Goal: Task Accomplishment & Management: Complete application form

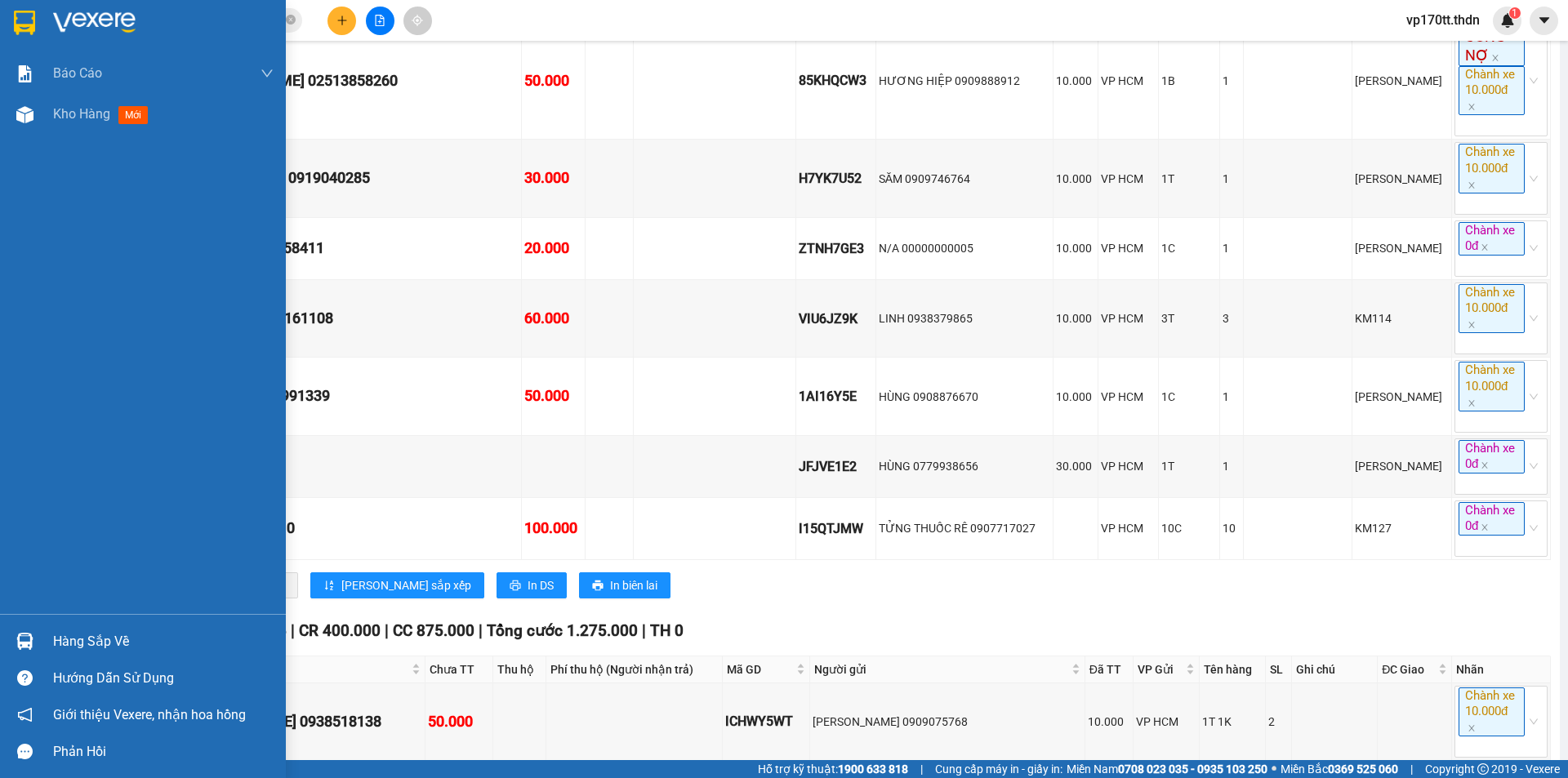
click at [35, 637] on div at bounding box center [25, 642] width 29 height 29
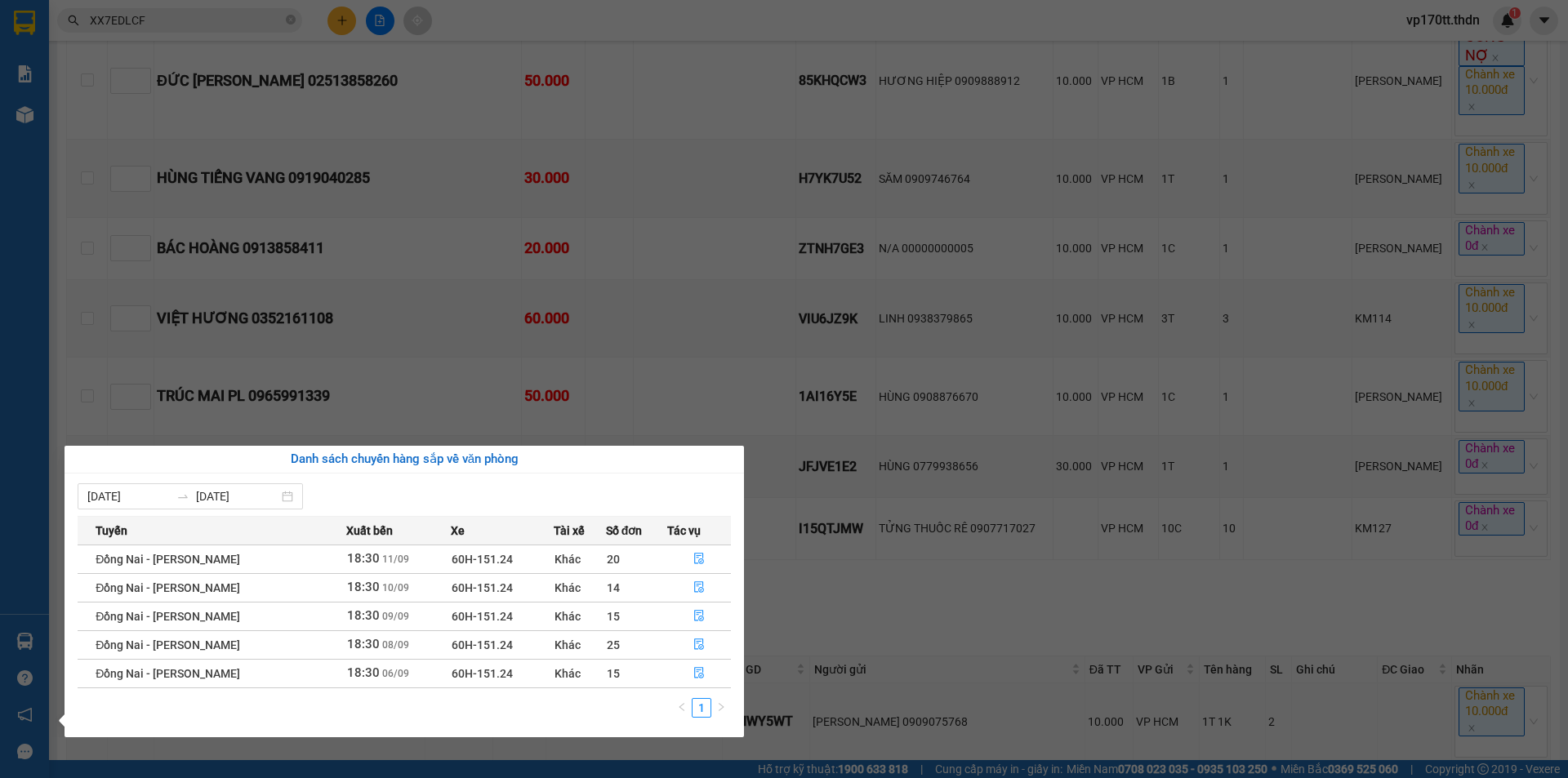
click at [1013, 262] on section "Kết quả tìm kiếm ( 1 ) Bộ lọc Ngày tạo đơn gần nhất Mã ĐH Trạng thái Món hàng T…" at bounding box center [784, 389] width 1568 height 778
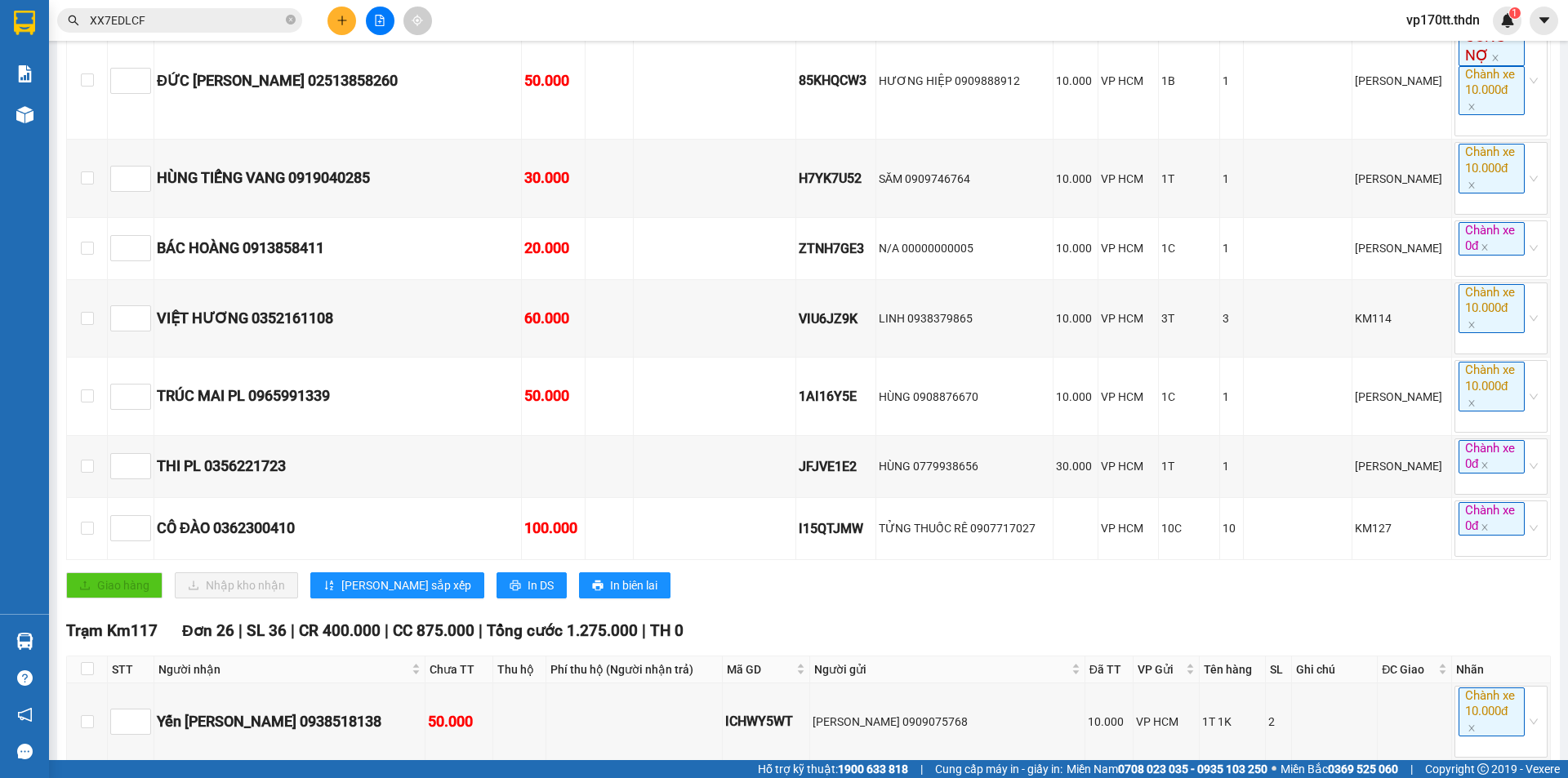
click at [331, 12] on button at bounding box center [342, 21] width 29 height 29
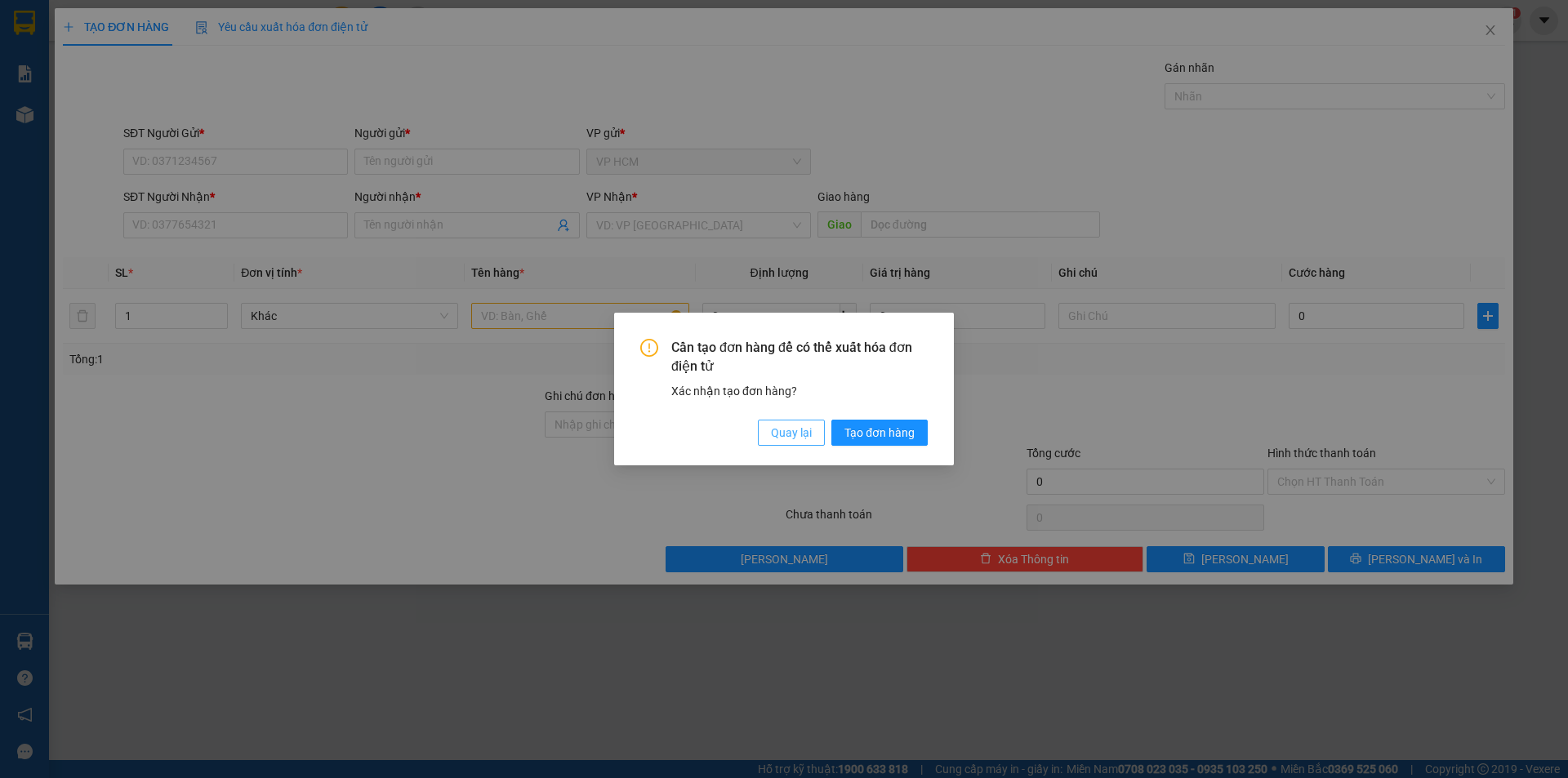
click at [798, 431] on span "Quay lại" at bounding box center [792, 433] width 41 height 18
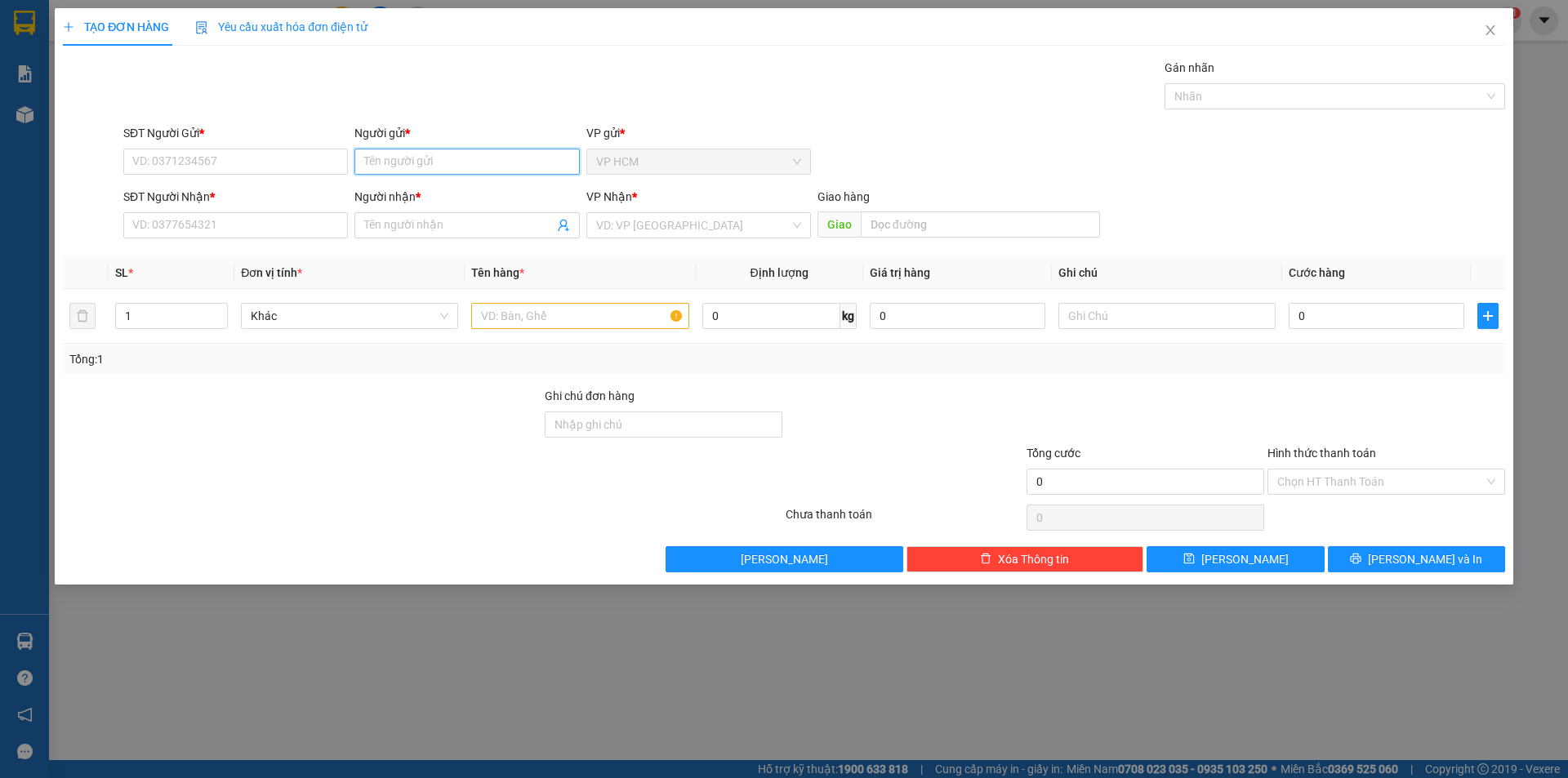
click at [403, 163] on input "Người gửi *" at bounding box center [467, 162] width 224 height 26
type input "VI PHI"
click at [433, 197] on div "VI PHI - 0933885884" at bounding box center [467, 194] width 205 height 18
type input "0933885884"
type input "VI PHI"
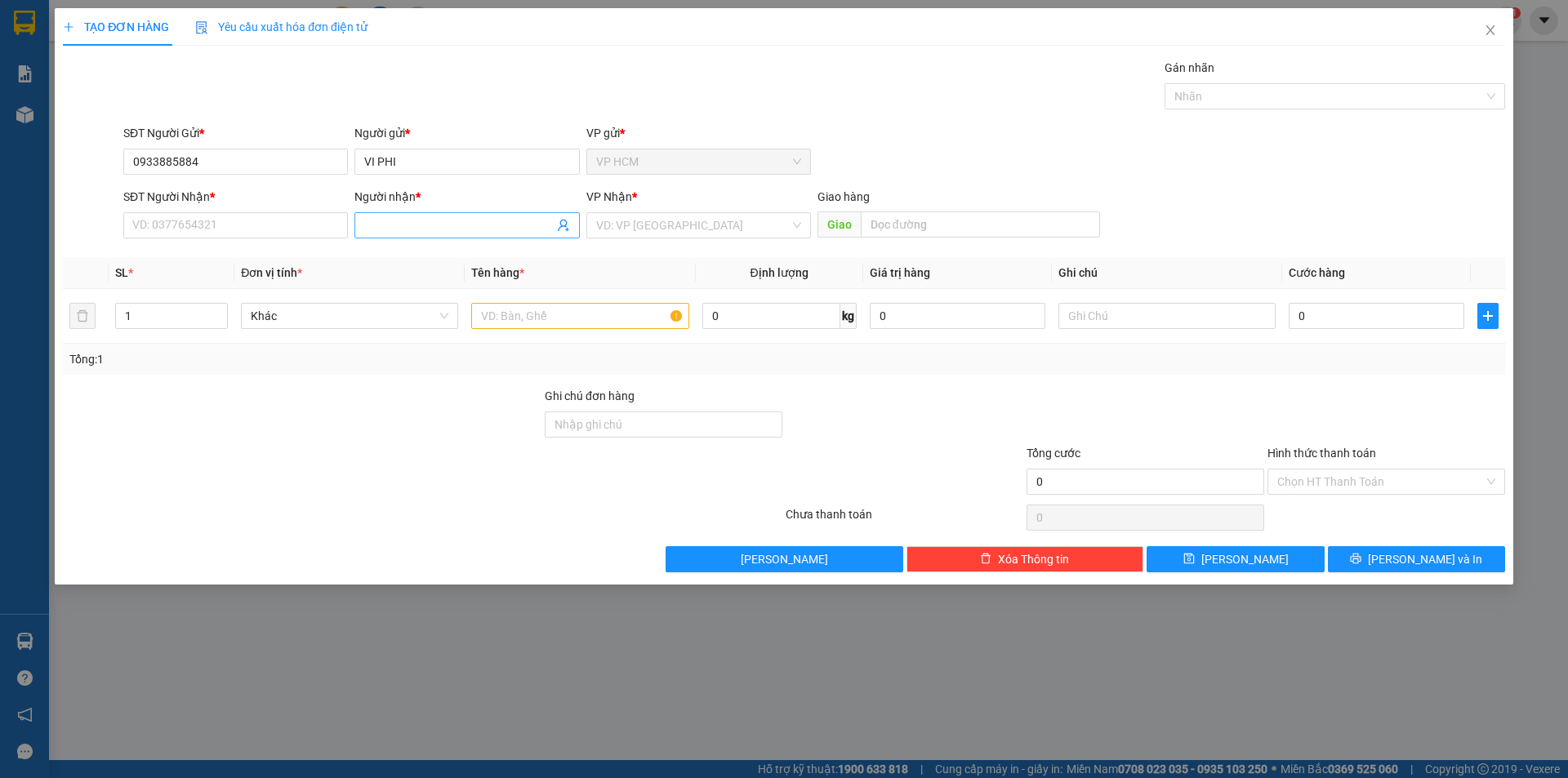
click at [563, 229] on icon "user-add" at bounding box center [563, 225] width 13 height 13
click at [544, 185] on span "0978353973" at bounding box center [528, 184] width 65 height 13
type input "0978353973"
type input "[PERSON_NAME]"
click at [577, 312] on input "text" at bounding box center [580, 316] width 218 height 26
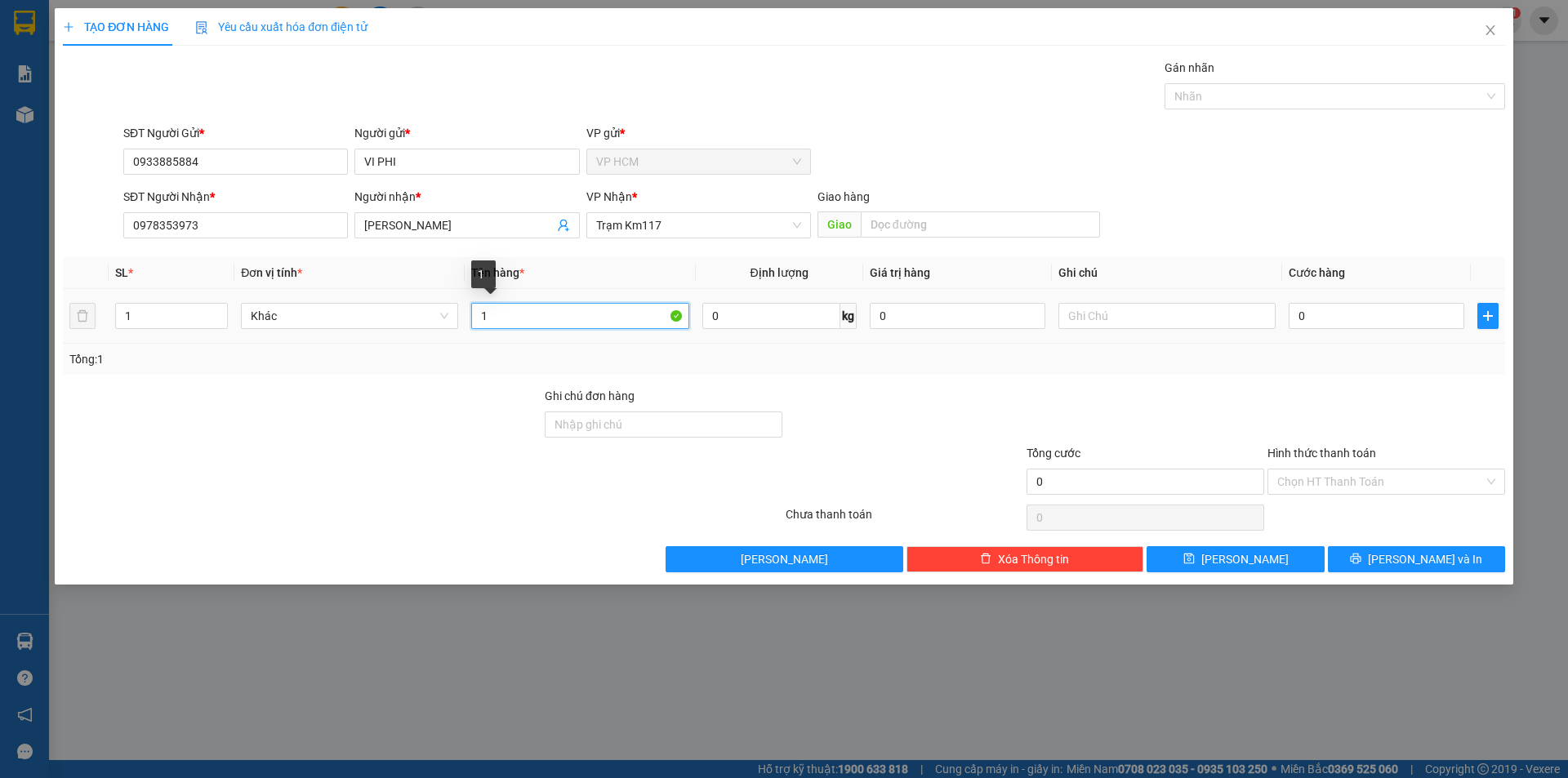
click at [528, 317] on input "1" at bounding box center [580, 316] width 218 height 26
type input "1C"
click at [1314, 81] on div "Gán nhãn" at bounding box center [1335, 70] width 340 height 25
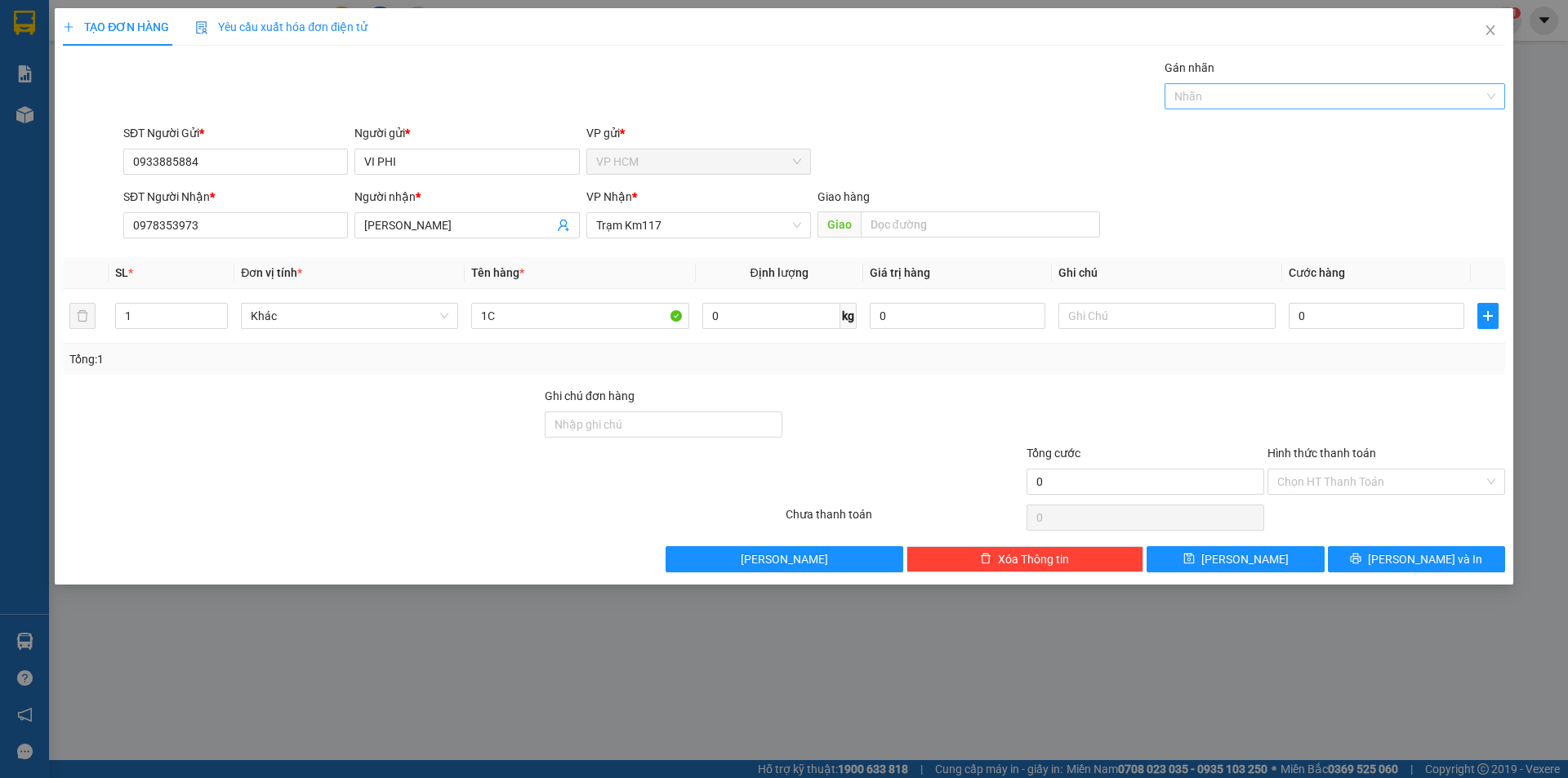
click at [1298, 96] on div at bounding box center [1326, 96] width 316 height 19
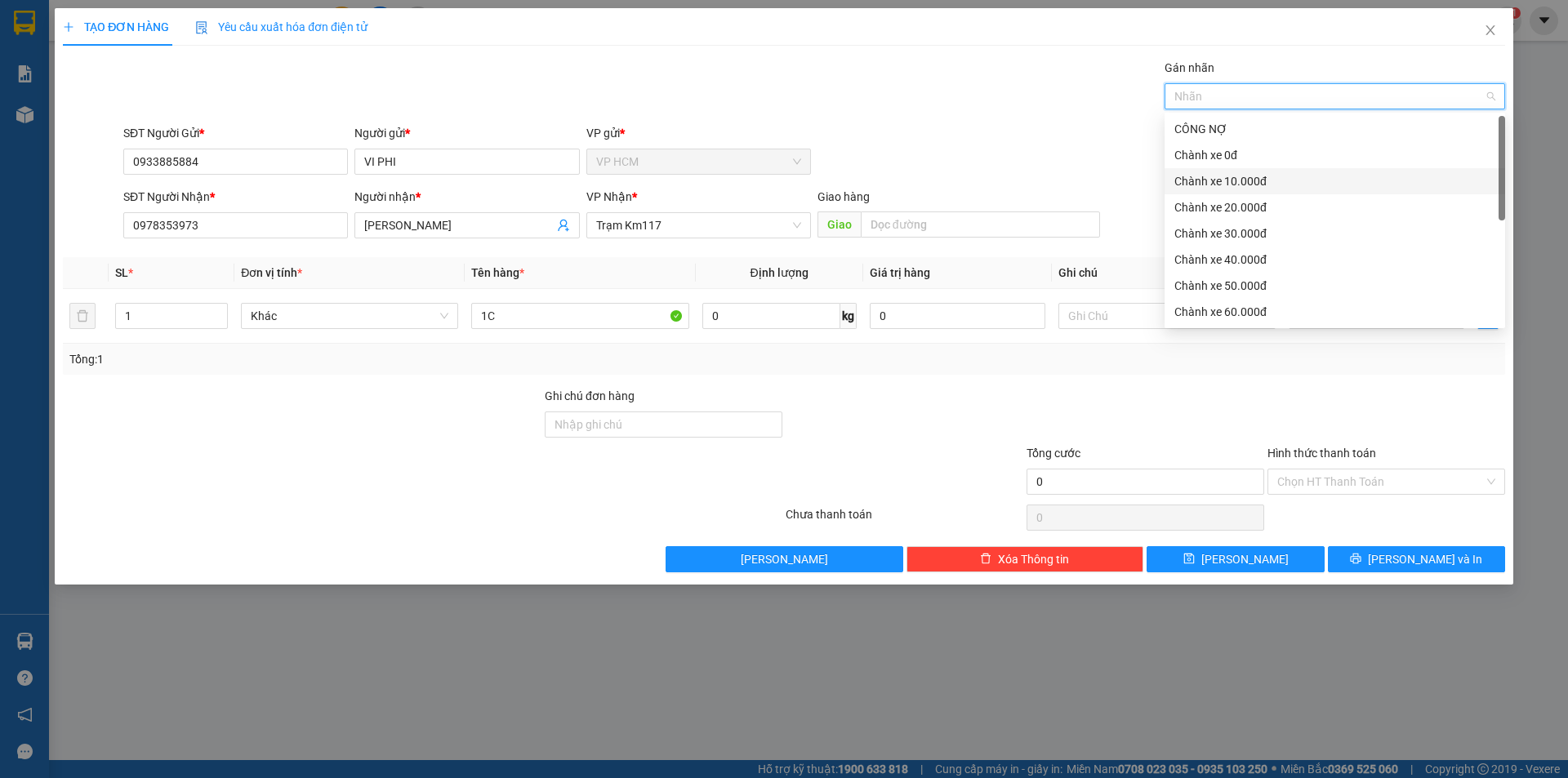
drag, startPoint x: 1235, startPoint y: 180, endPoint x: 870, endPoint y: 93, distance: 375.2
click at [1235, 179] on div "Chành xe 10.000đ" at bounding box center [1334, 181] width 321 height 18
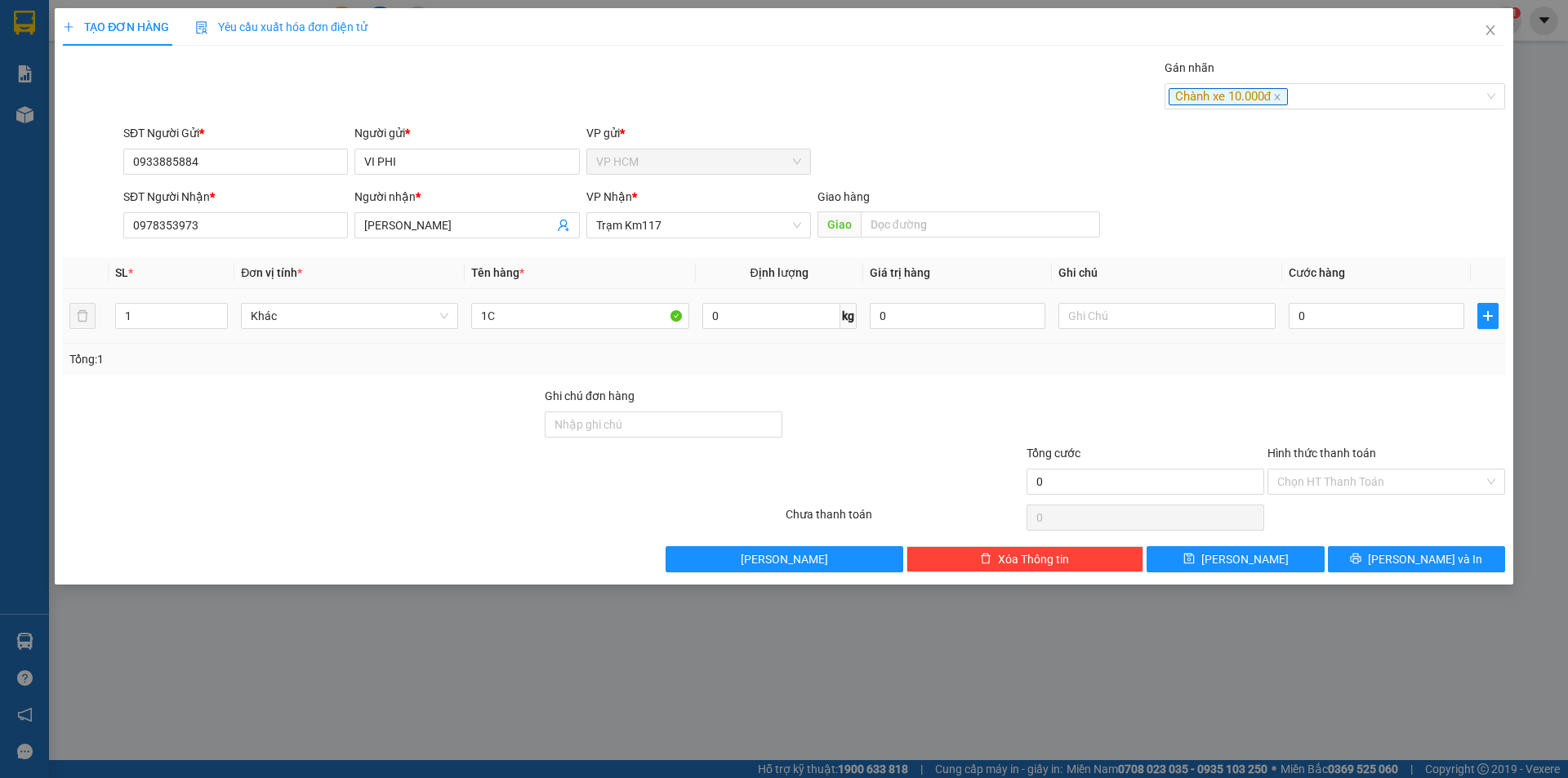
drag, startPoint x: 870, startPoint y: 93, endPoint x: 1339, endPoint y: 338, distance: 529.1
click at [874, 93] on div "Gán nhãn Chành xe 10.000đ" at bounding box center [814, 87] width 1389 height 58
click at [1363, 322] on input "0" at bounding box center [1376, 316] width 175 height 26
type input "5"
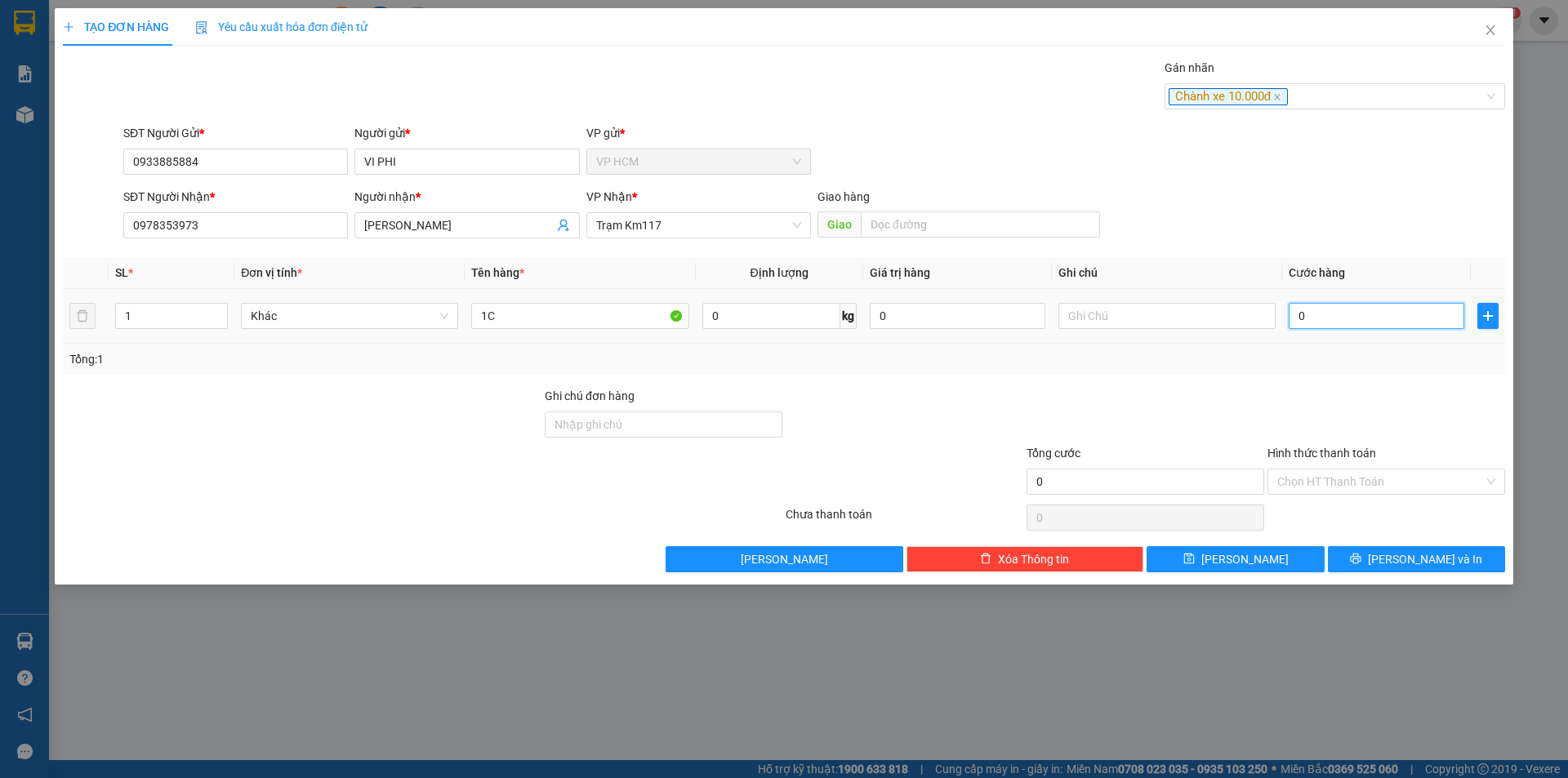
type input "5"
type input "50"
type input "50.000"
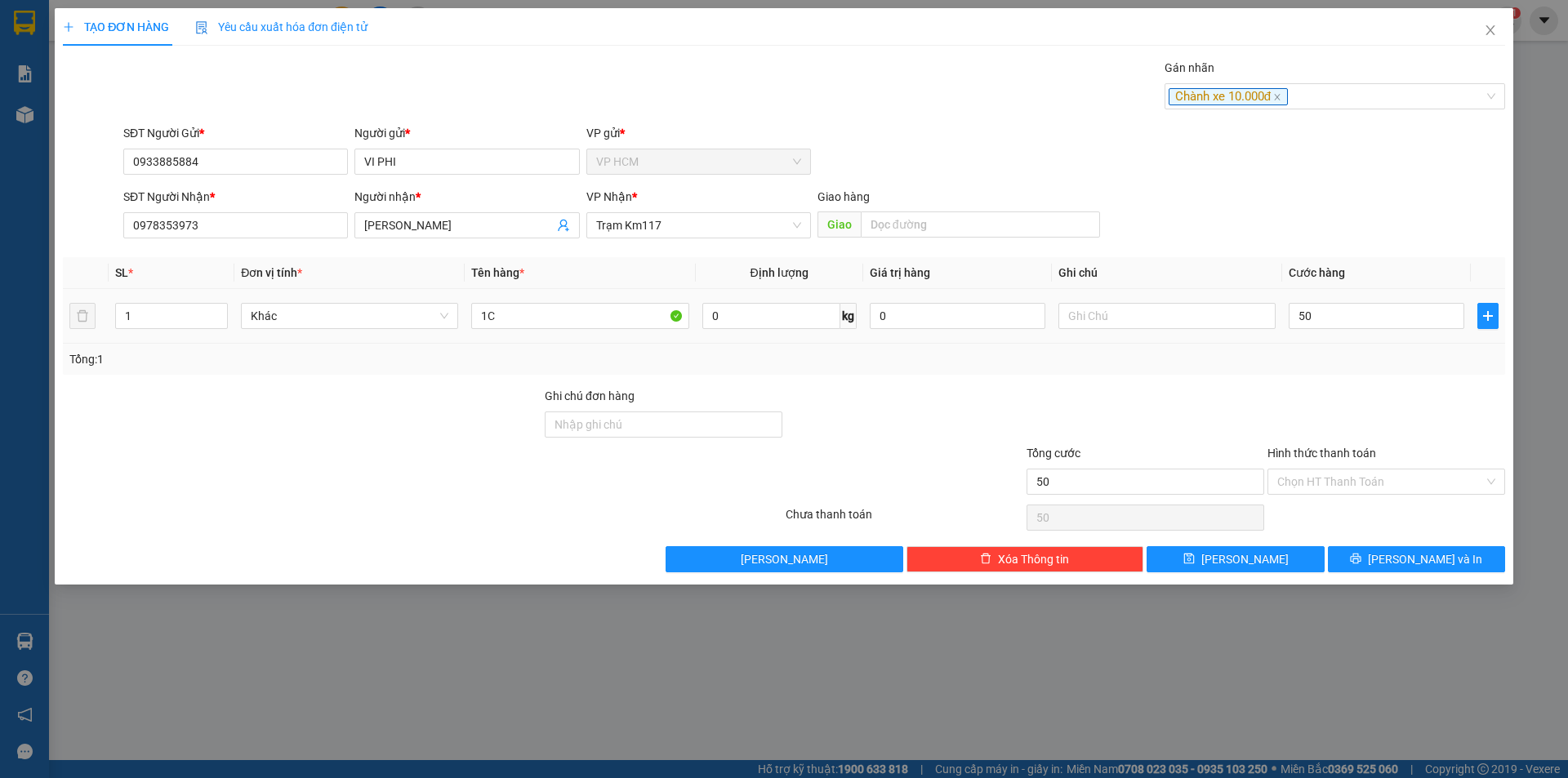
type input "50.000"
drag, startPoint x: 1344, startPoint y: 387, endPoint x: 1339, endPoint y: 484, distance: 97.1
click at [1344, 388] on div at bounding box center [1386, 416] width 241 height 58
click at [1339, 485] on input "Hình thức thanh toán" at bounding box center [1381, 482] width 207 height 25
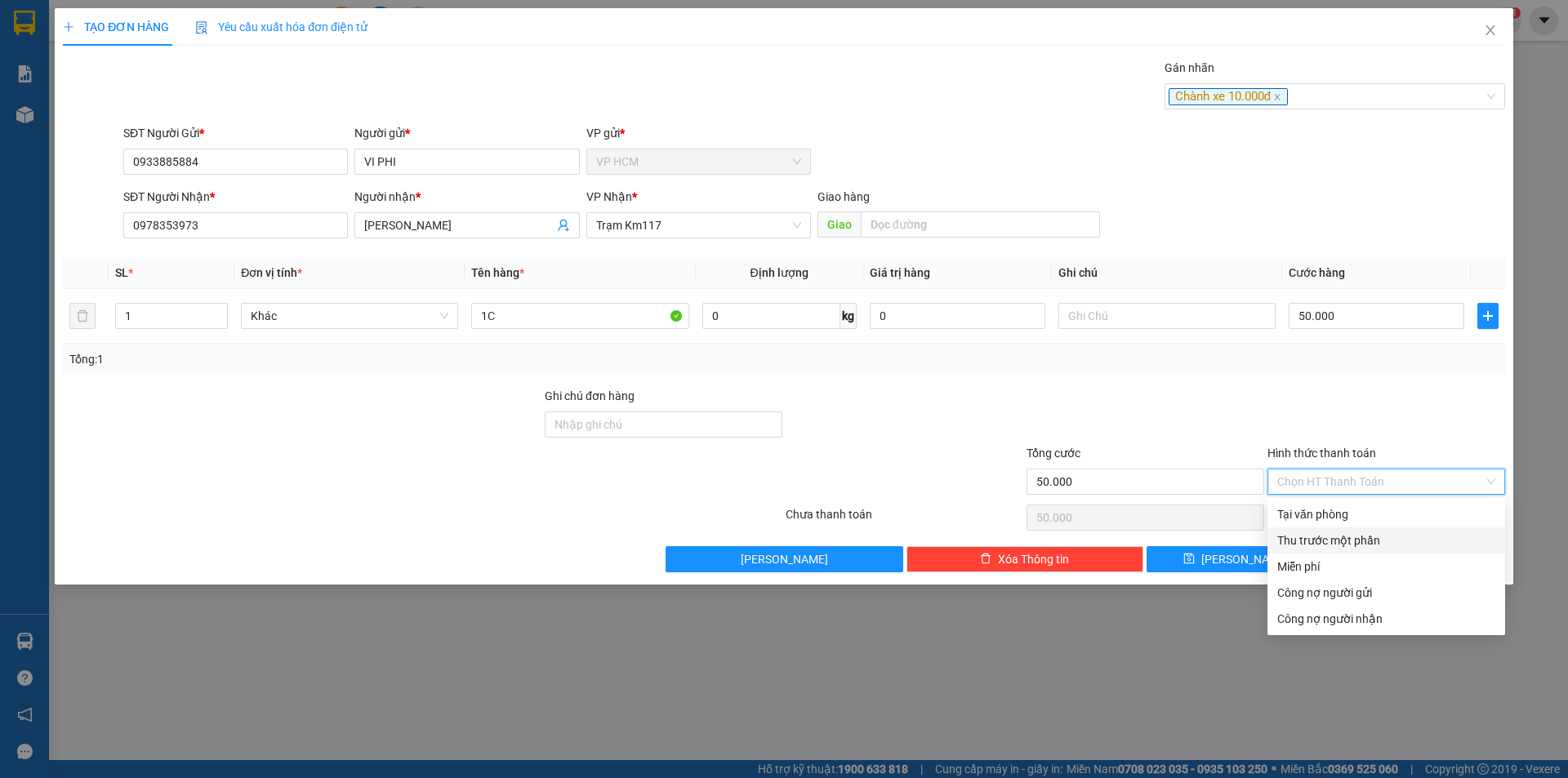
click at [1333, 534] on div "Thu trước một phần" at bounding box center [1387, 540] width 218 height 18
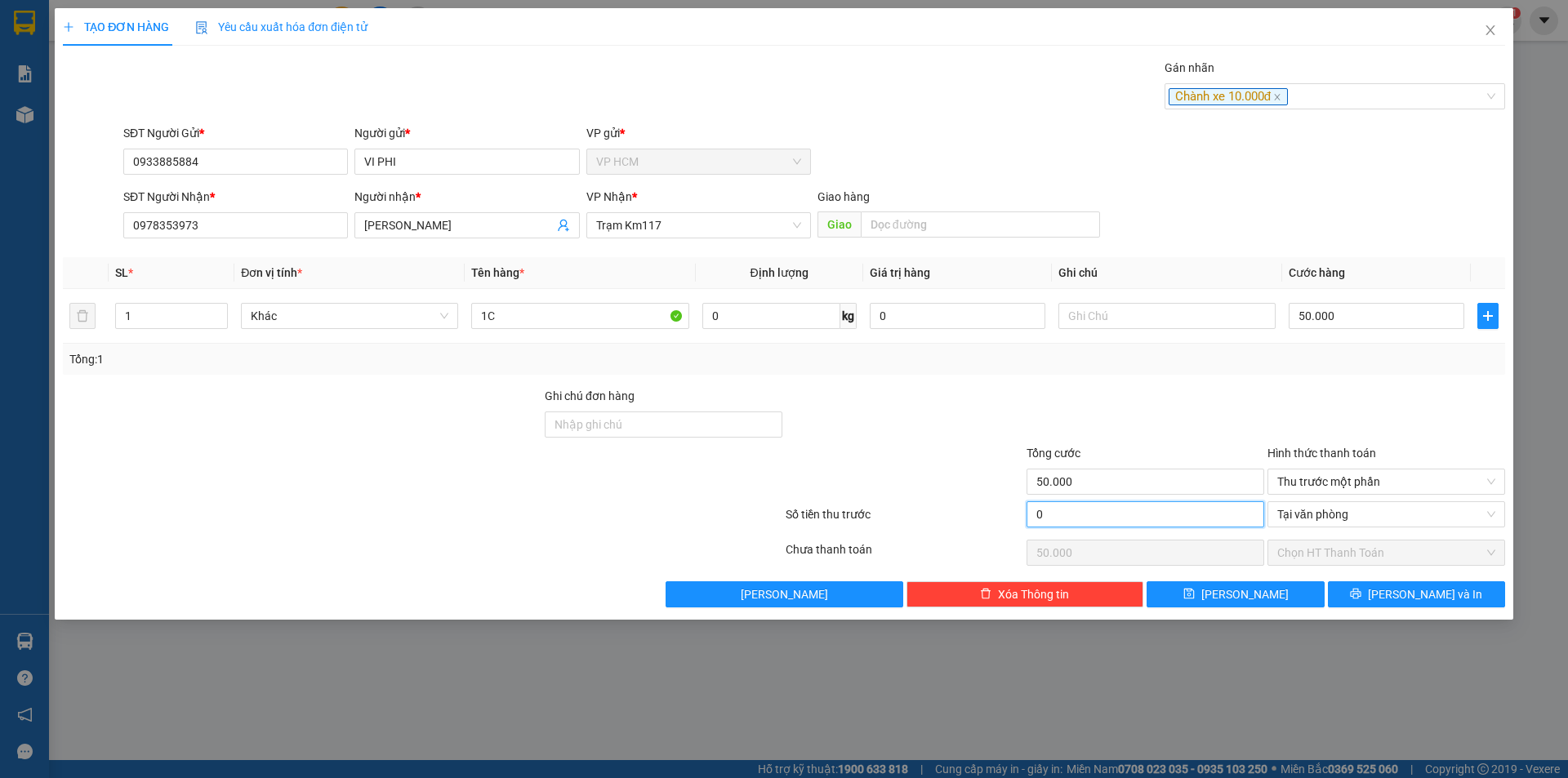
click at [1166, 518] on input "0" at bounding box center [1146, 514] width 238 height 26
type input "1"
type input "49.999"
type input "10"
type input "49.990"
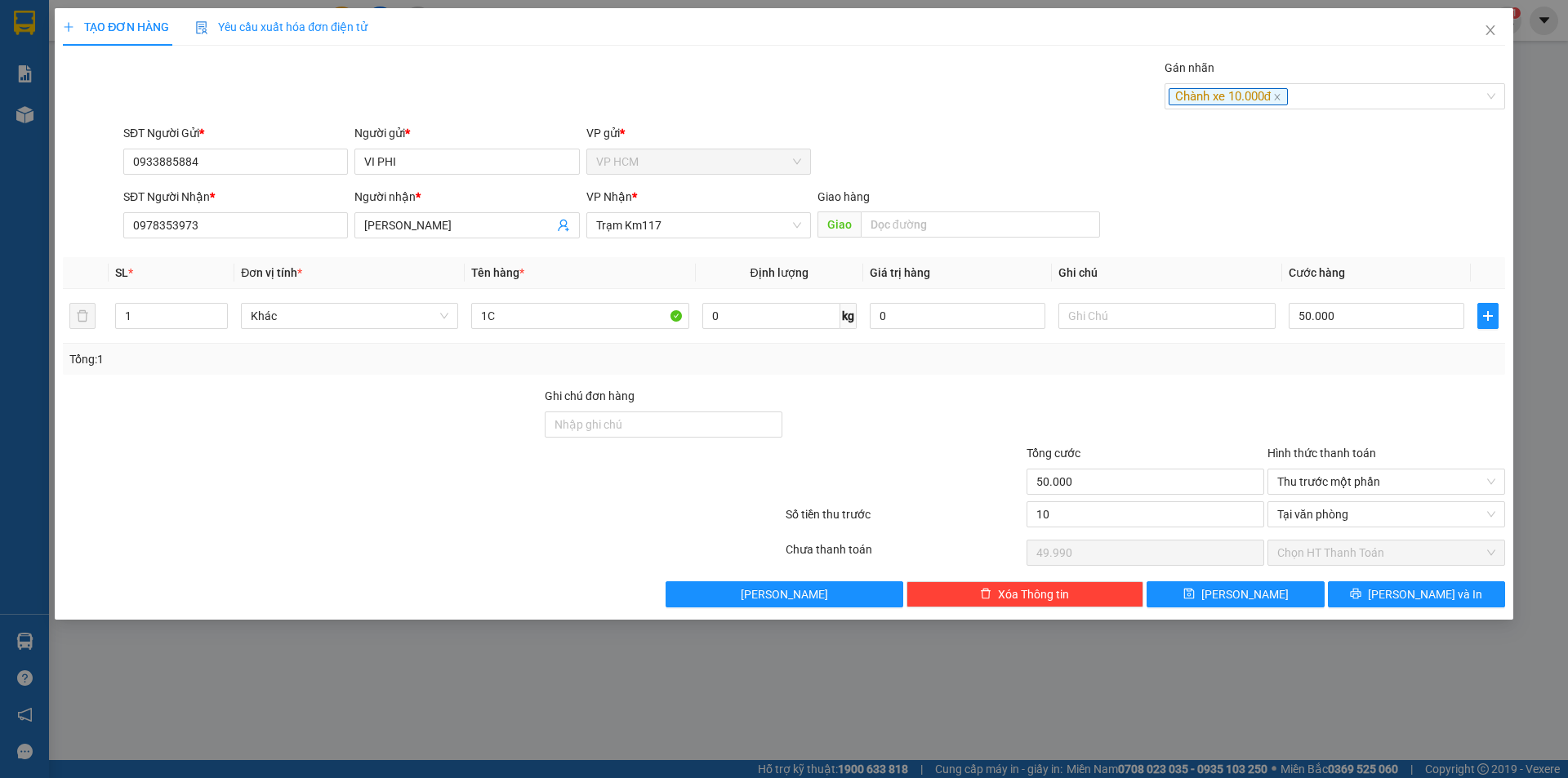
type input "10.000"
type input "40.000"
click at [1178, 410] on div at bounding box center [1146, 416] width 241 height 58
click at [1441, 596] on span "[PERSON_NAME] và In" at bounding box center [1425, 594] width 114 height 18
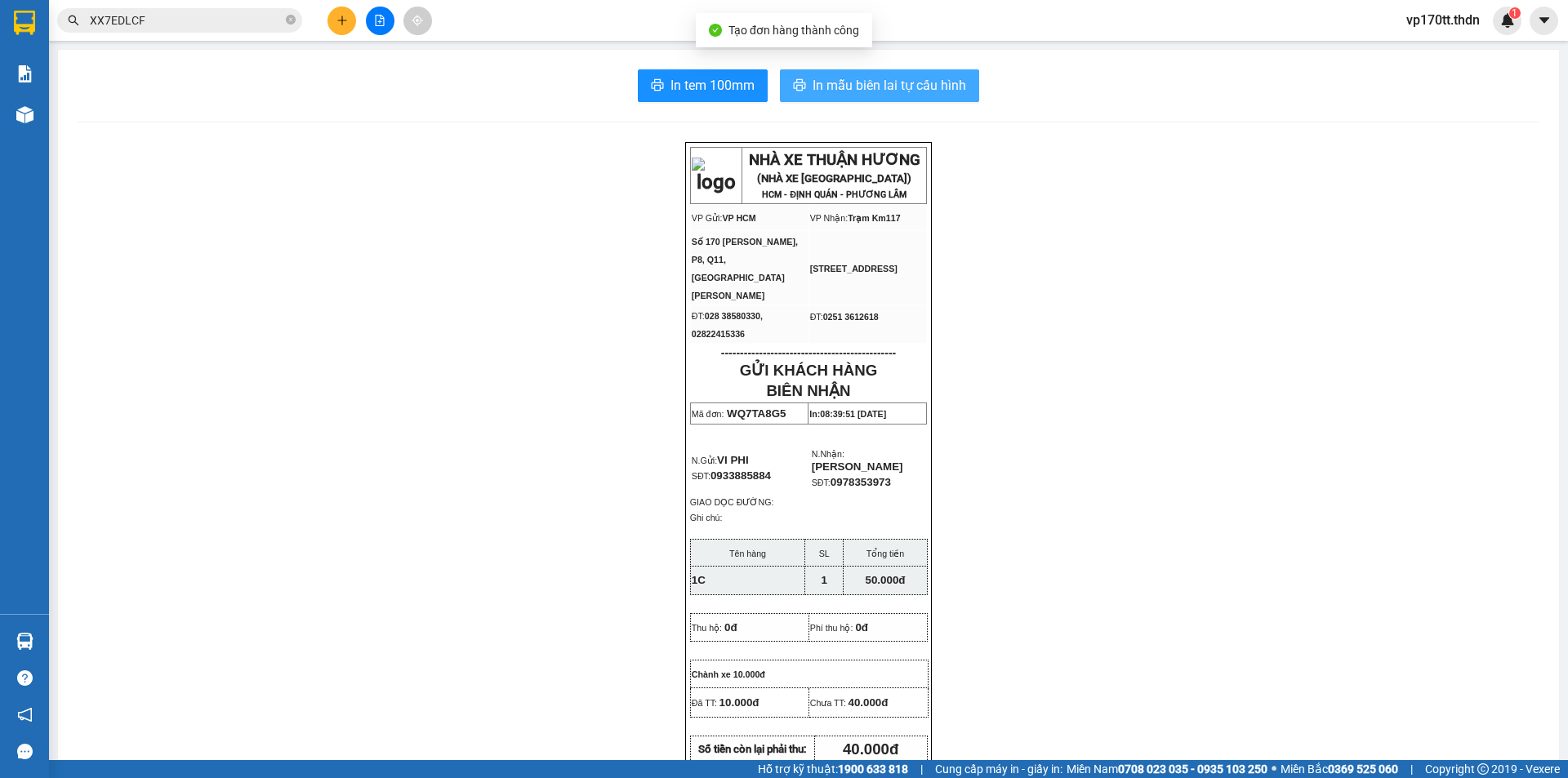
click at [894, 85] on span "In mẫu biên lai tự cấu hình" at bounding box center [889, 86] width 153 height 20
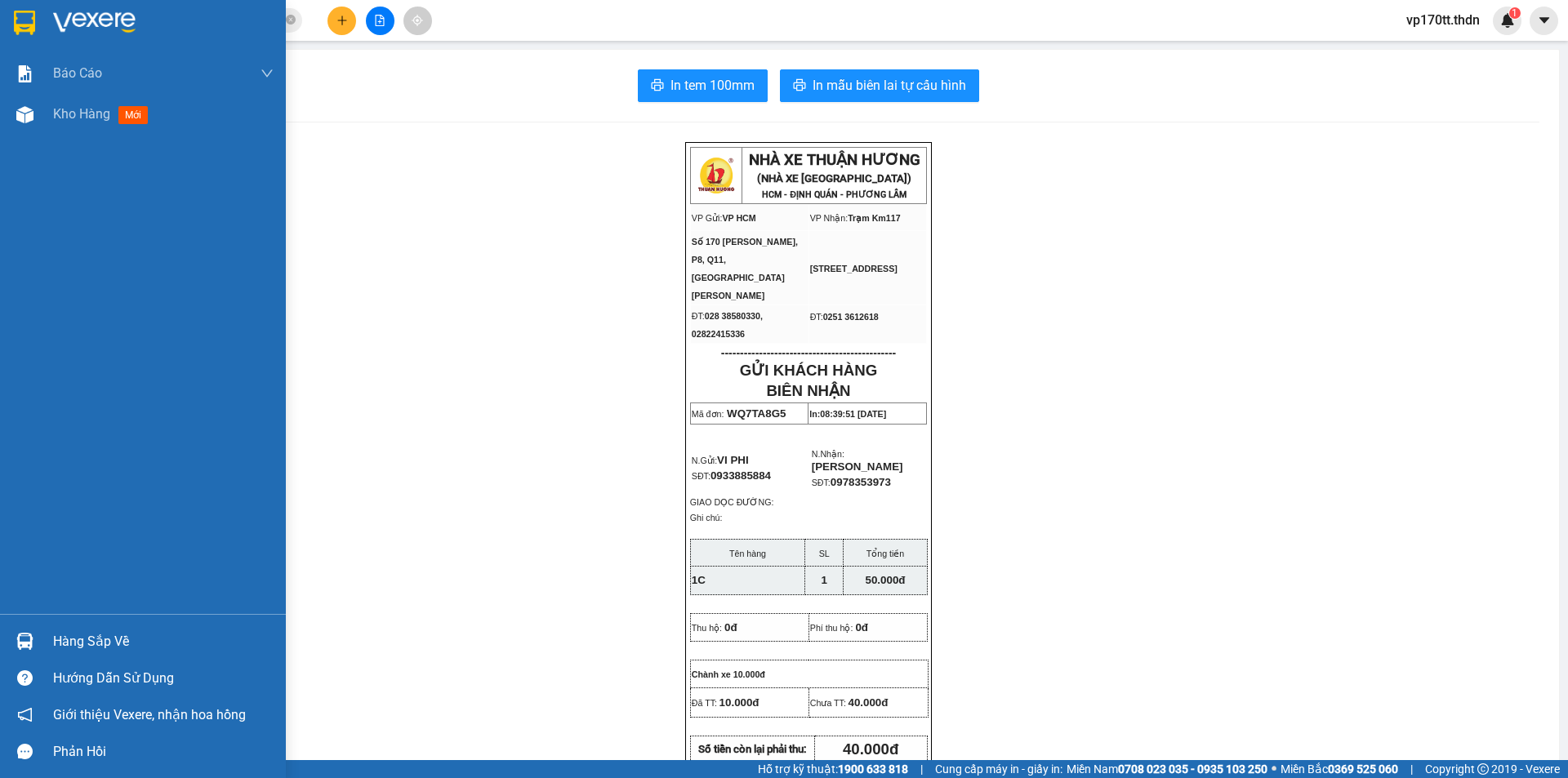
click at [41, 636] on div "Hàng sắp về" at bounding box center [143, 641] width 286 height 36
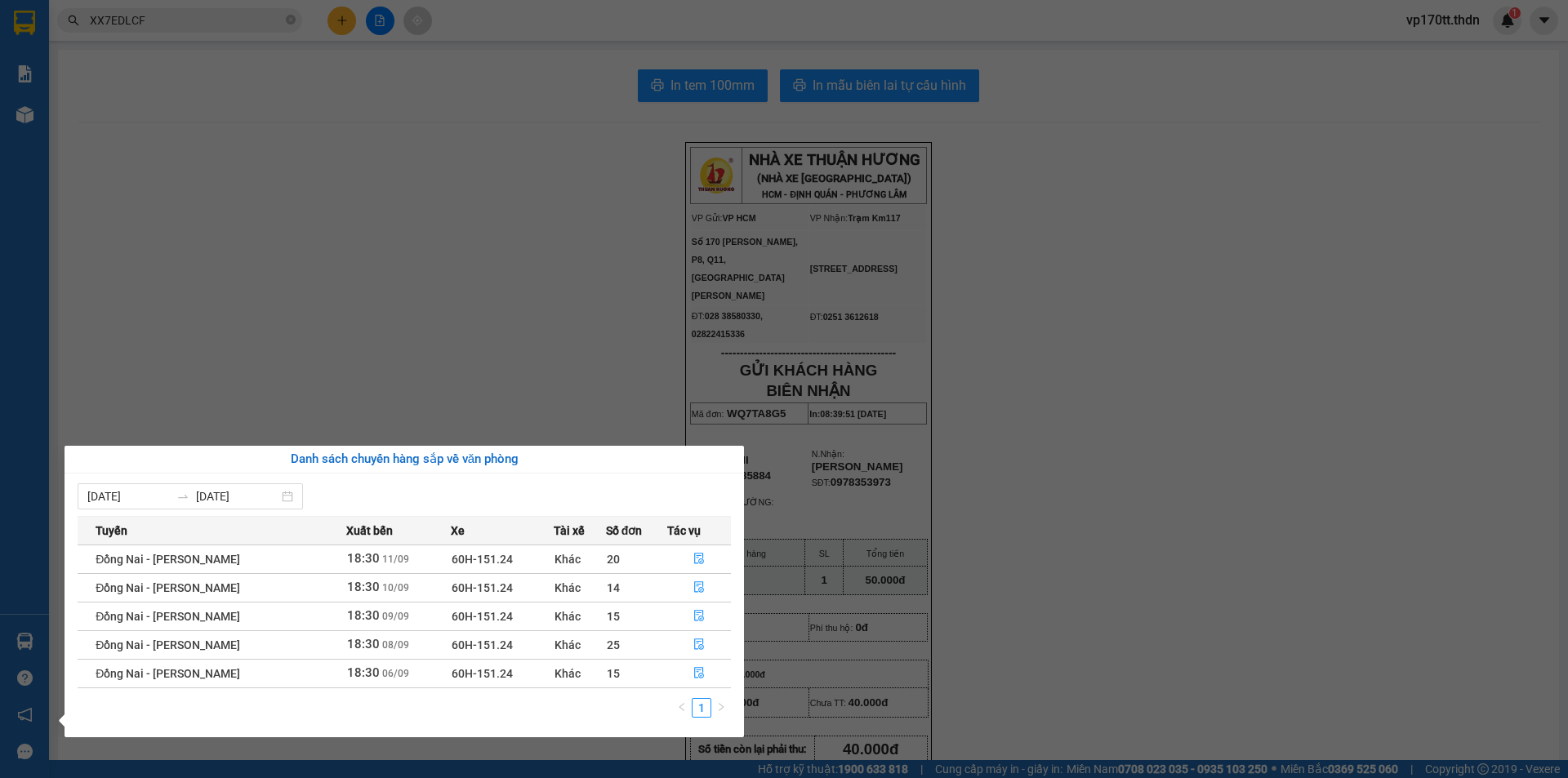
click at [477, 352] on section "Kết quả tìm kiếm ( 1 ) Bộ lọc Ngày tạo đơn gần nhất Mã ĐH Trạng thái Món hàng T…" at bounding box center [784, 389] width 1568 height 778
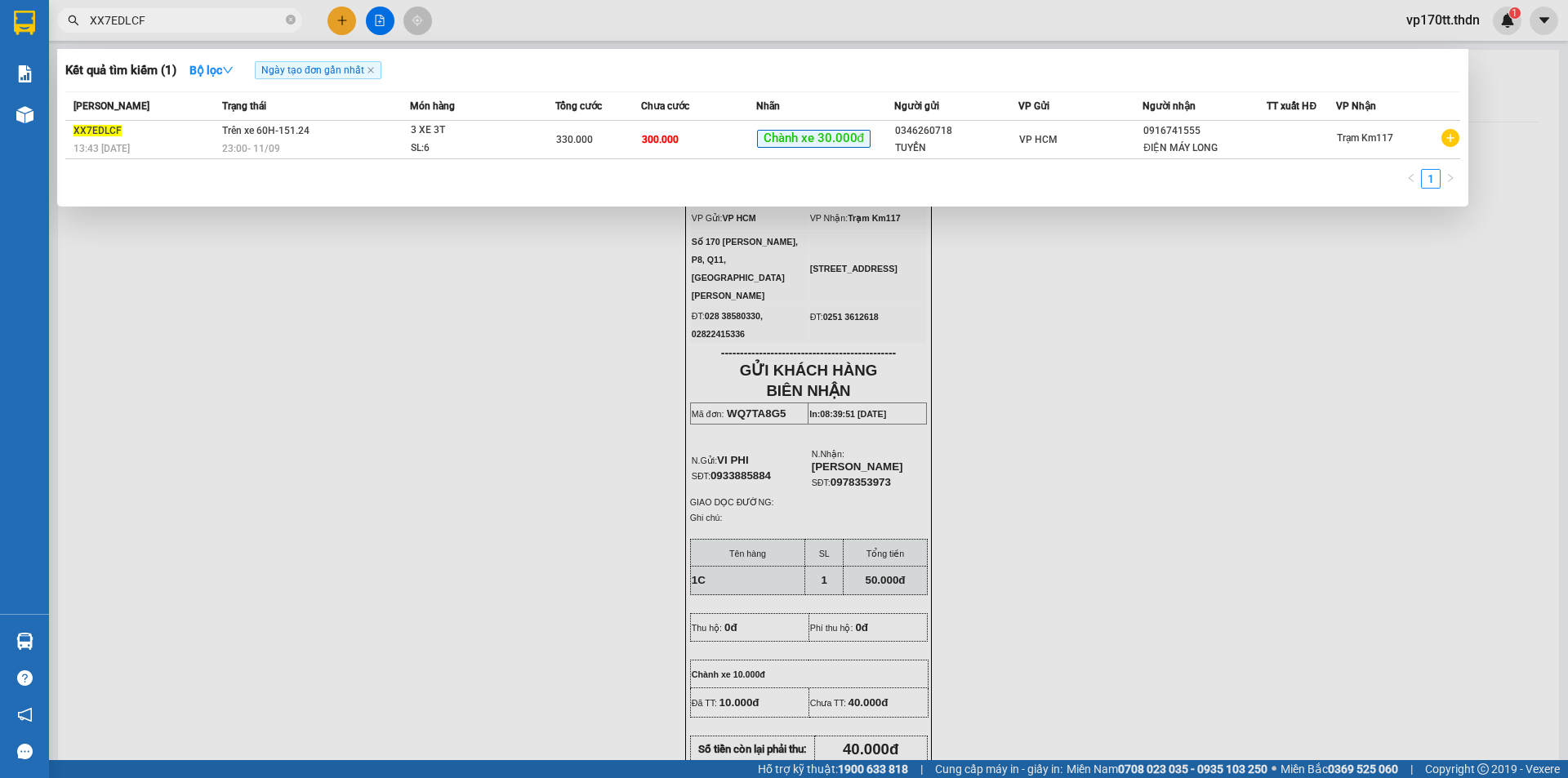
click at [213, 17] on input "XX7EDLCF" at bounding box center [186, 20] width 193 height 18
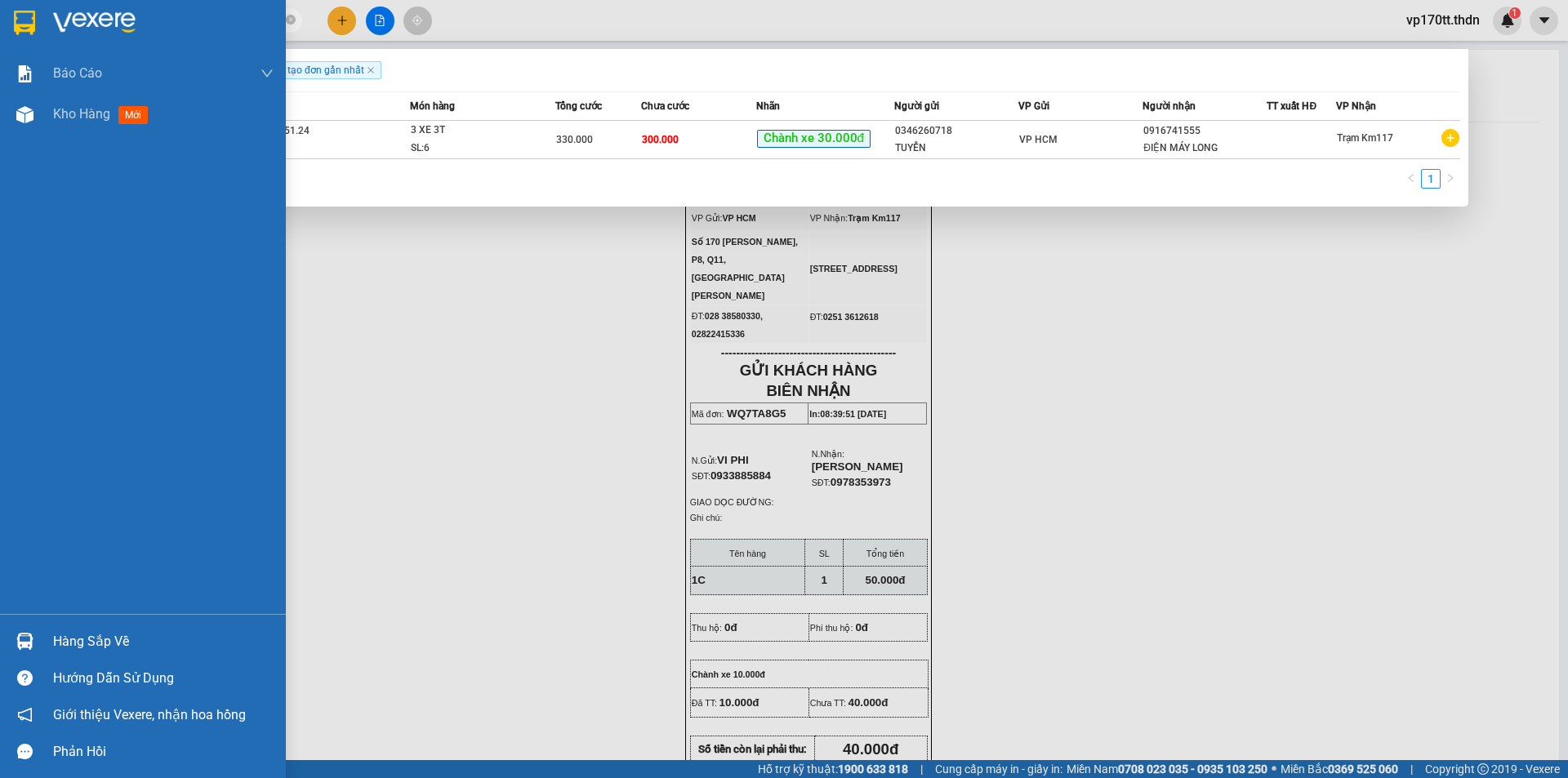
click at [25, 628] on div at bounding box center [25, 642] width 29 height 29
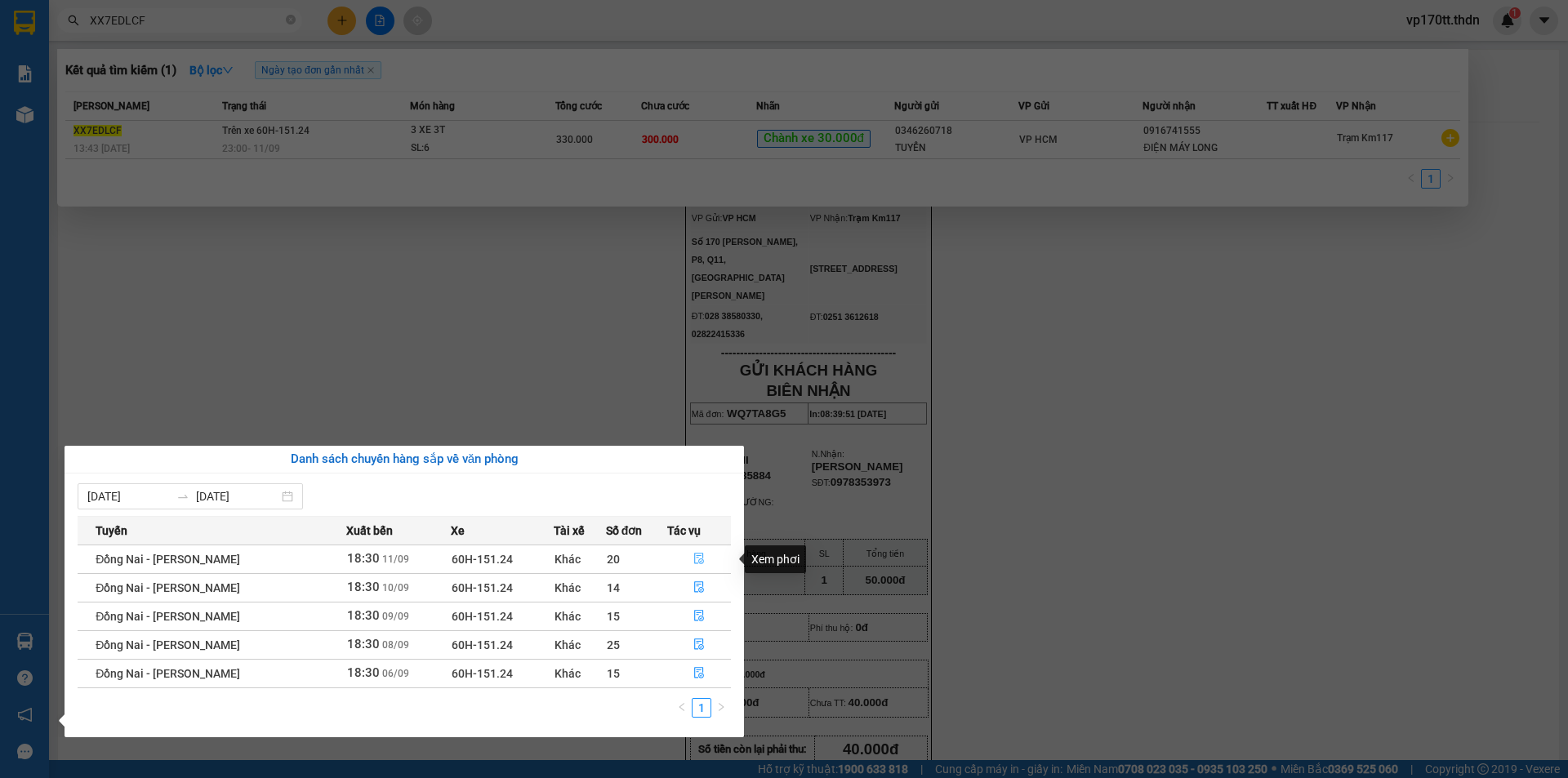
click at [694, 556] on icon "file-done" at bounding box center [699, 559] width 12 height 12
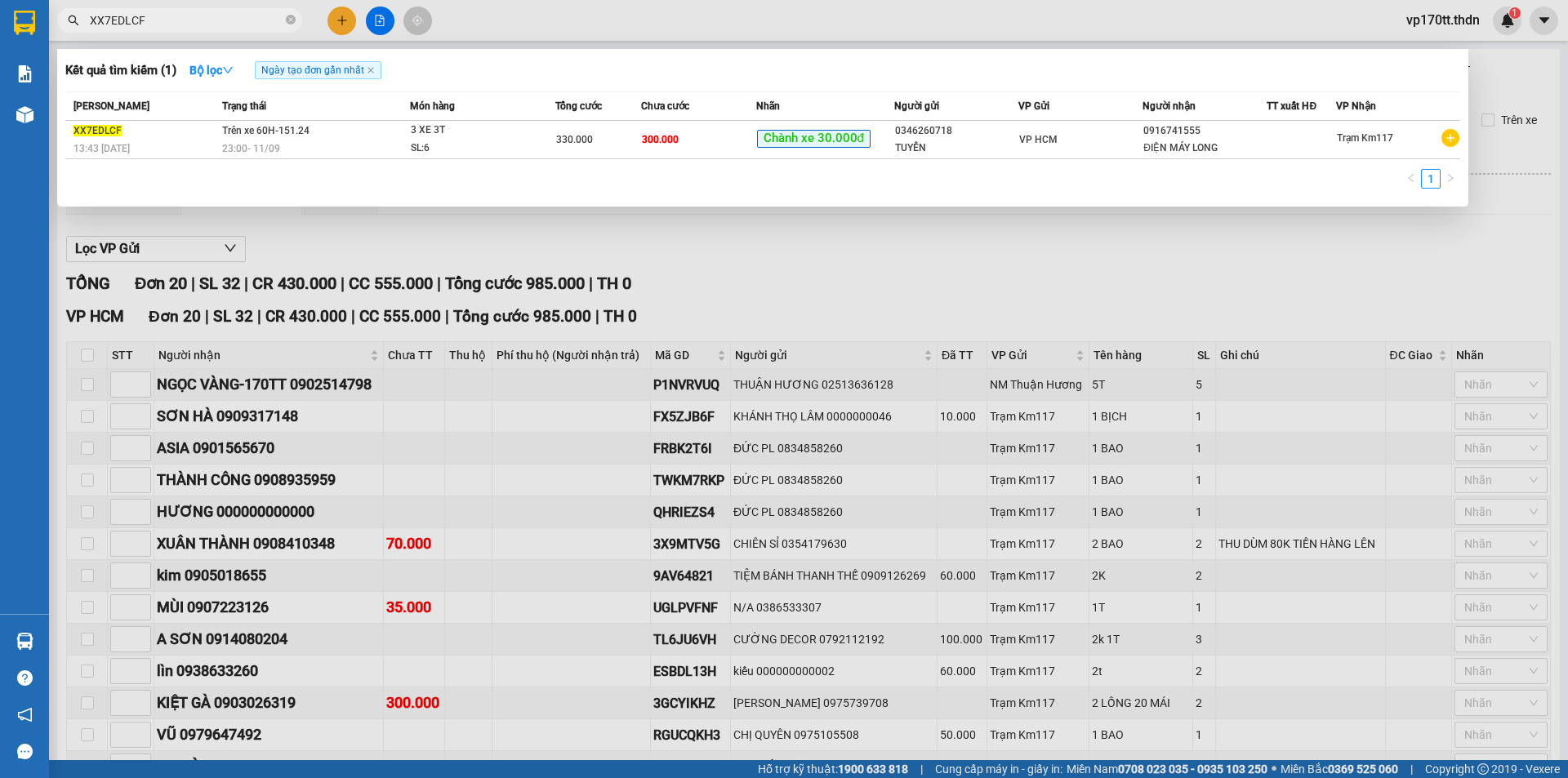
click at [722, 520] on div at bounding box center [784, 389] width 1568 height 778
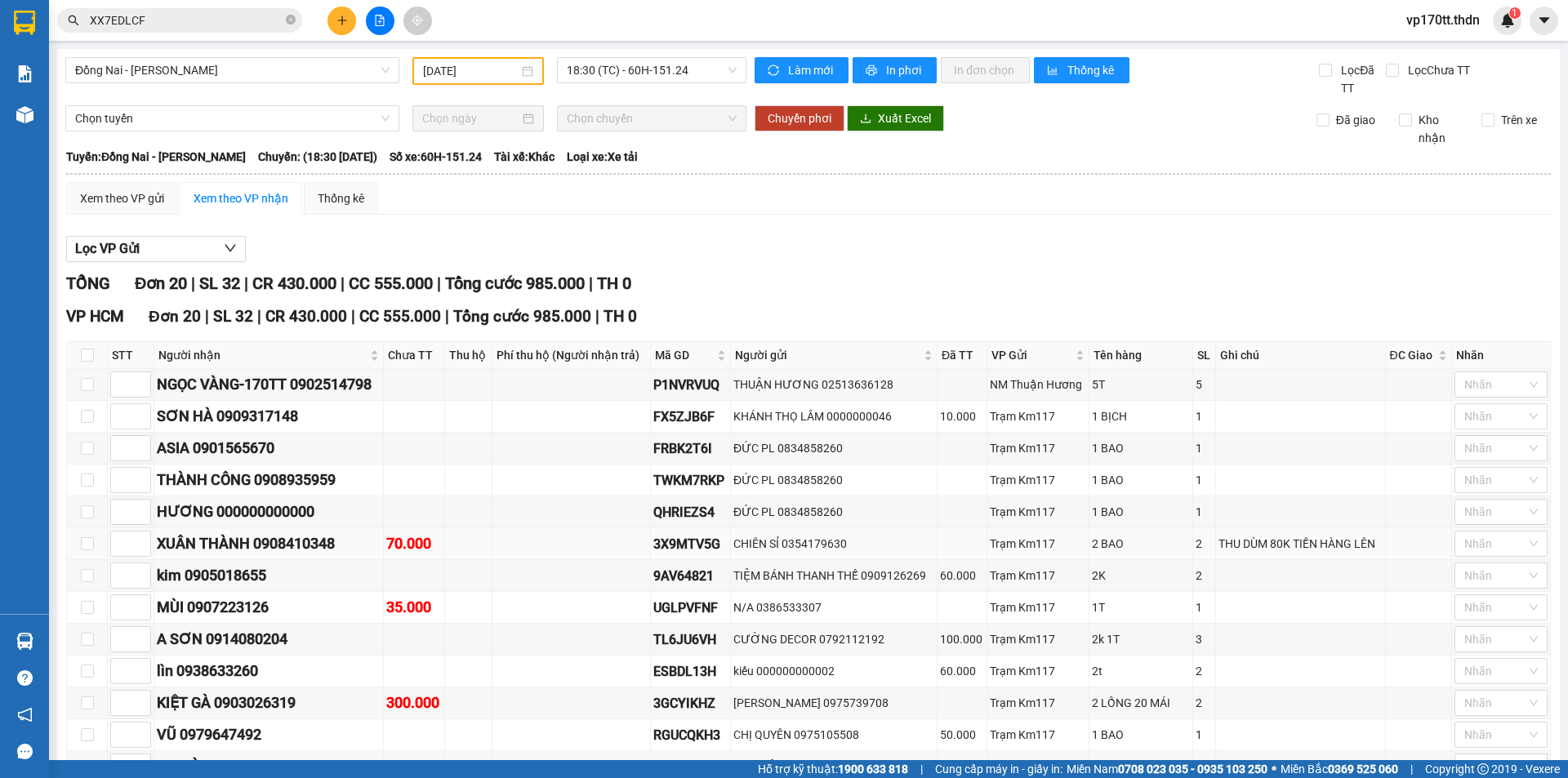
click at [342, 532] on div "XUÂN THÀNH 0908410348" at bounding box center [268, 543] width 224 height 23
click at [322, 532] on div "XUÂN THÀNH 0908410348" at bounding box center [268, 543] width 224 height 23
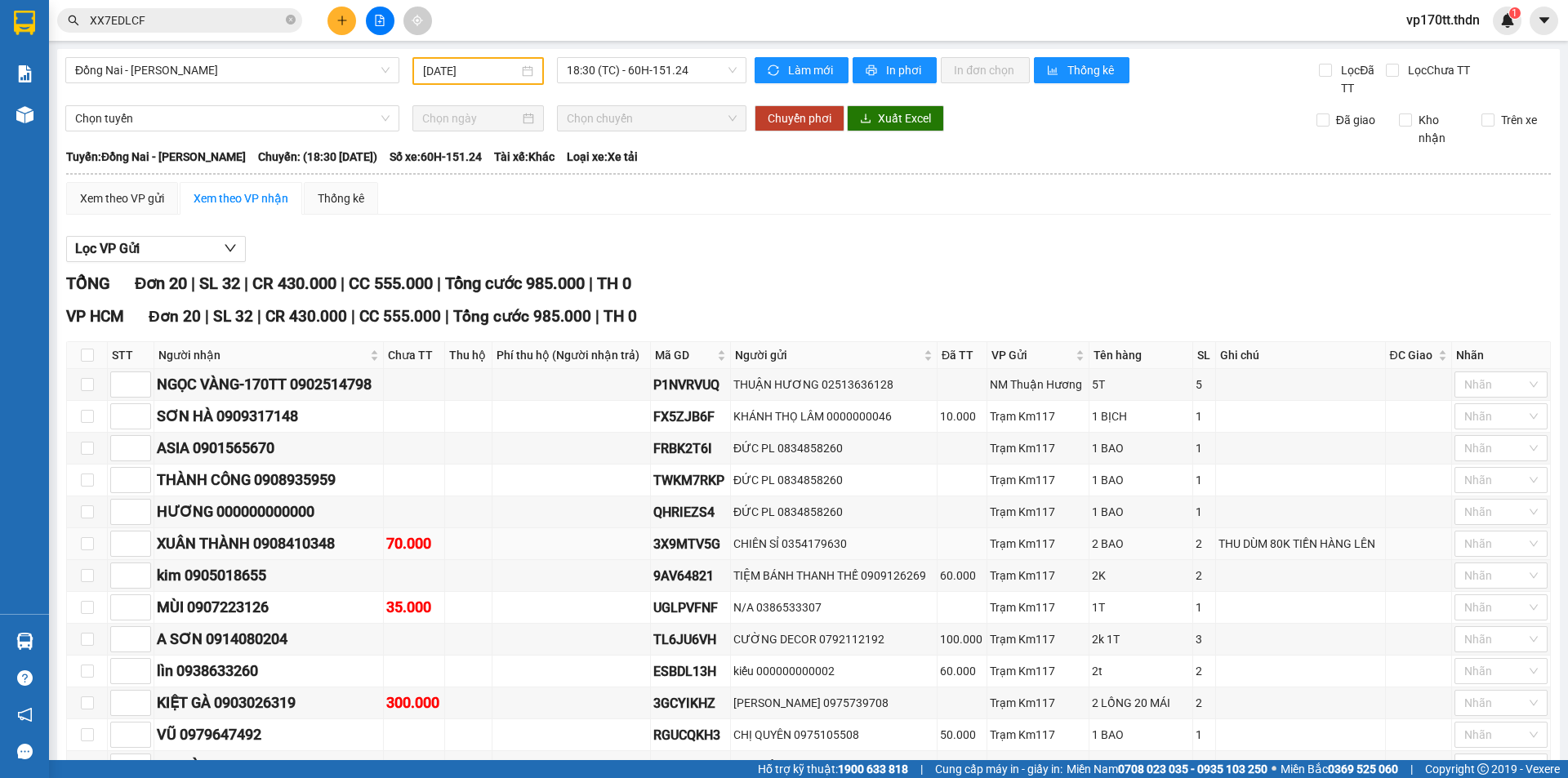
click at [779, 528] on td "CHIÊN SỈ 0354179630" at bounding box center [834, 544] width 207 height 32
click at [779, 535] on div "CHIÊN SỈ 0354179630" at bounding box center [833, 543] width 201 height 18
click at [820, 535] on div "CHIÊN SỈ 0354179630" at bounding box center [833, 543] width 201 height 18
click at [301, 532] on div "XUÂN THÀNH 0908410348" at bounding box center [268, 543] width 224 height 23
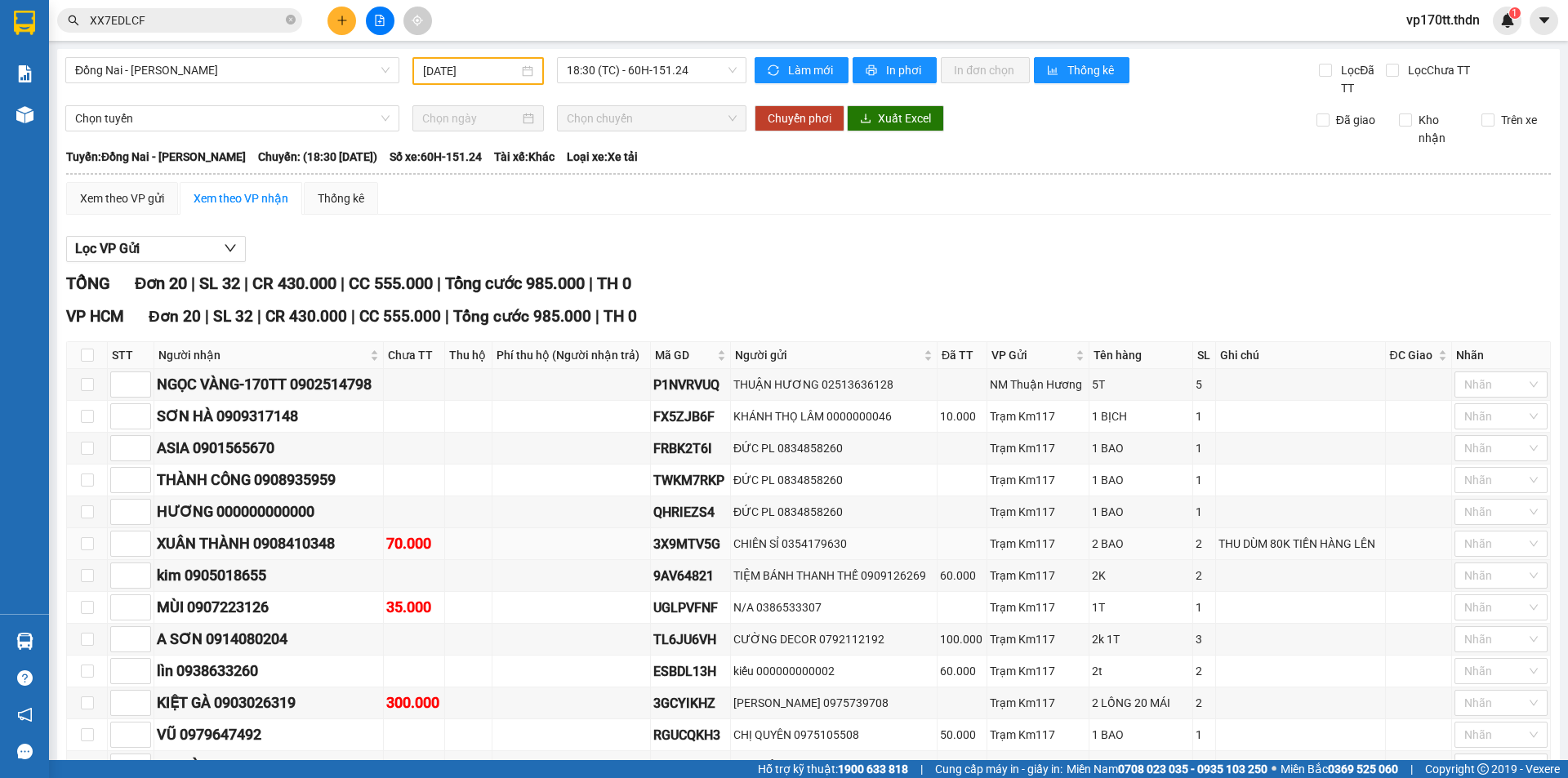
click at [301, 532] on div "XUÂN THÀNH 0908410348" at bounding box center [268, 543] width 224 height 23
click at [472, 528] on td at bounding box center [469, 544] width 47 height 32
click at [202, 26] on input "XX7EDLCF" at bounding box center [186, 20] width 193 height 18
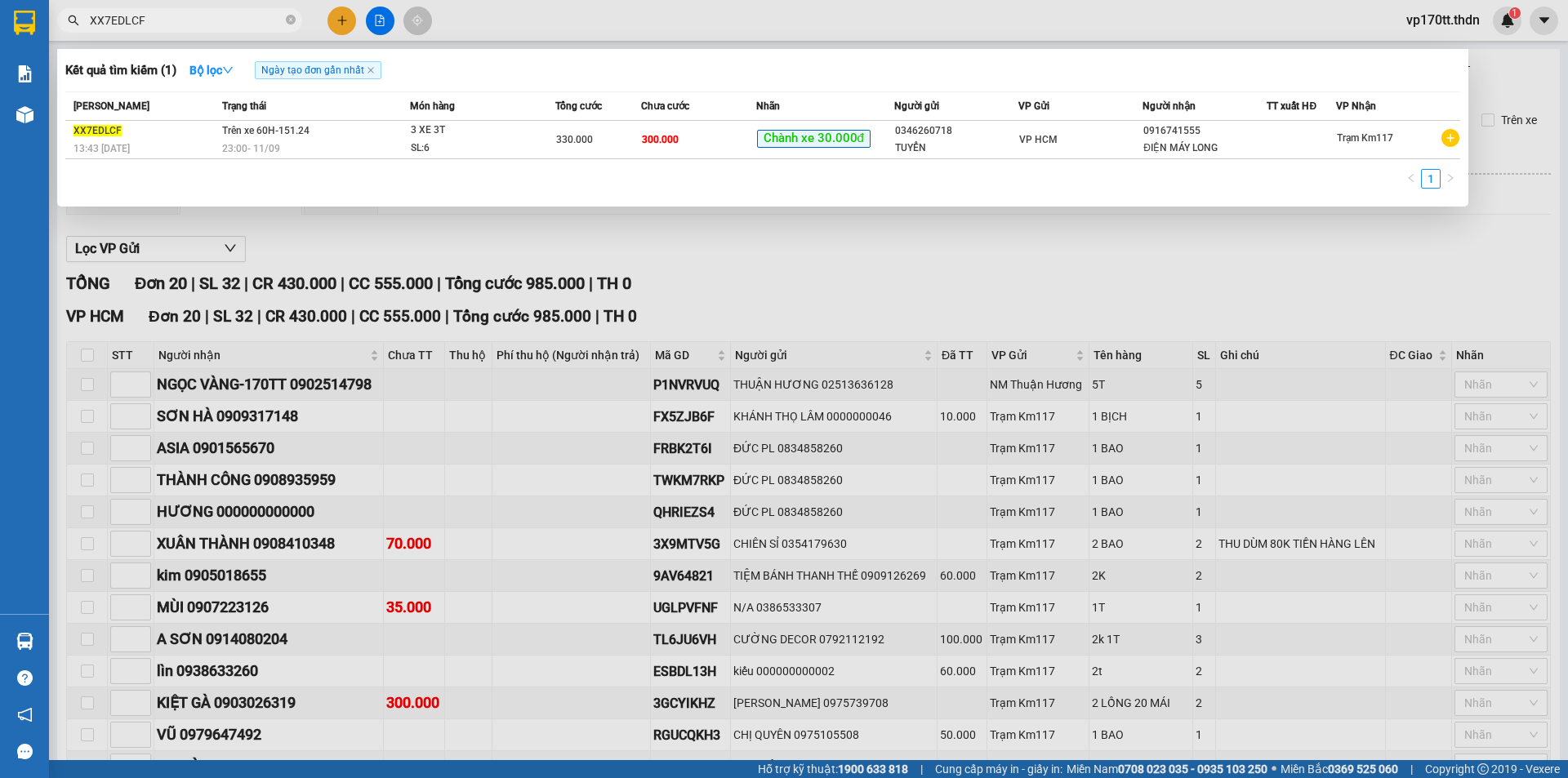
click at [202, 26] on input "XX7EDLCF" at bounding box center [186, 20] width 193 height 18
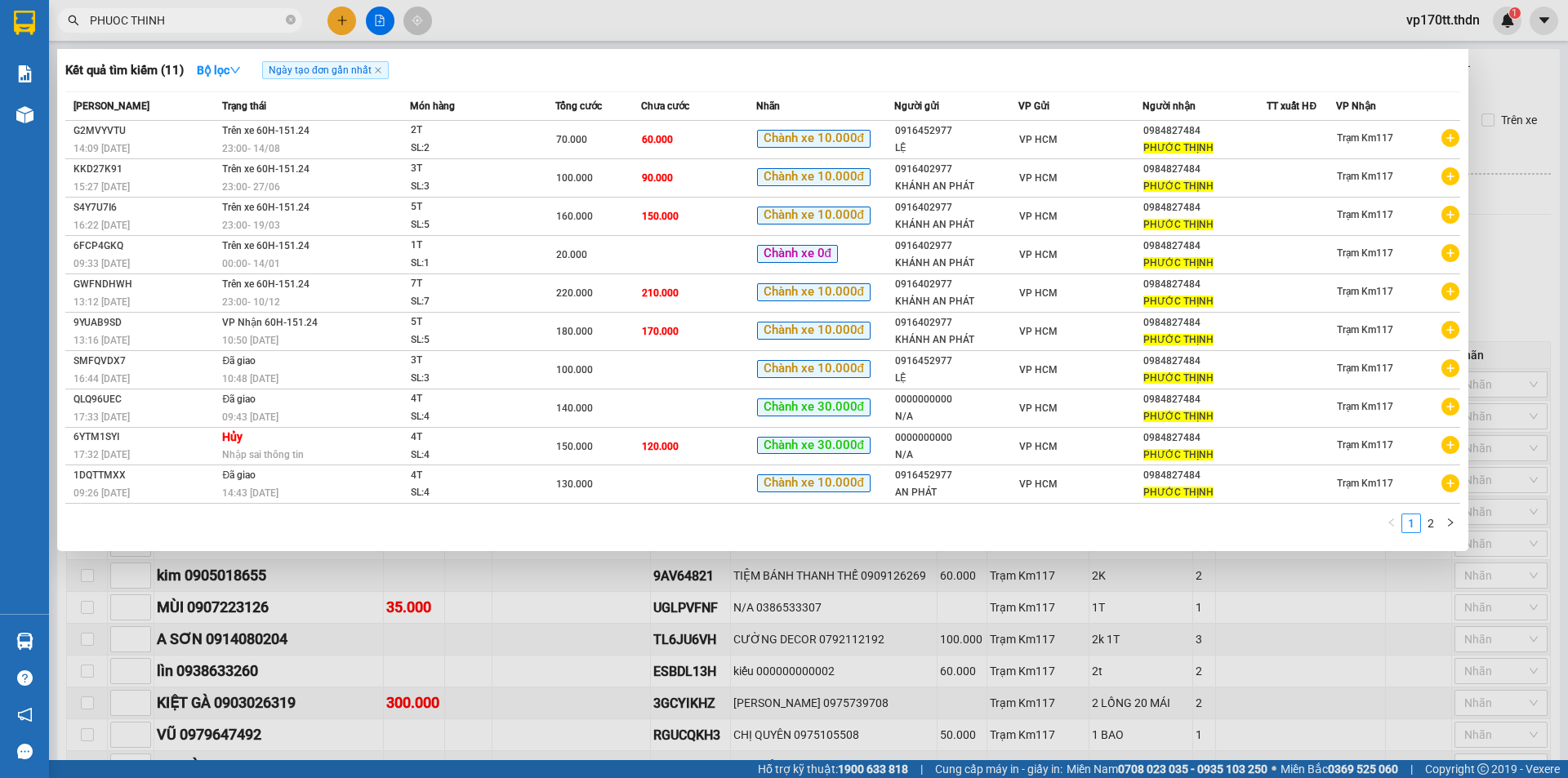
type input "PHUOC THINH"
click at [340, 25] on div at bounding box center [784, 389] width 1568 height 778
click at [340, 25] on icon "plus" at bounding box center [342, 20] width 12 height 12
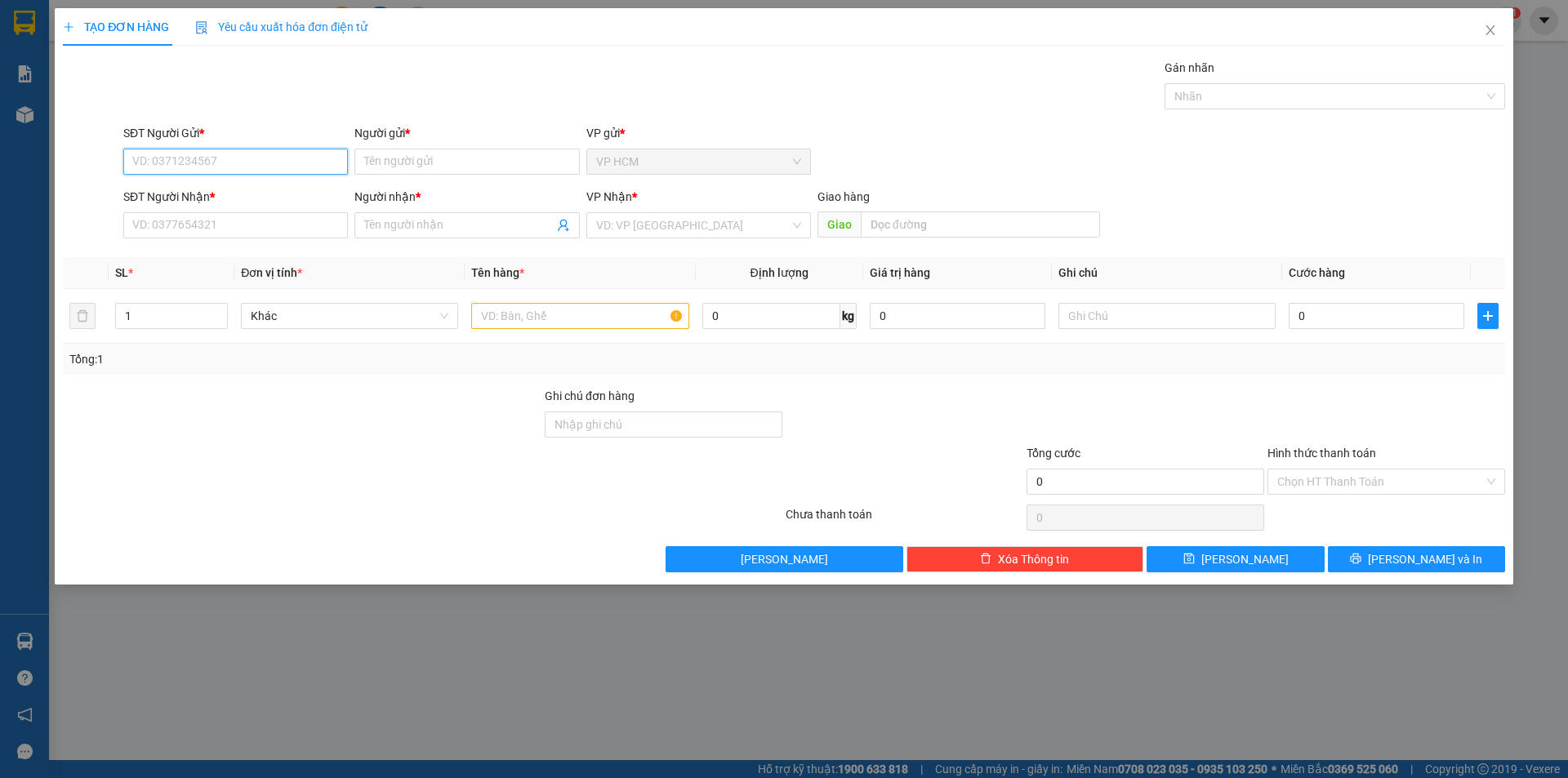
click at [230, 158] on input "SĐT Người Gửi *" at bounding box center [235, 162] width 224 height 26
click at [243, 195] on div "0916452977 - LỆ" at bounding box center [235, 194] width 205 height 18
type input "0916452977"
type input "LỆ"
type input "0984827484"
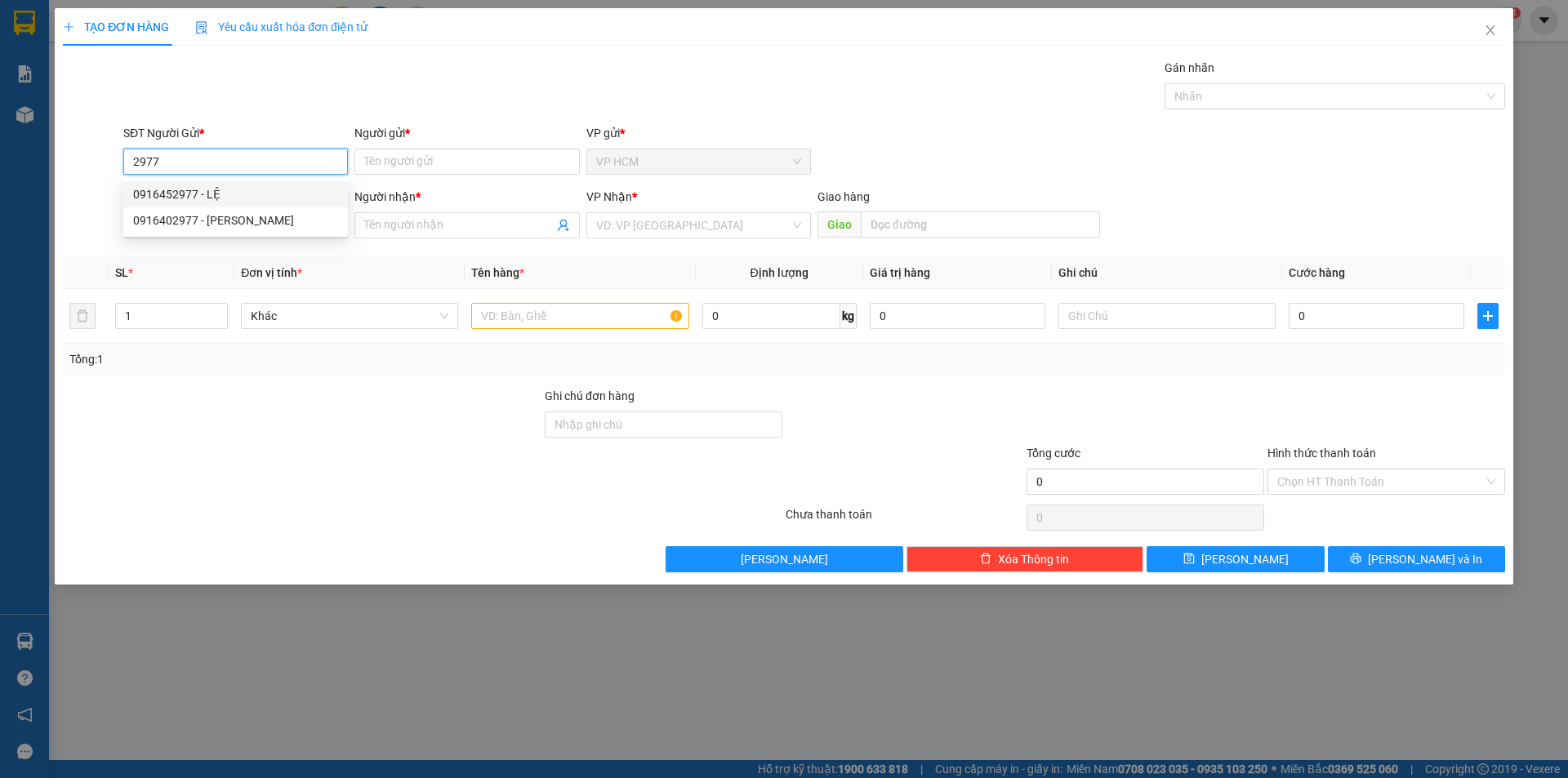
type input "PHƯỚC THỊNH"
type input "70.000"
click at [257, 168] on input "0916452977" at bounding box center [235, 162] width 224 height 26
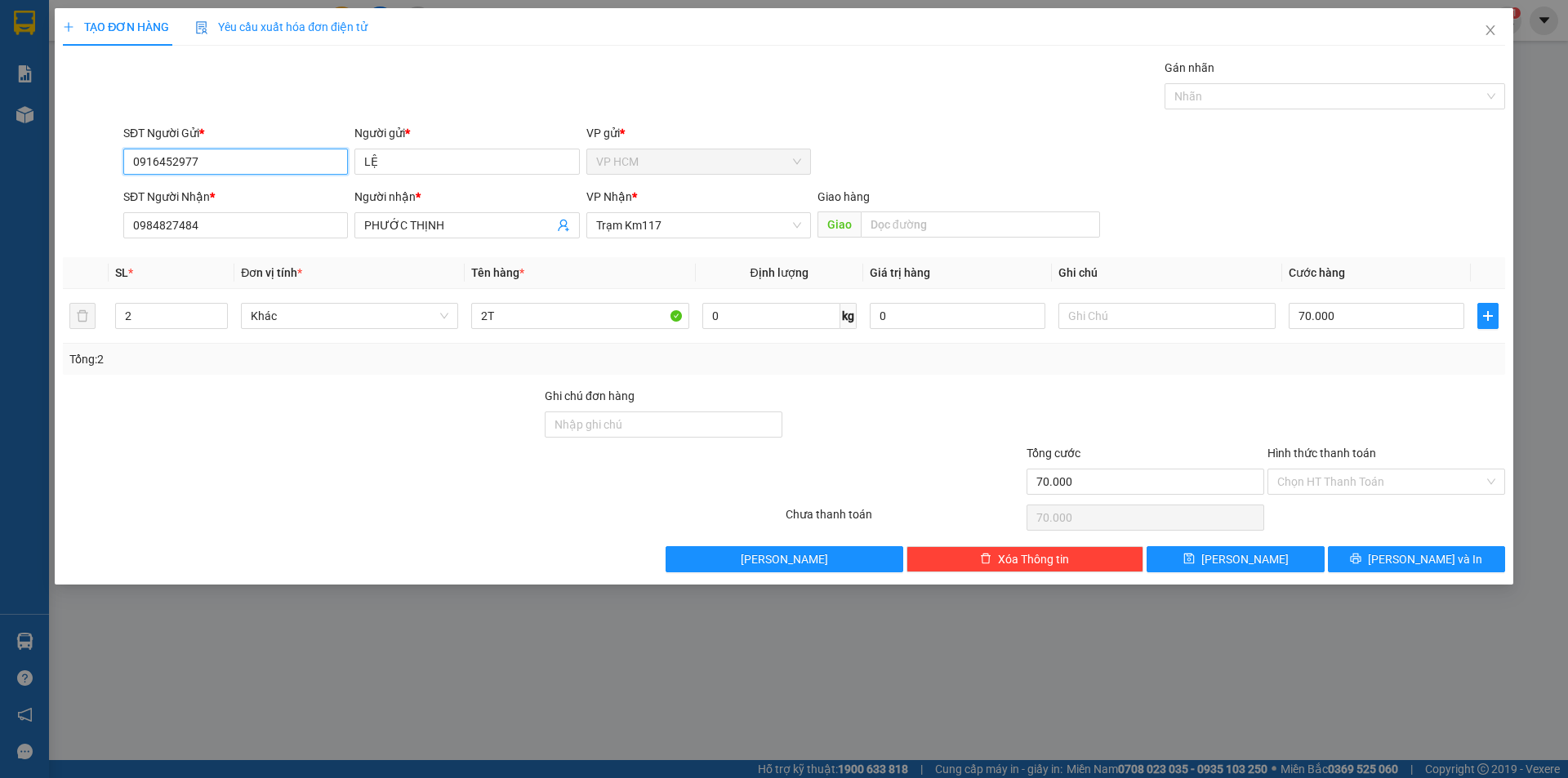
click at [257, 168] on input "0916452977" at bounding box center [235, 162] width 224 height 26
click at [273, 218] on div "0916402977 - [PERSON_NAME]" at bounding box center [235, 220] width 205 height 18
type input "0916402977"
type input "KHÁNH AN PHÁT"
type input "100.000"
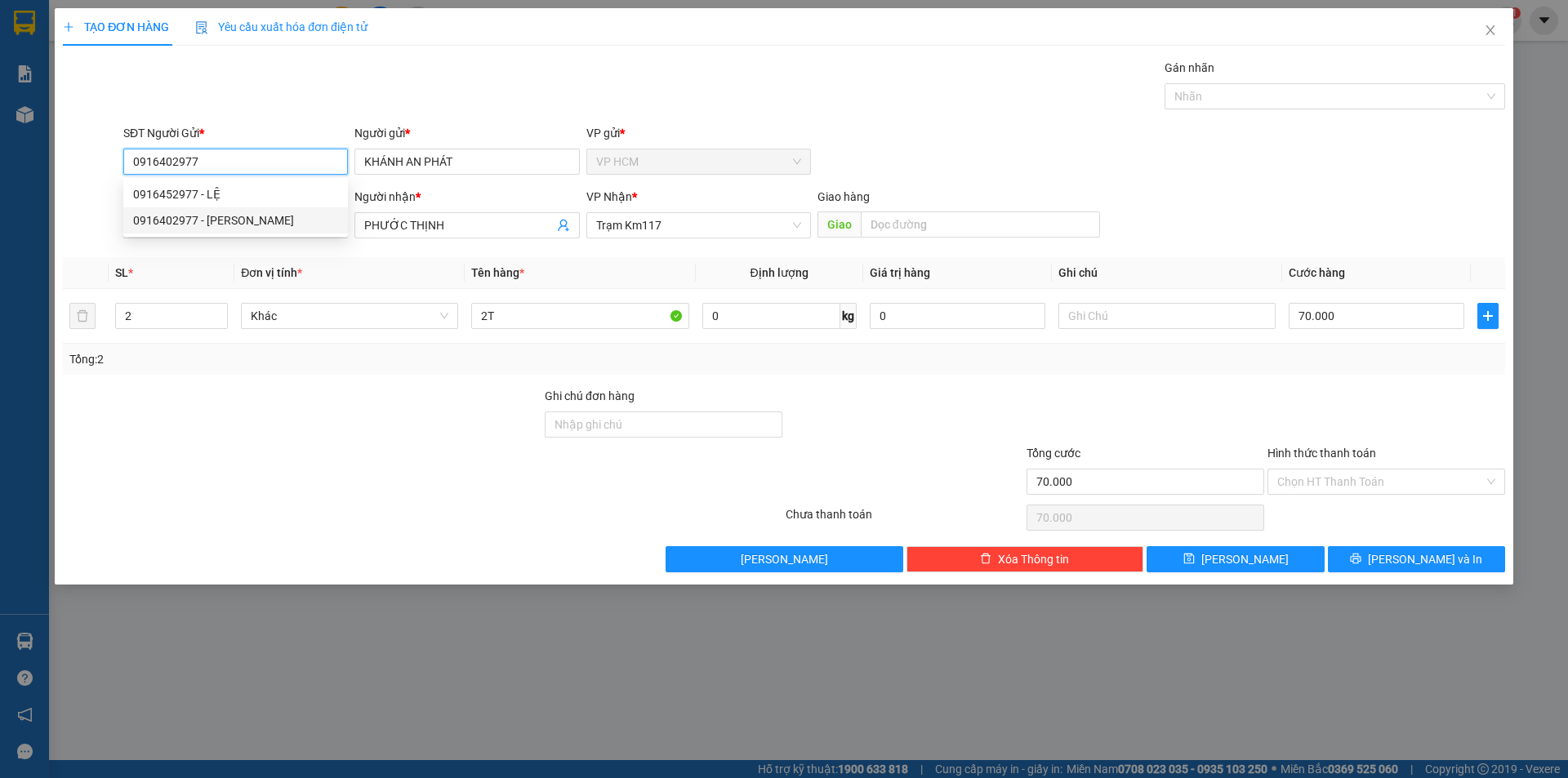
type input "100.000"
click at [1303, 95] on div at bounding box center [1326, 96] width 316 height 19
type input "0916402977"
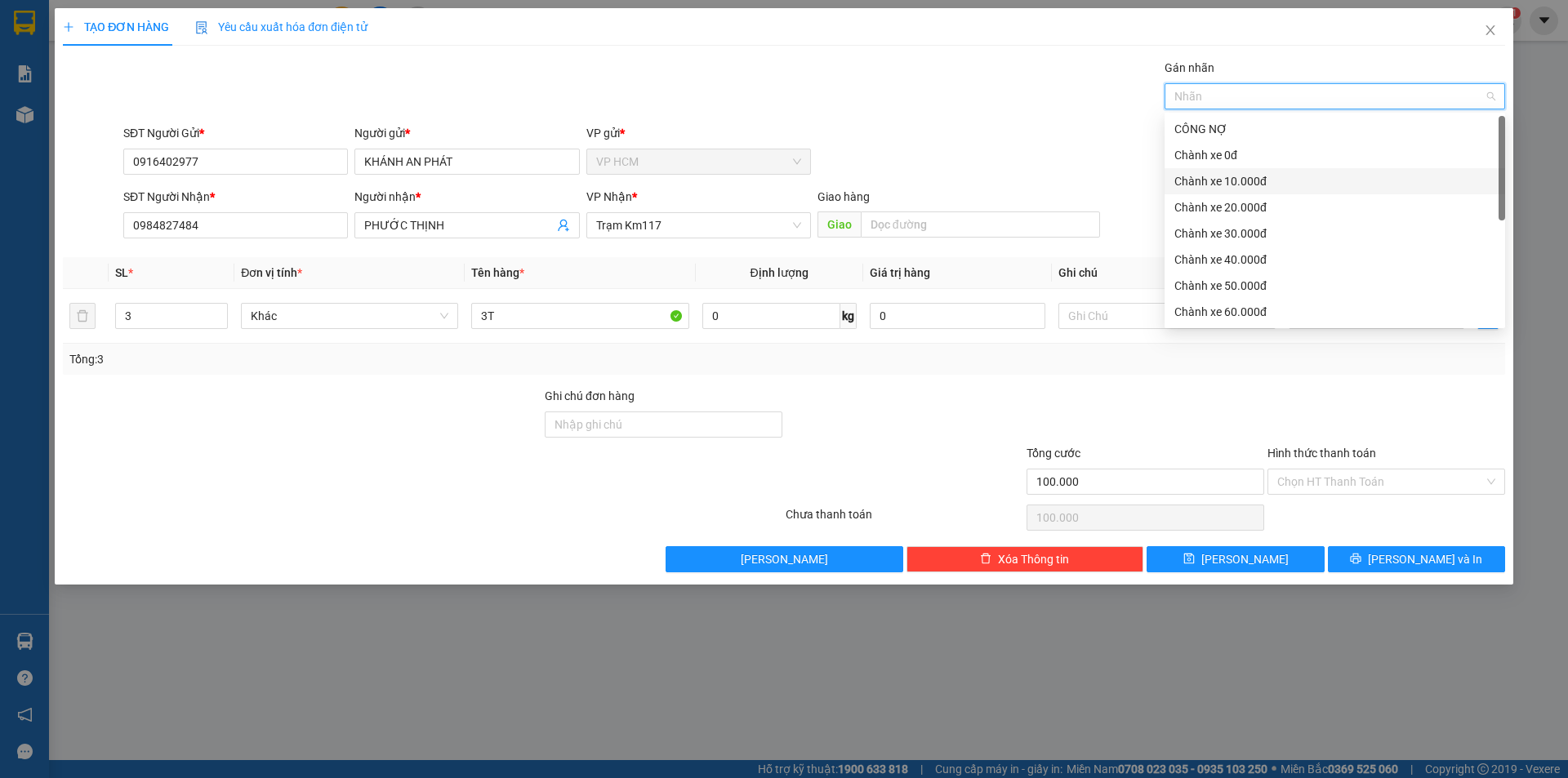
click at [1234, 174] on div "Chành xe 10.000đ" at bounding box center [1334, 181] width 321 height 18
click at [834, 84] on div "Gán nhãn Chành xe 10.000đ" at bounding box center [814, 87] width 1389 height 58
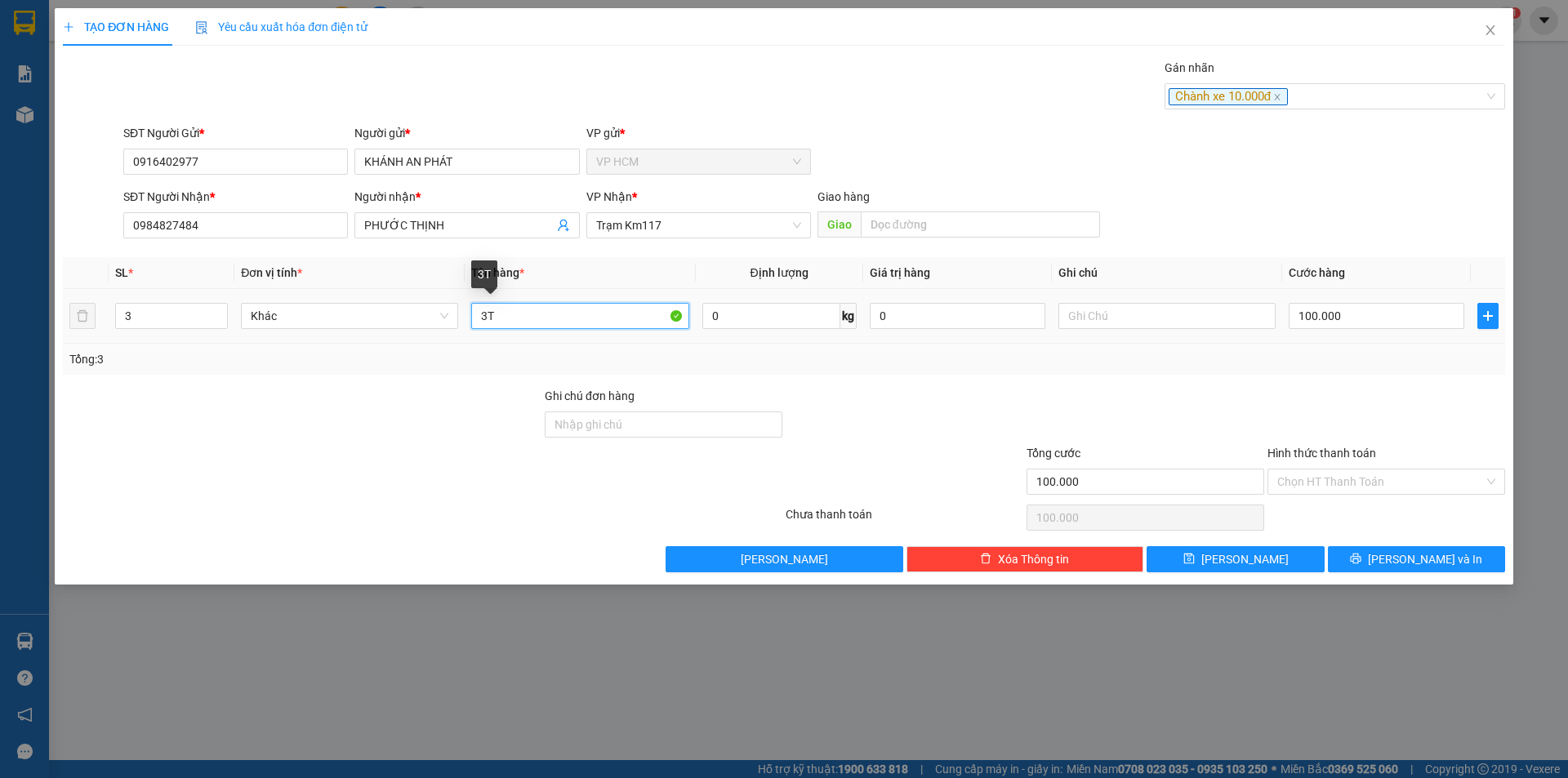
click at [508, 312] on input "3T" at bounding box center [580, 316] width 218 height 26
type input "2T"
click at [199, 320] on input "3" at bounding box center [171, 316] width 111 height 25
type input "2"
click at [1368, 317] on input "100.000" at bounding box center [1376, 316] width 175 height 26
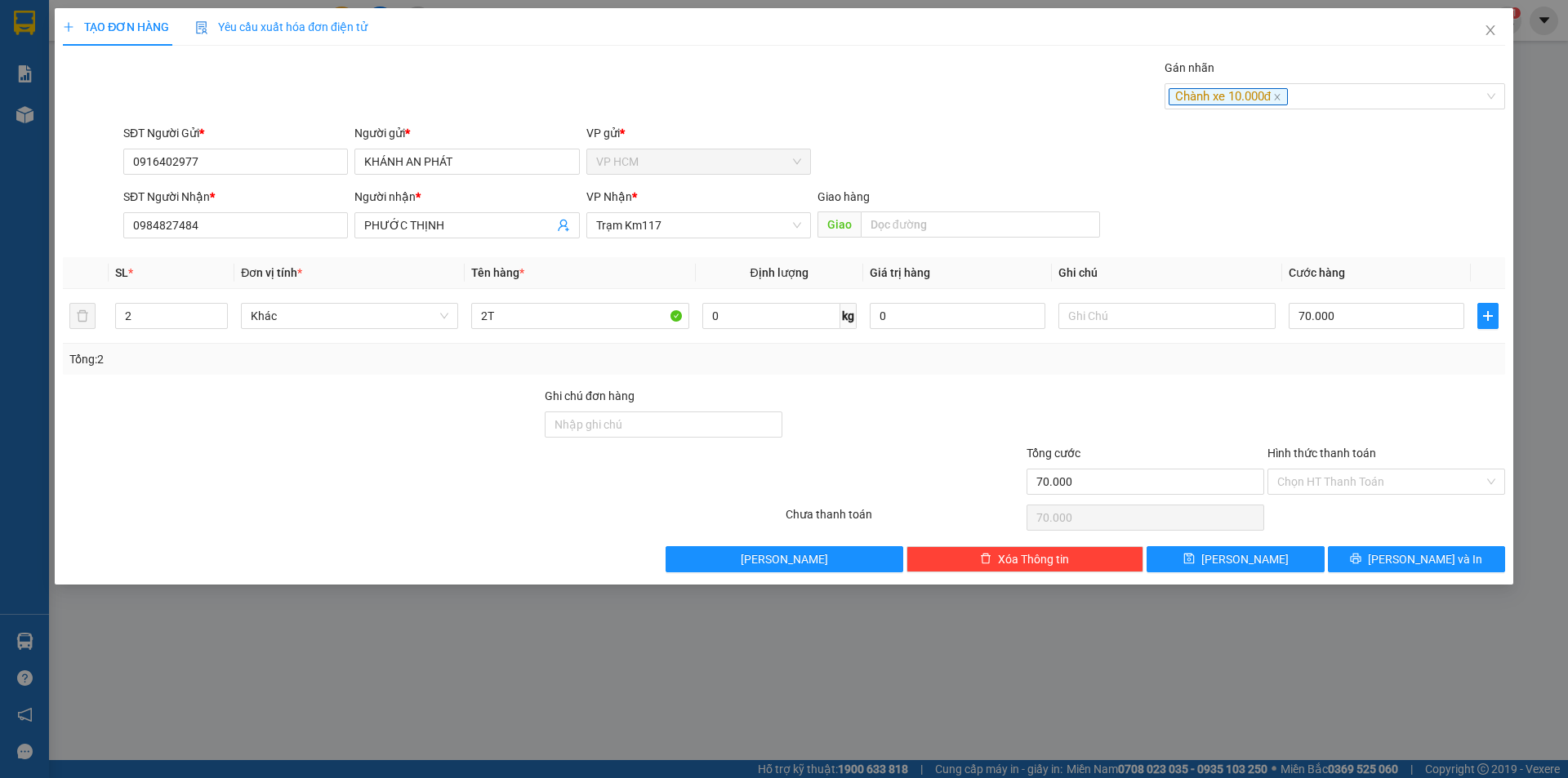
click at [1339, 382] on div "Transit Pickup Surcharge Ids Transit Deliver Surcharge Ids Transit Deliver Surc…" at bounding box center [784, 315] width 1443 height 514
click at [1329, 481] on input "Hình thức thanh toán" at bounding box center [1381, 482] width 207 height 25
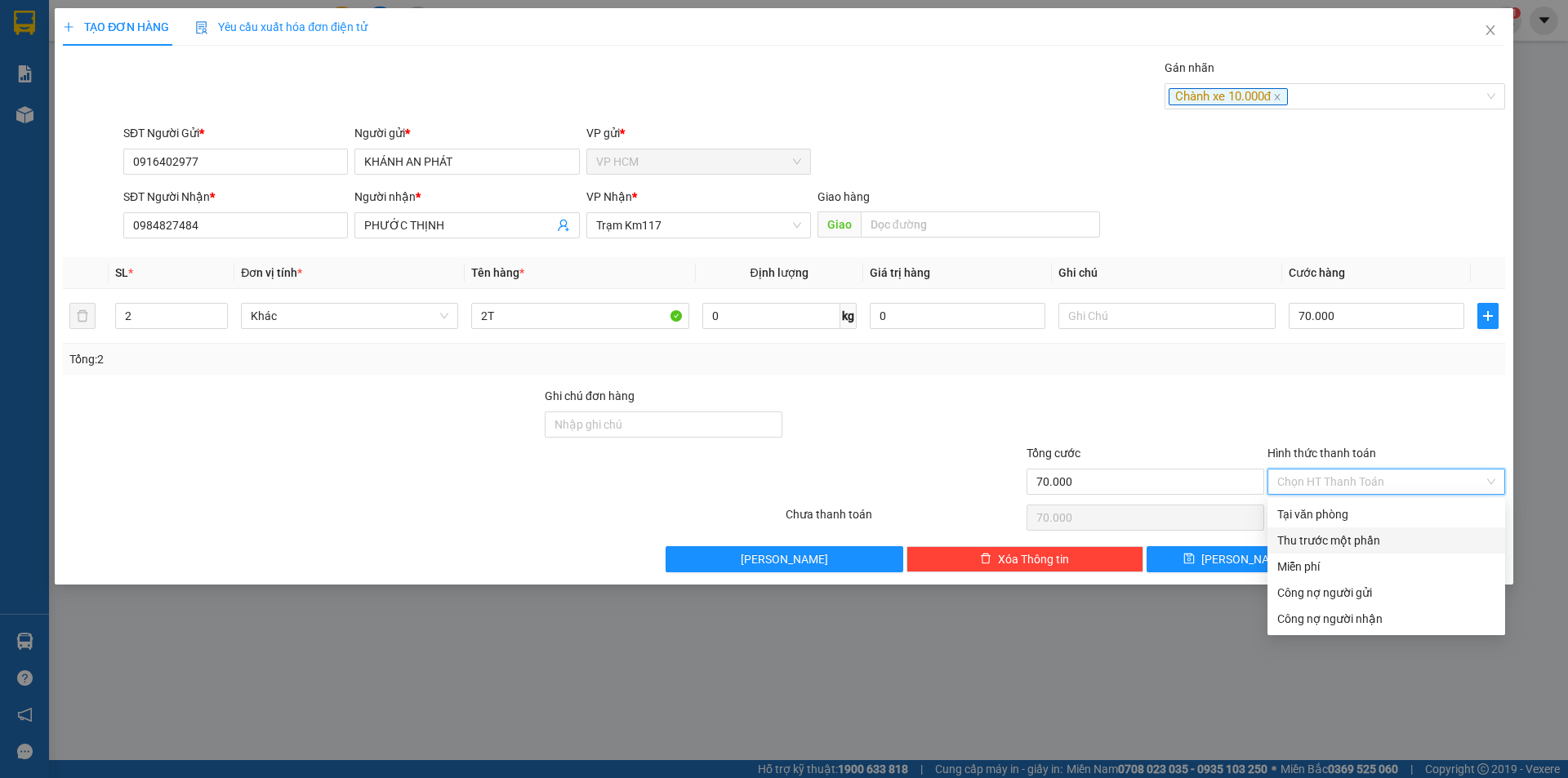
drag, startPoint x: 1327, startPoint y: 543, endPoint x: 1299, endPoint y: 538, distance: 28.4
click at [1326, 543] on div "Thu trước một phần" at bounding box center [1387, 540] width 218 height 18
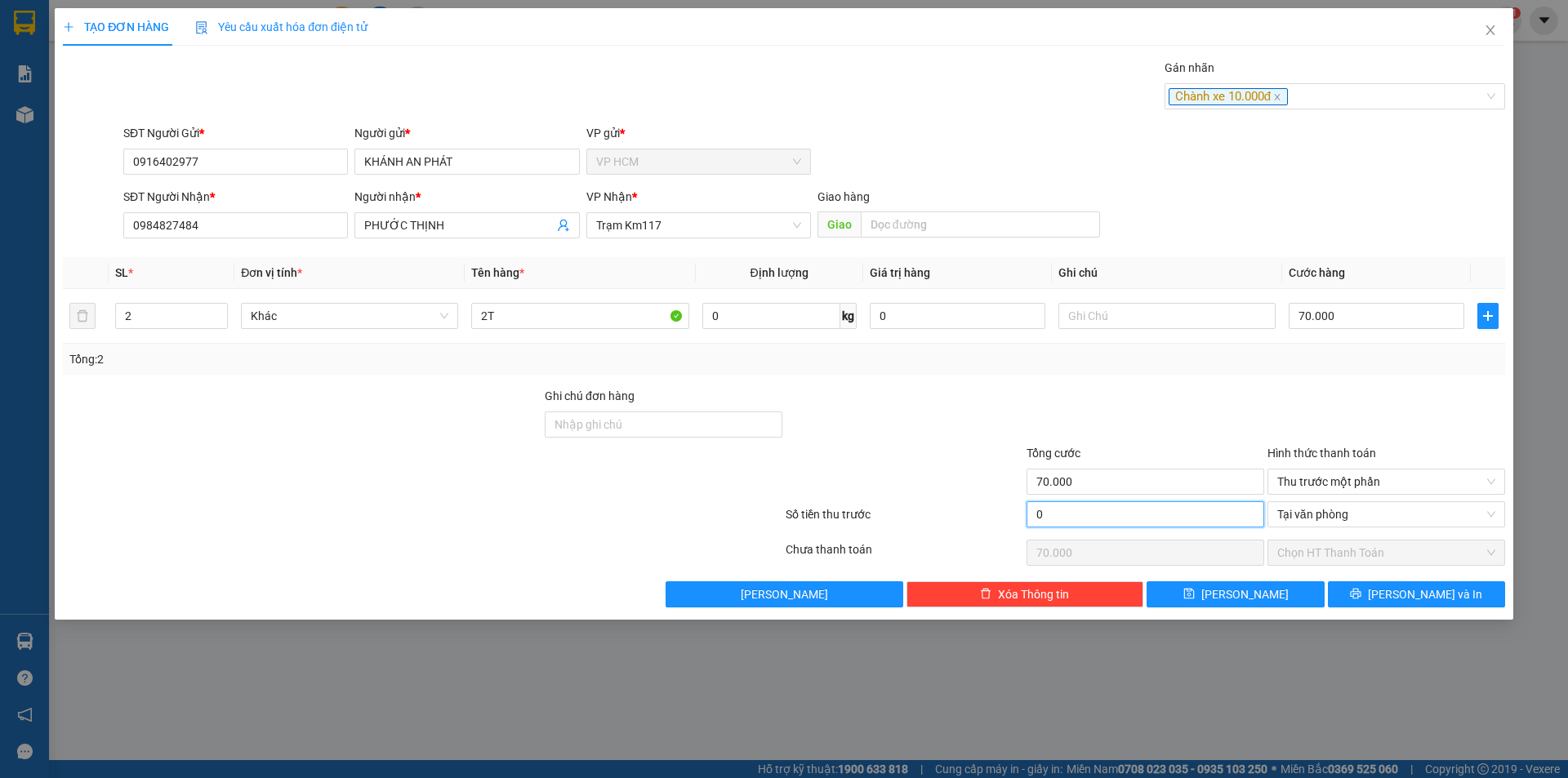
click at [1122, 521] on input "0" at bounding box center [1146, 514] width 238 height 26
click at [1155, 428] on div at bounding box center [1146, 416] width 241 height 58
click at [1441, 590] on span "[PERSON_NAME] và In" at bounding box center [1425, 594] width 114 height 18
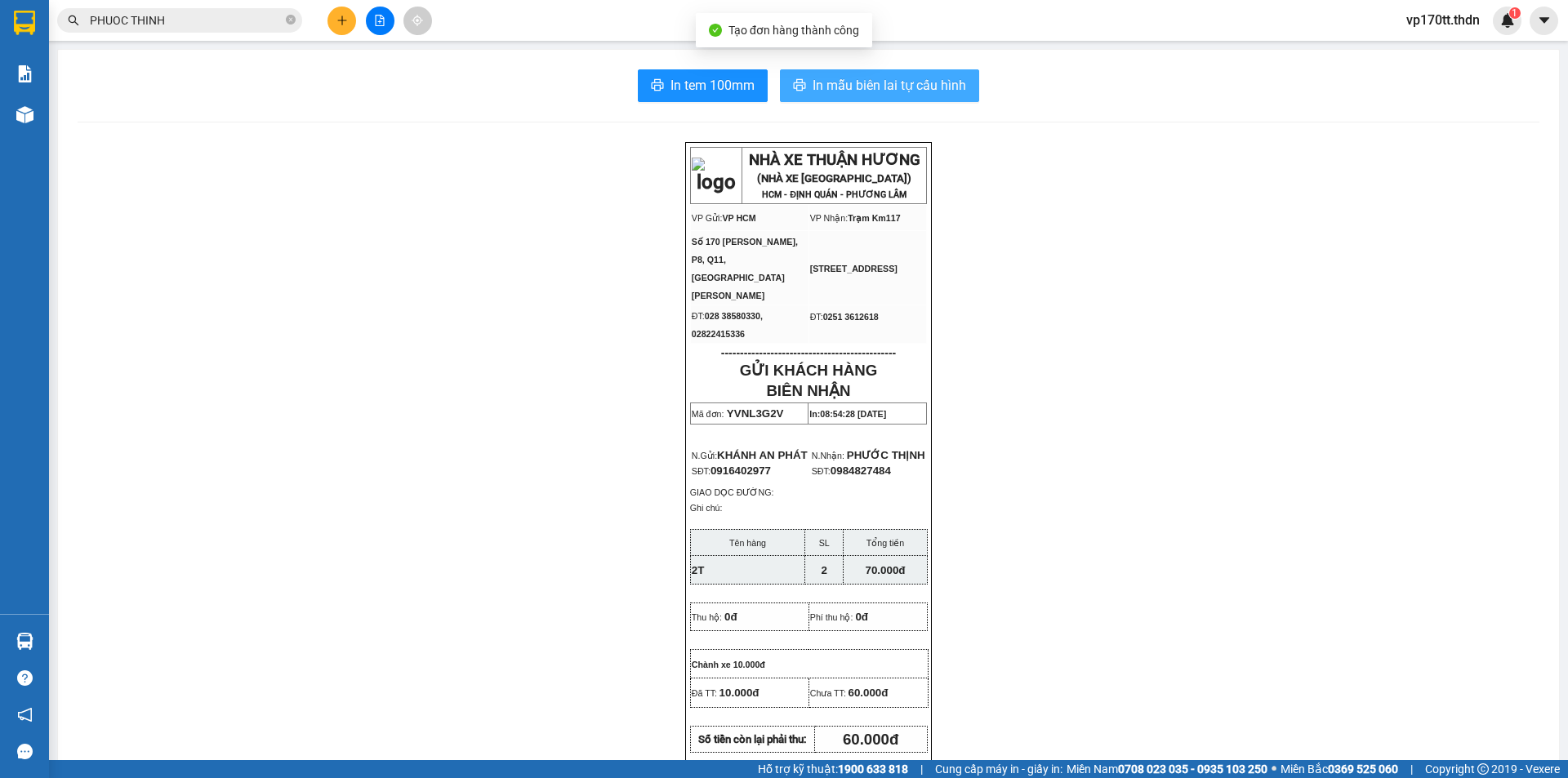
click at [836, 80] on span "In mẫu biên lai tự cấu hình" at bounding box center [889, 86] width 153 height 20
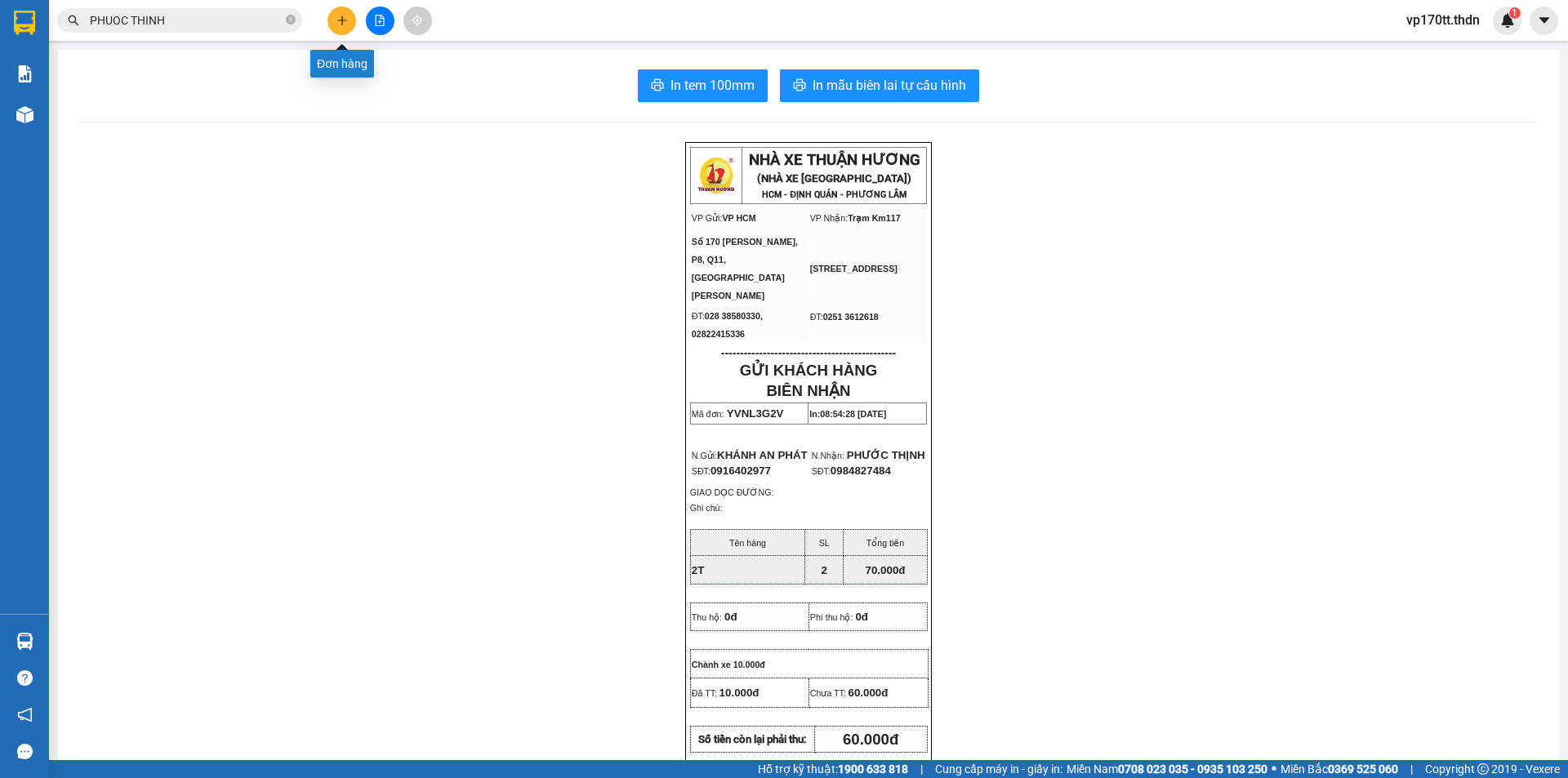
click at [351, 21] on button at bounding box center [342, 21] width 29 height 29
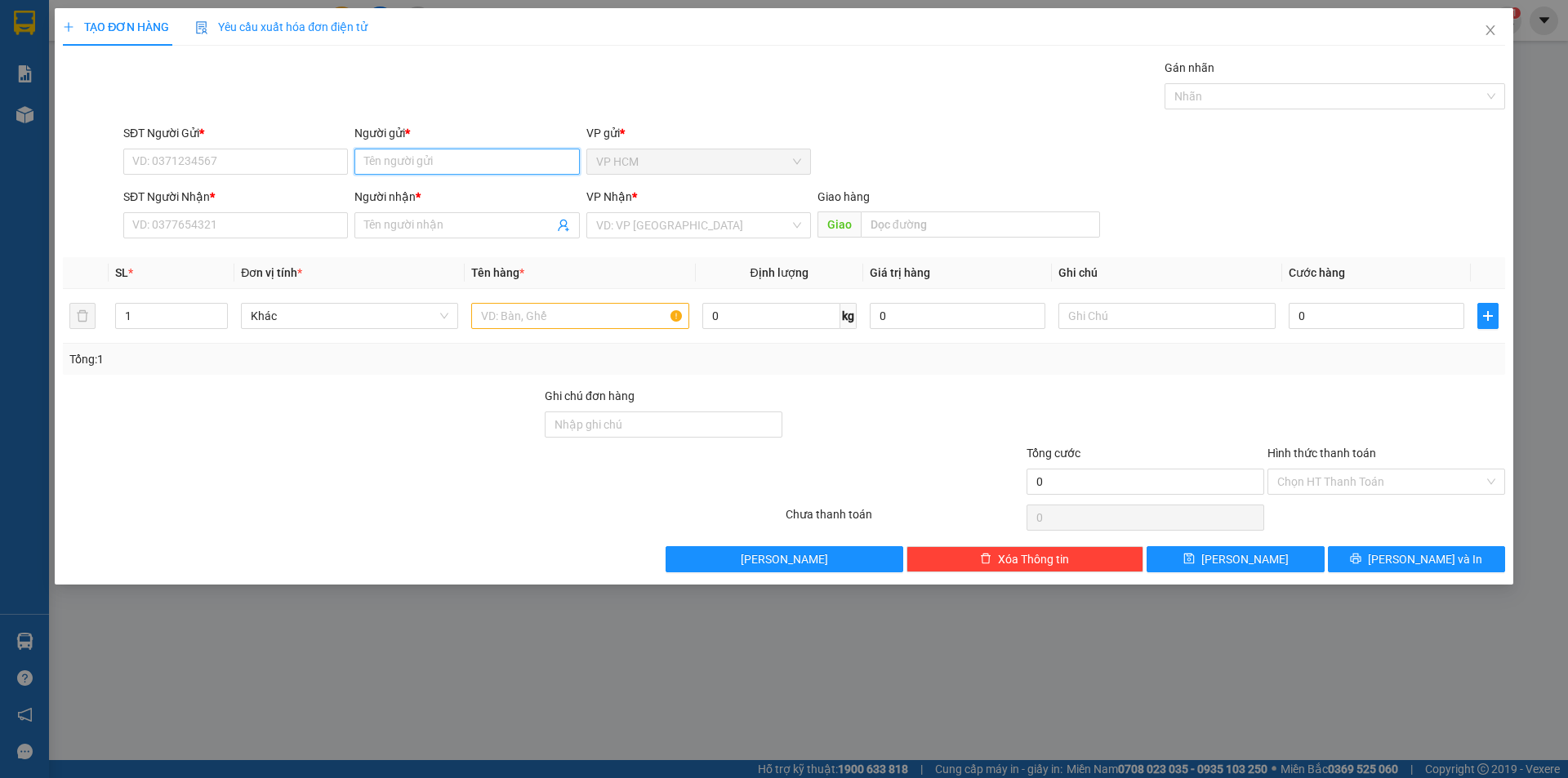
click at [396, 168] on input "Người gửi *" at bounding box center [467, 162] width 224 height 26
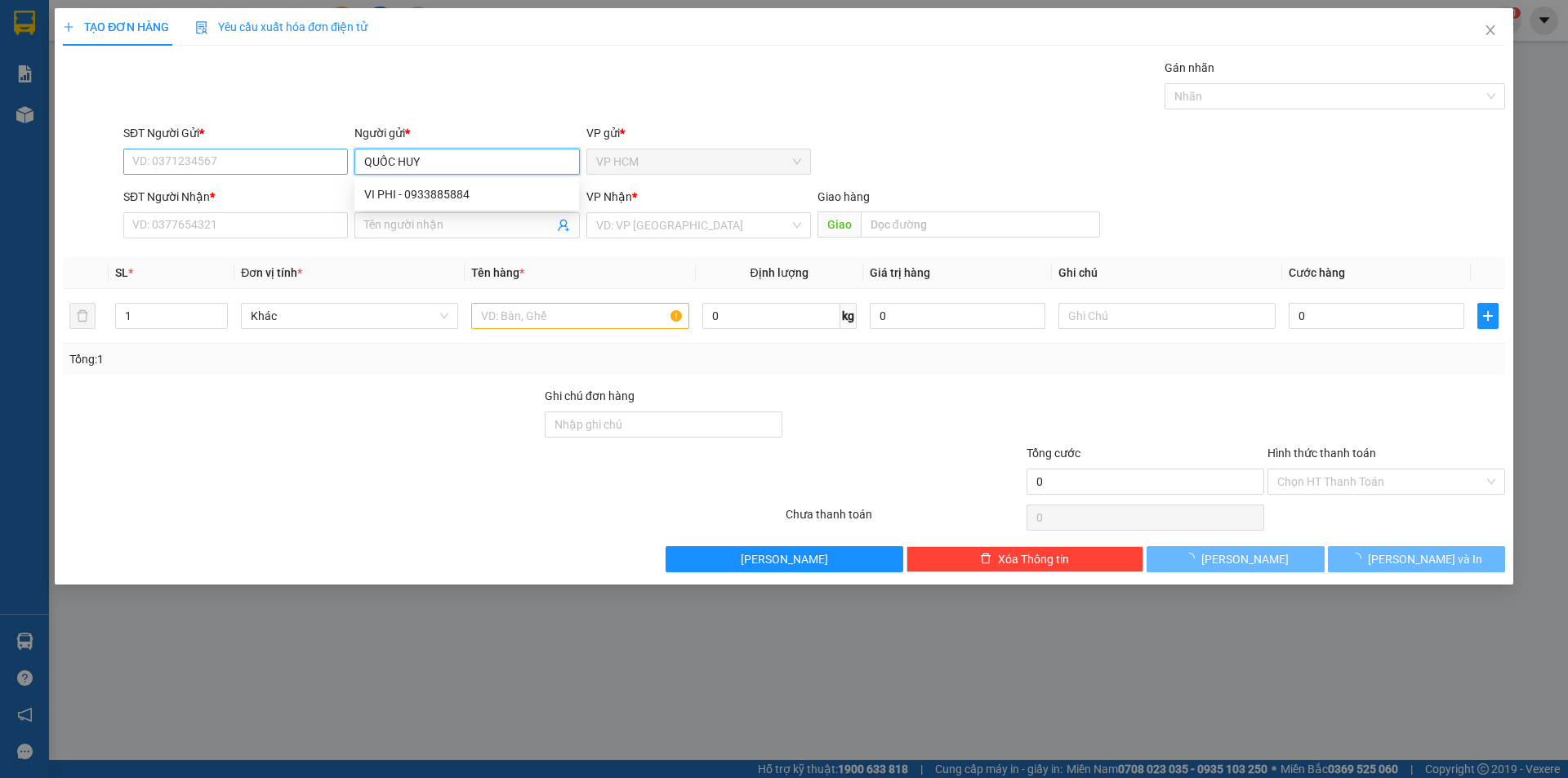
type input "QUỐC HUY"
click at [264, 153] on input "SĐT Người Gửi *" at bounding box center [235, 162] width 224 height 26
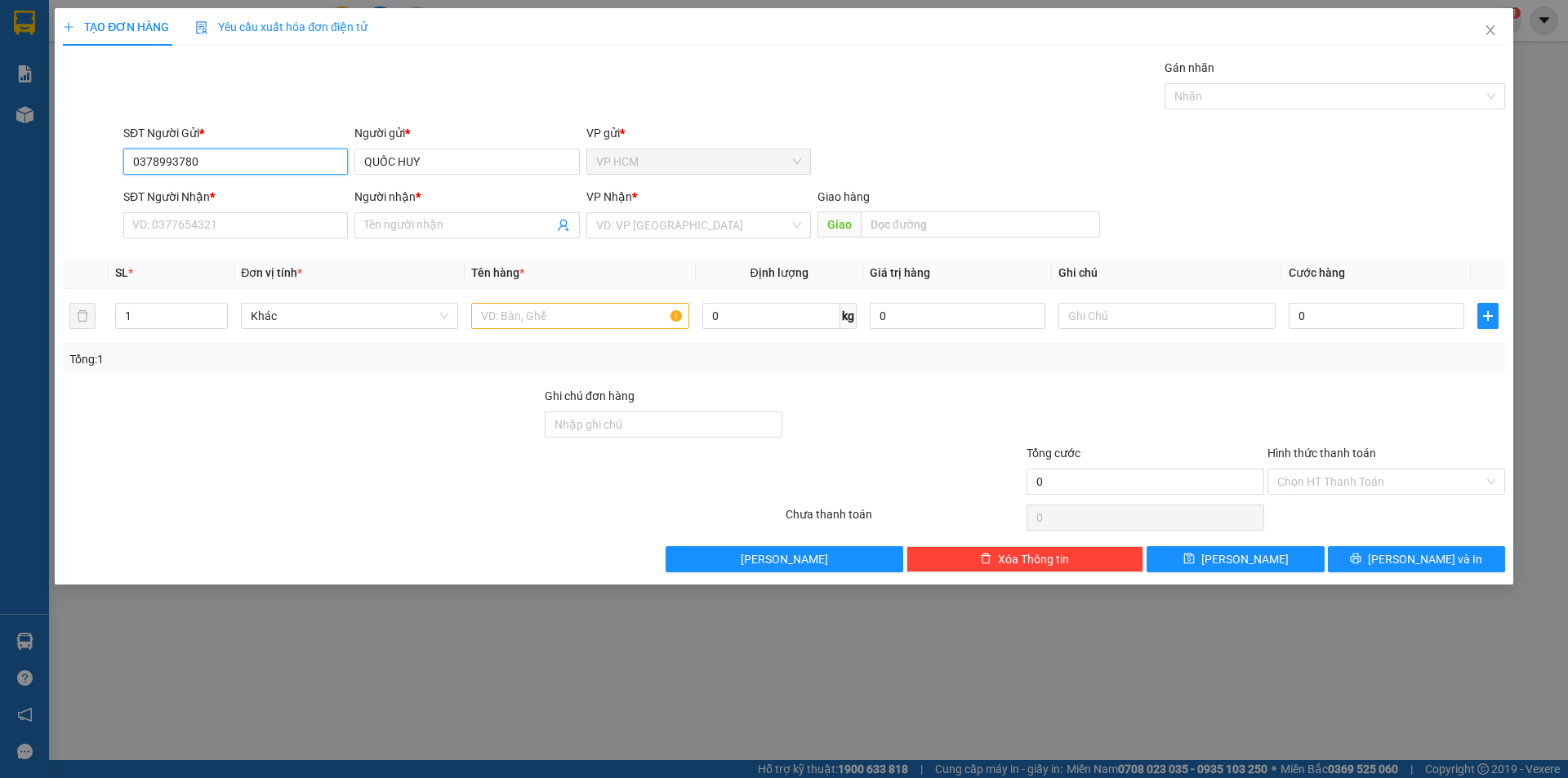
click at [261, 161] on input "0378993780" at bounding box center [235, 162] width 224 height 26
type input "0378993780"
click at [224, 231] on input "SĐT Người Nhận *" at bounding box center [235, 225] width 224 height 26
paste input "0378993780"
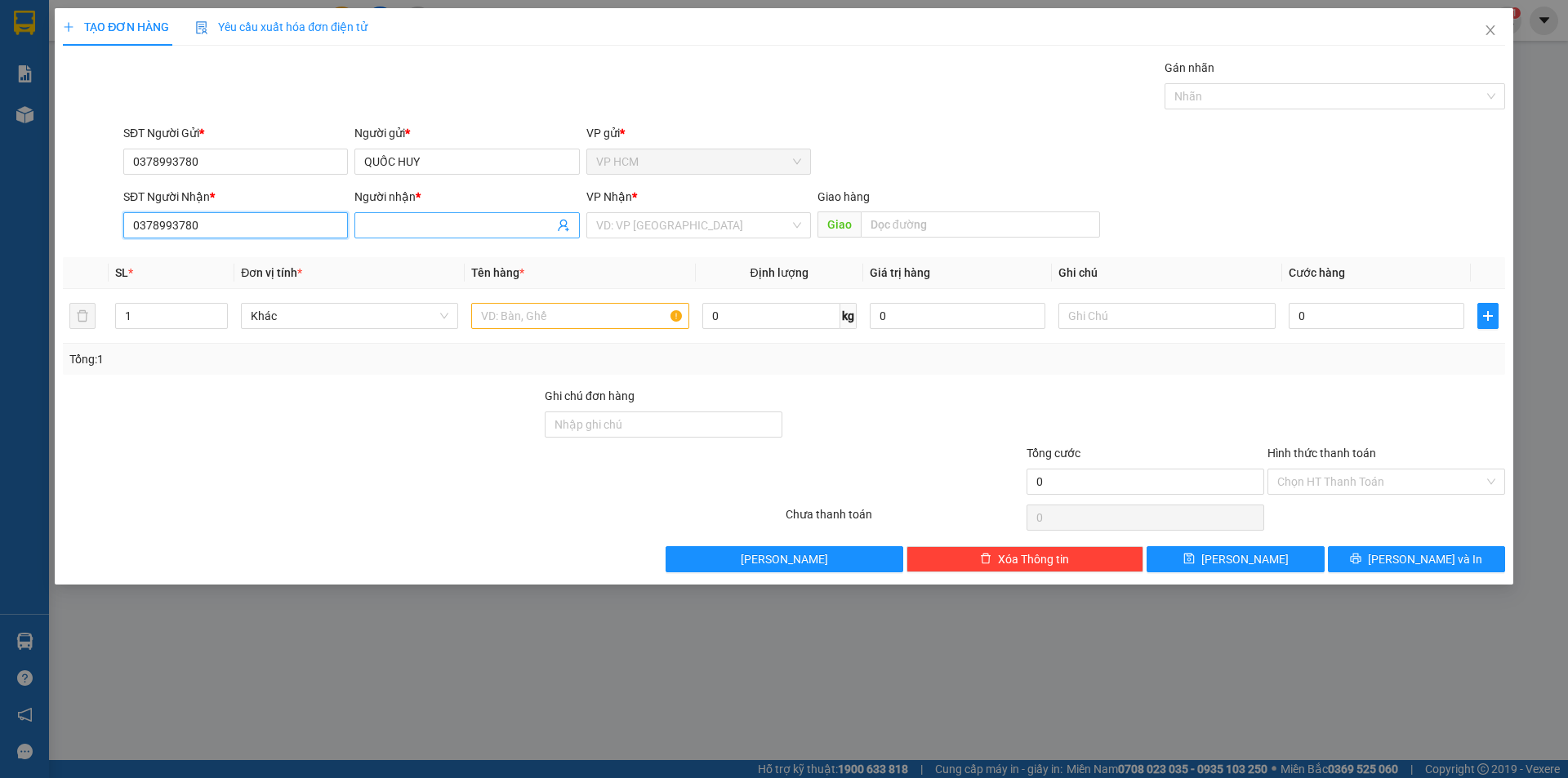
type input "0378993780"
click at [404, 229] on input "Người nhận *" at bounding box center [458, 225] width 189 height 18
click at [449, 173] on input "QUỐC HUY" at bounding box center [467, 162] width 224 height 26
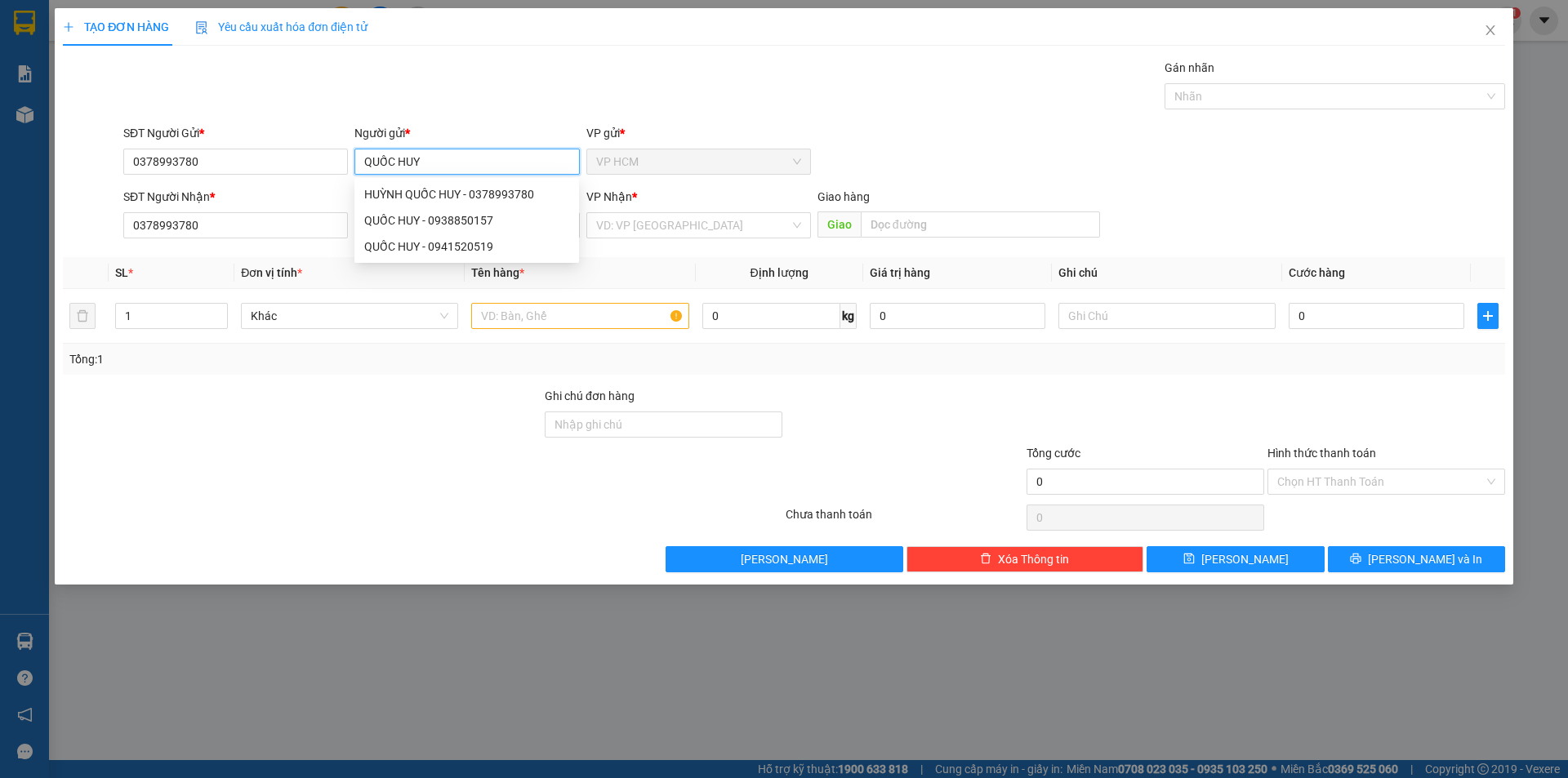
click at [449, 173] on input "QUỐC HUY" at bounding box center [467, 162] width 224 height 26
drag, startPoint x: 274, startPoint y: 227, endPoint x: 315, endPoint y: 229, distance: 41.0
click at [273, 228] on input "0378993780" at bounding box center [235, 225] width 224 height 26
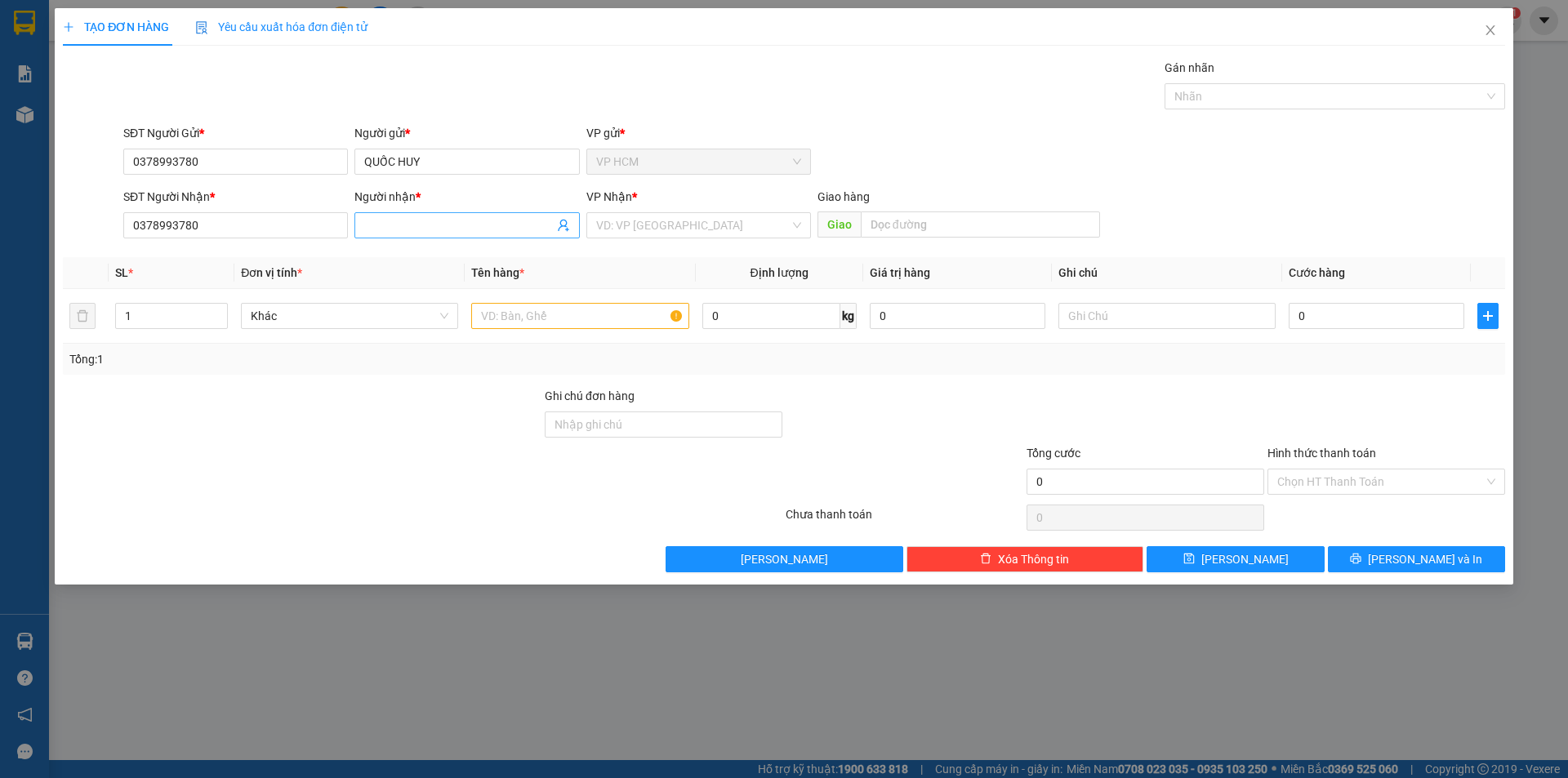
click at [426, 224] on input "Người nhận *" at bounding box center [458, 225] width 189 height 18
paste input "QUỐC HUY"
type input "QUỐC HUY"
click at [259, 387] on div at bounding box center [301, 416] width 482 height 58
click at [160, 325] on input "1" at bounding box center [171, 316] width 111 height 25
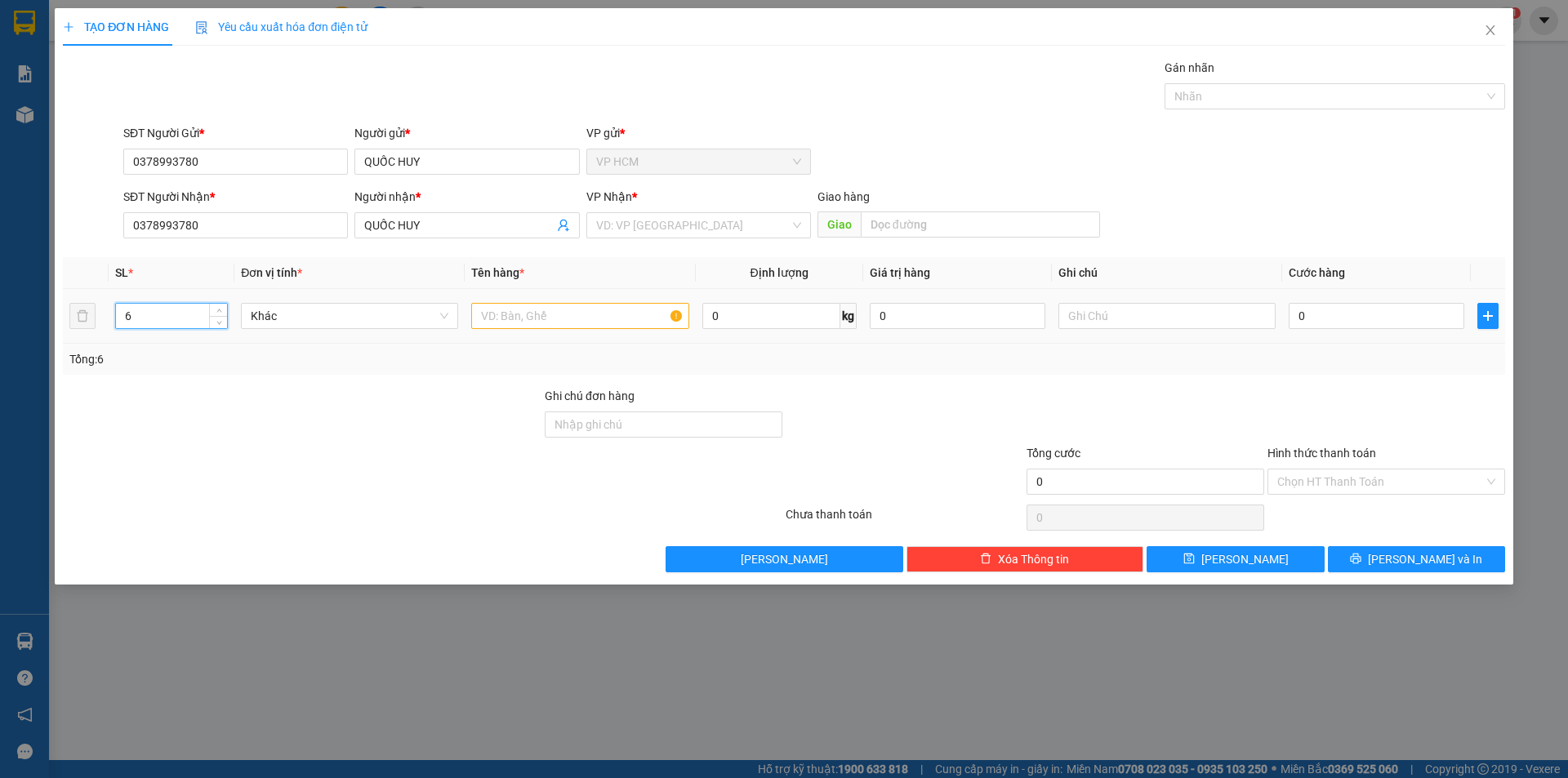
type input "7"
click at [544, 317] on input "text" at bounding box center [580, 316] width 218 height 26
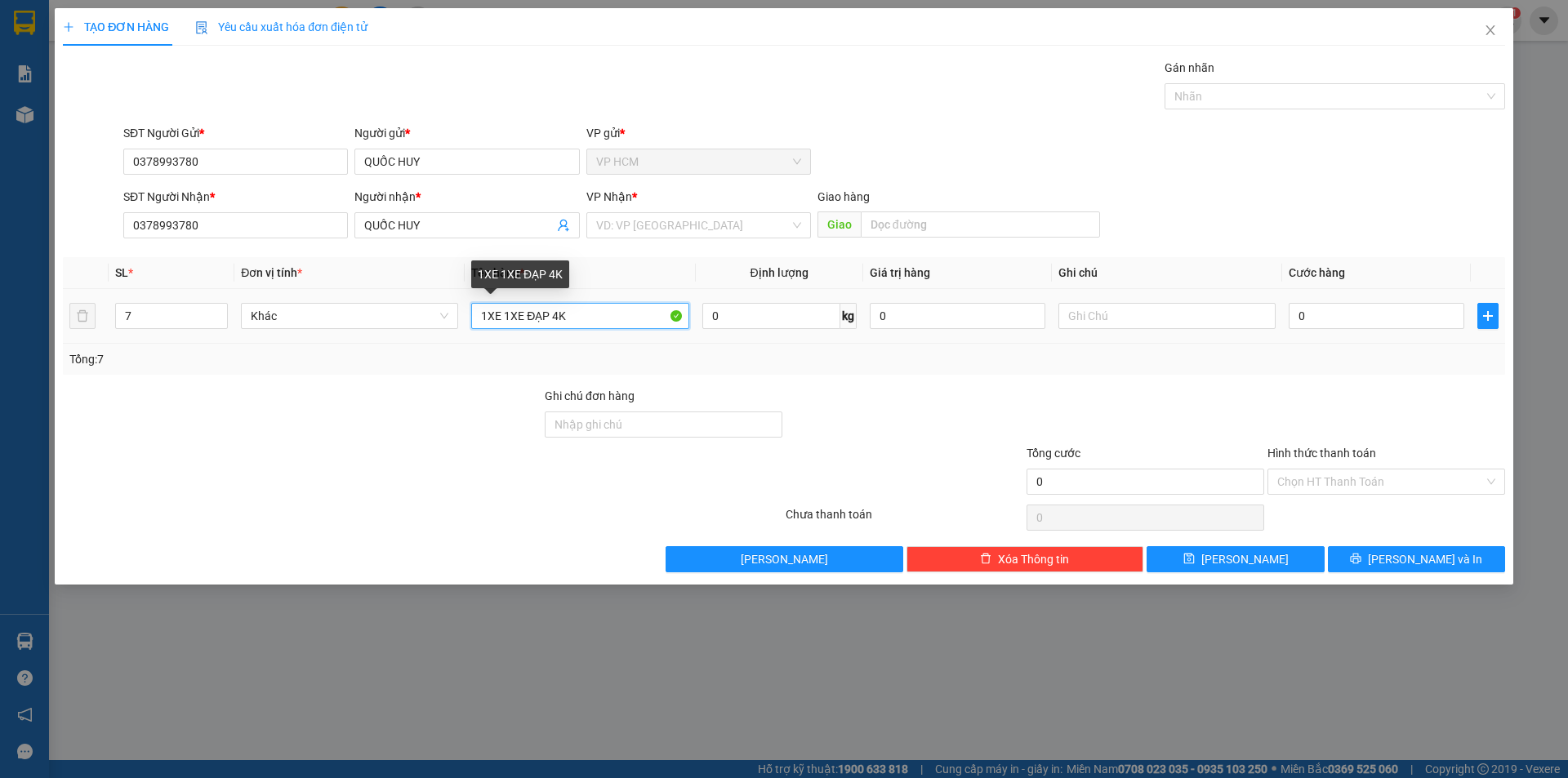
click at [557, 317] on input "1XE 1XE ĐẠP 4K" at bounding box center [580, 316] width 218 height 26
type input "1XE 1XE ĐẠP 5K"
click at [1255, 78] on div "Gán nhãn" at bounding box center [1335, 70] width 340 height 25
click at [1239, 107] on div "Nhãn" at bounding box center [1335, 96] width 340 height 26
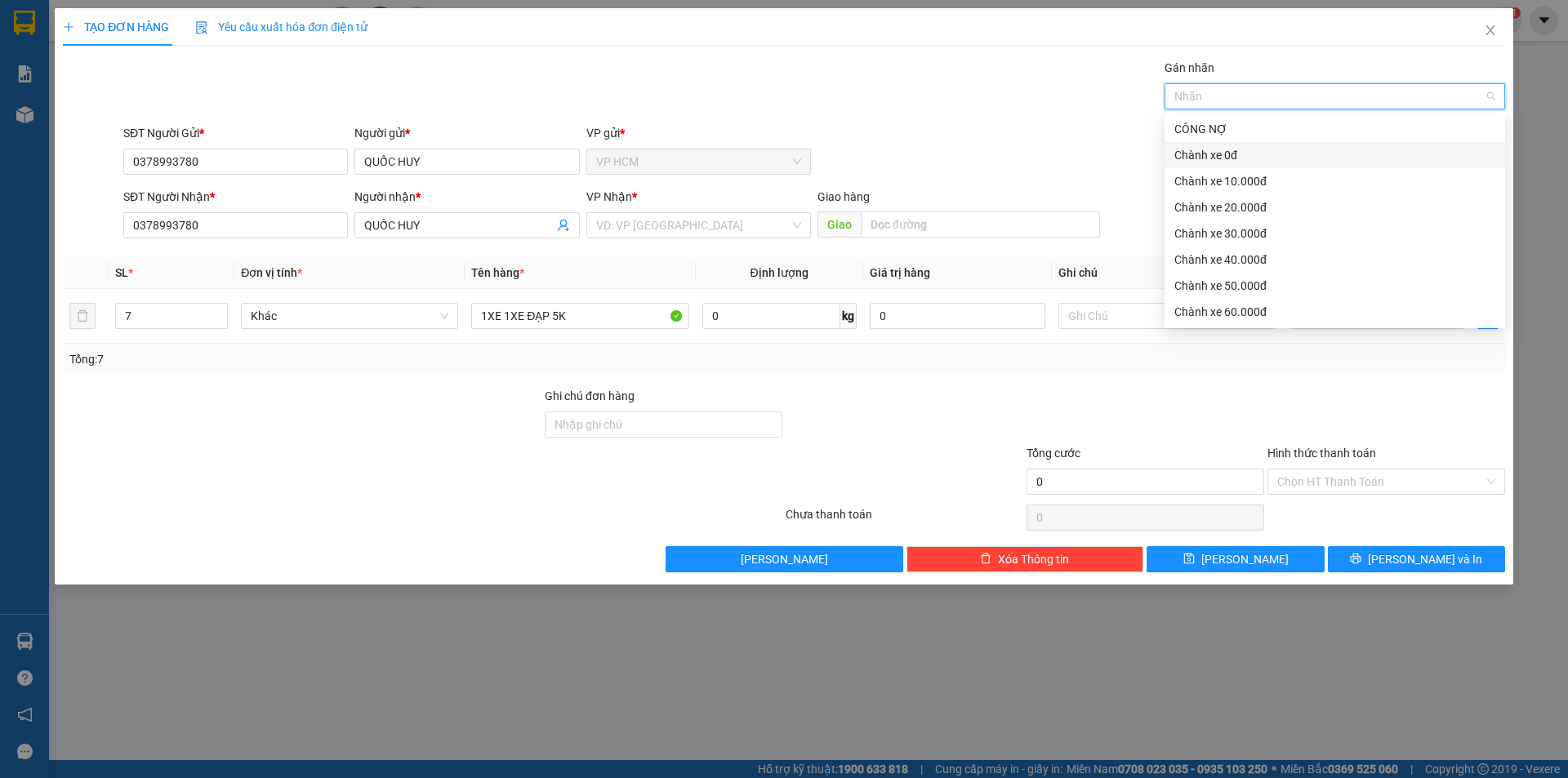
click at [1195, 155] on div "Chành xe 0đ" at bounding box center [1334, 155] width 321 height 18
click at [828, 127] on div "SĐT Người Gửi * 0378993780 Người gửi * QUỐC HUY VP gửi * VP HCM" at bounding box center [814, 153] width 1389 height 58
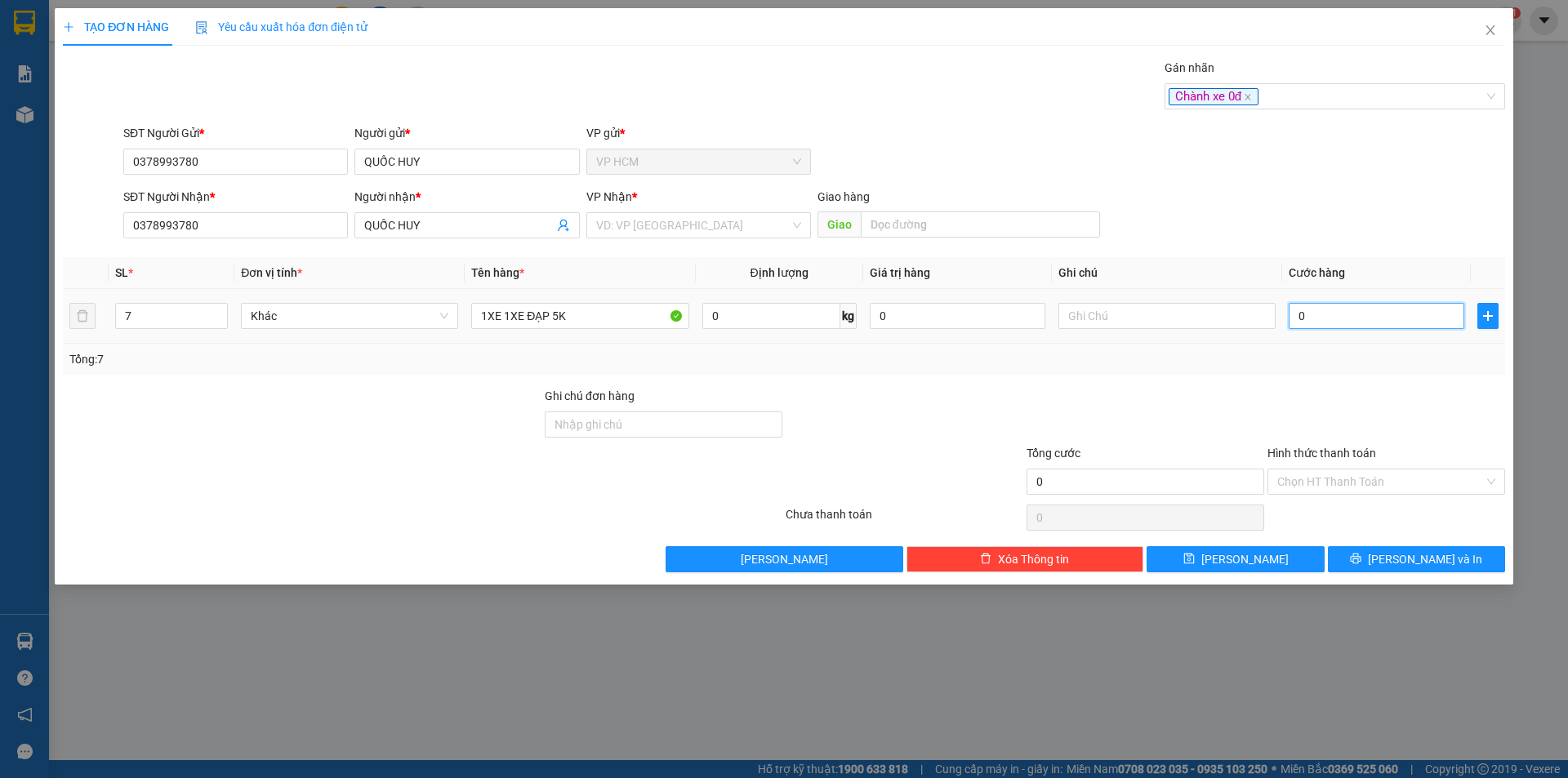
click at [1333, 309] on input "0" at bounding box center [1376, 316] width 175 height 26
type input "3"
type input "36"
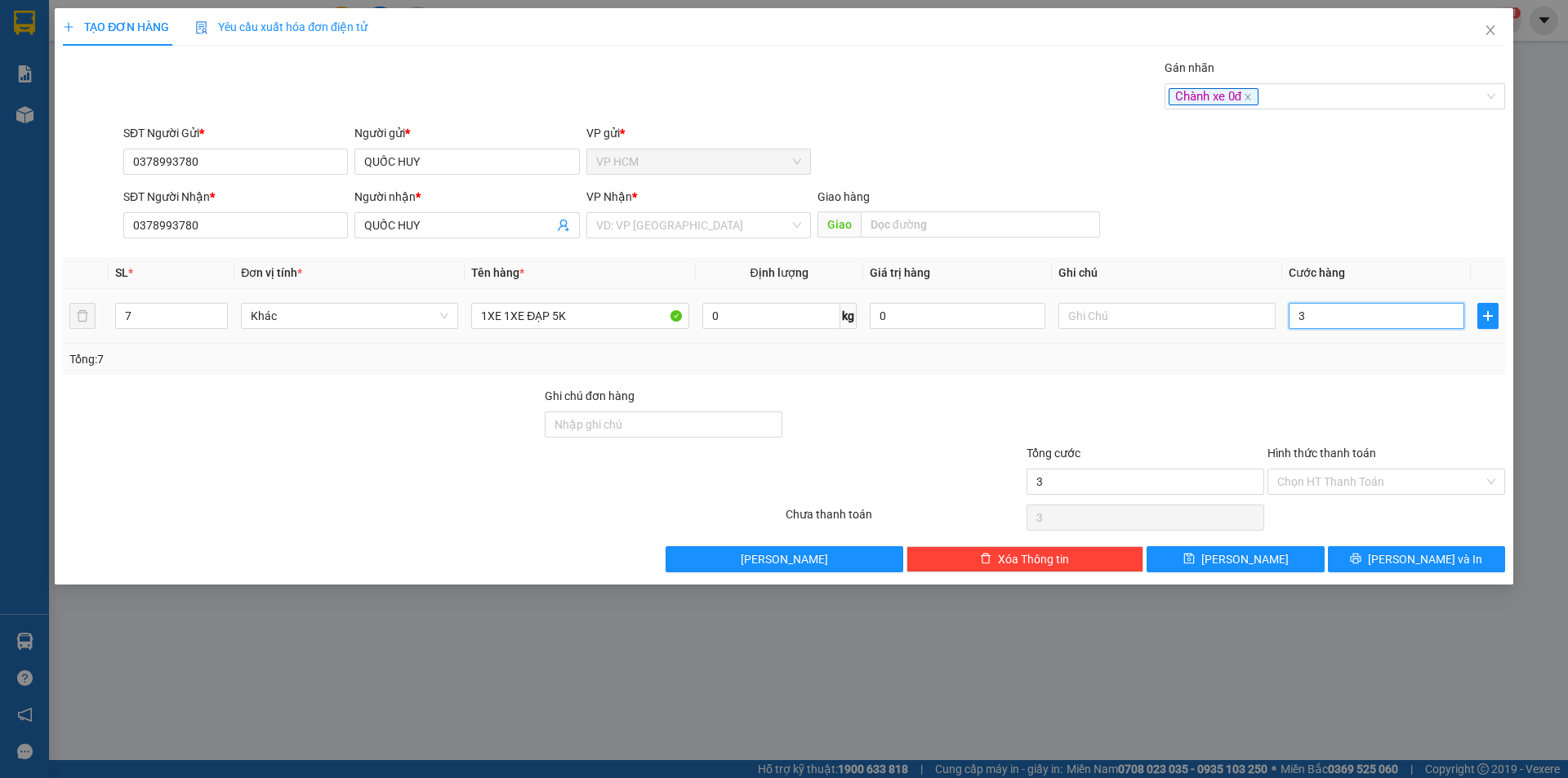
type input "36"
type input "360"
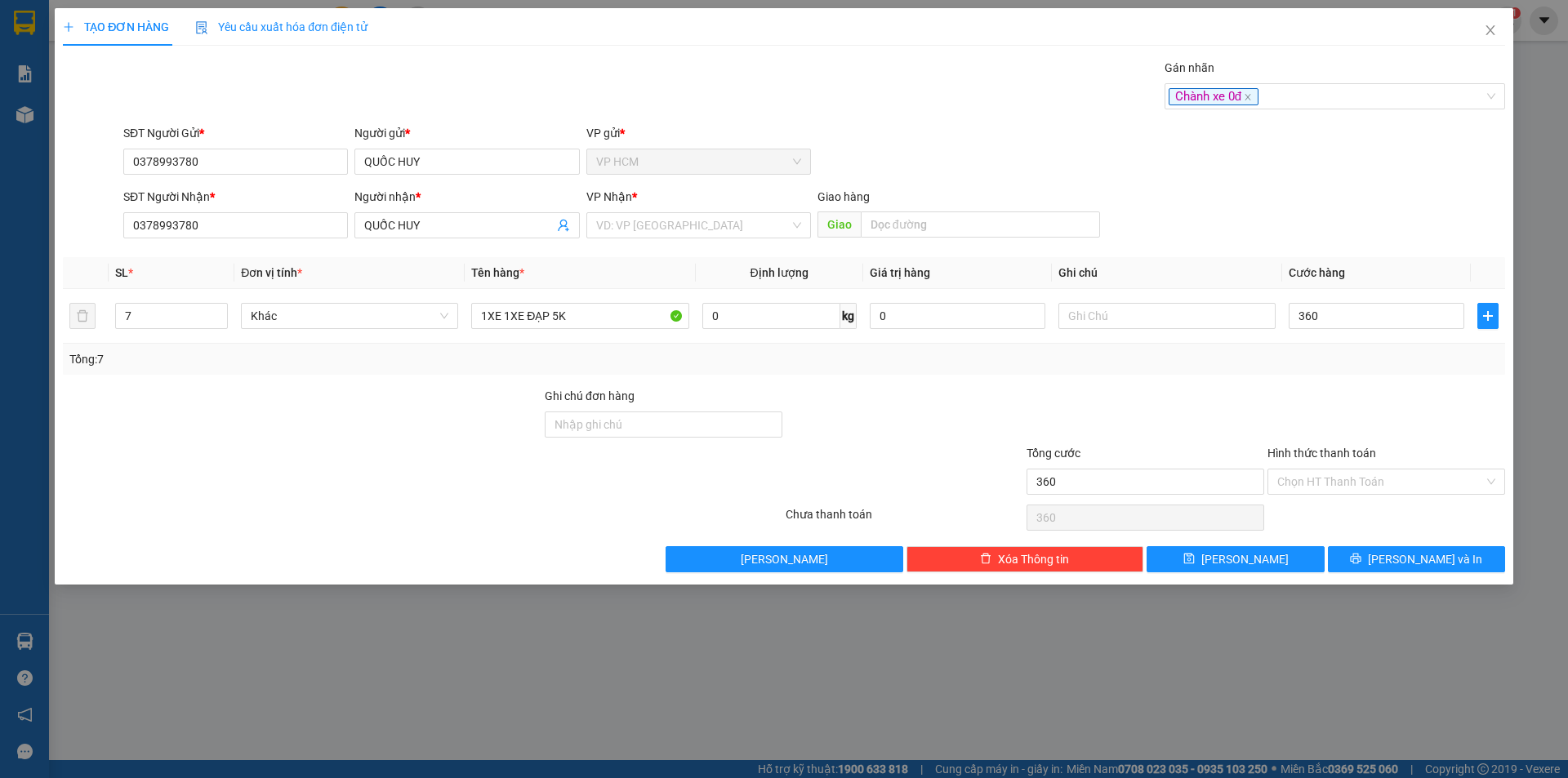
type input "360.000"
click at [1322, 383] on div "Transit Pickup Surcharge Ids Transit Deliver Surcharge Ids Transit Deliver Surc…" at bounding box center [784, 315] width 1443 height 514
click at [1355, 513] on div "Chọn HT Thanh Toán" at bounding box center [1386, 517] width 241 height 33
click at [1353, 483] on input "Hình thức thanh toán" at bounding box center [1381, 482] width 207 height 25
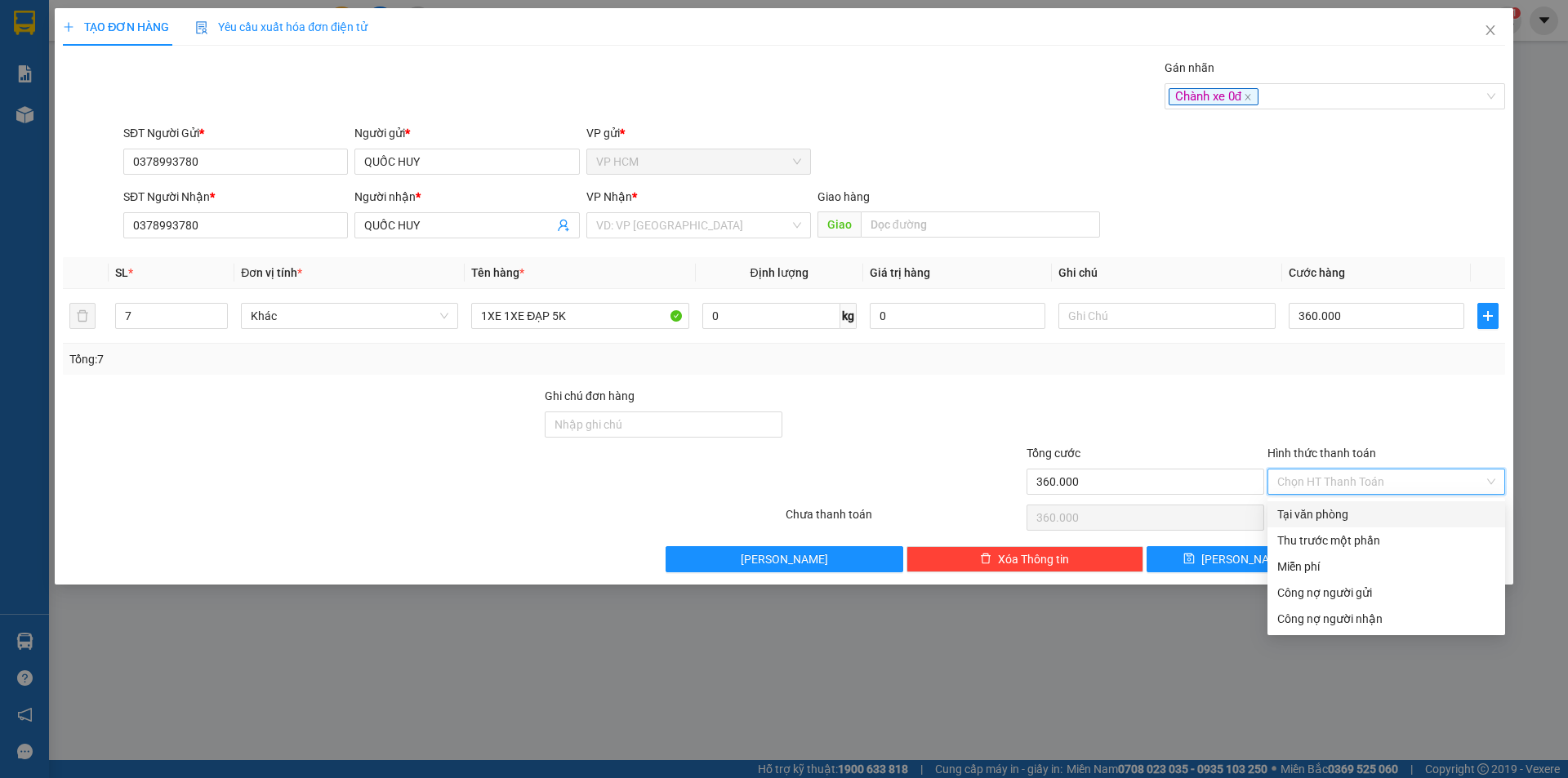
click at [1354, 515] on div "Tại văn phòng" at bounding box center [1387, 514] width 218 height 18
type input "0"
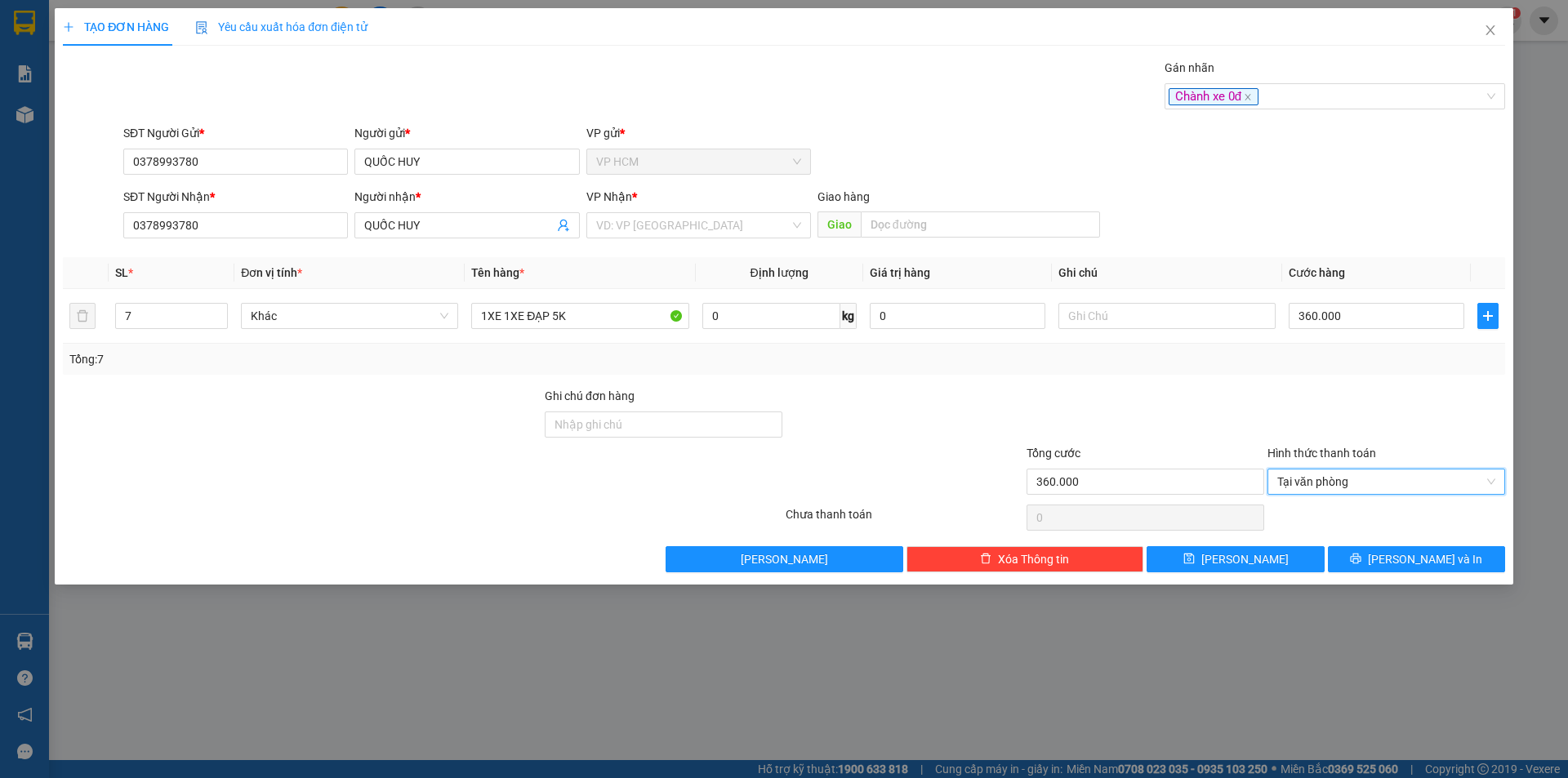
click at [1416, 573] on div "TẠO ĐƠN HÀNG Yêu cầu xuất hóa đơn điện tử Transit Pickup Surcharge Ids Transit …" at bounding box center [784, 296] width 1459 height 577
click at [1412, 550] on span "[PERSON_NAME] và In" at bounding box center [1425, 559] width 114 height 18
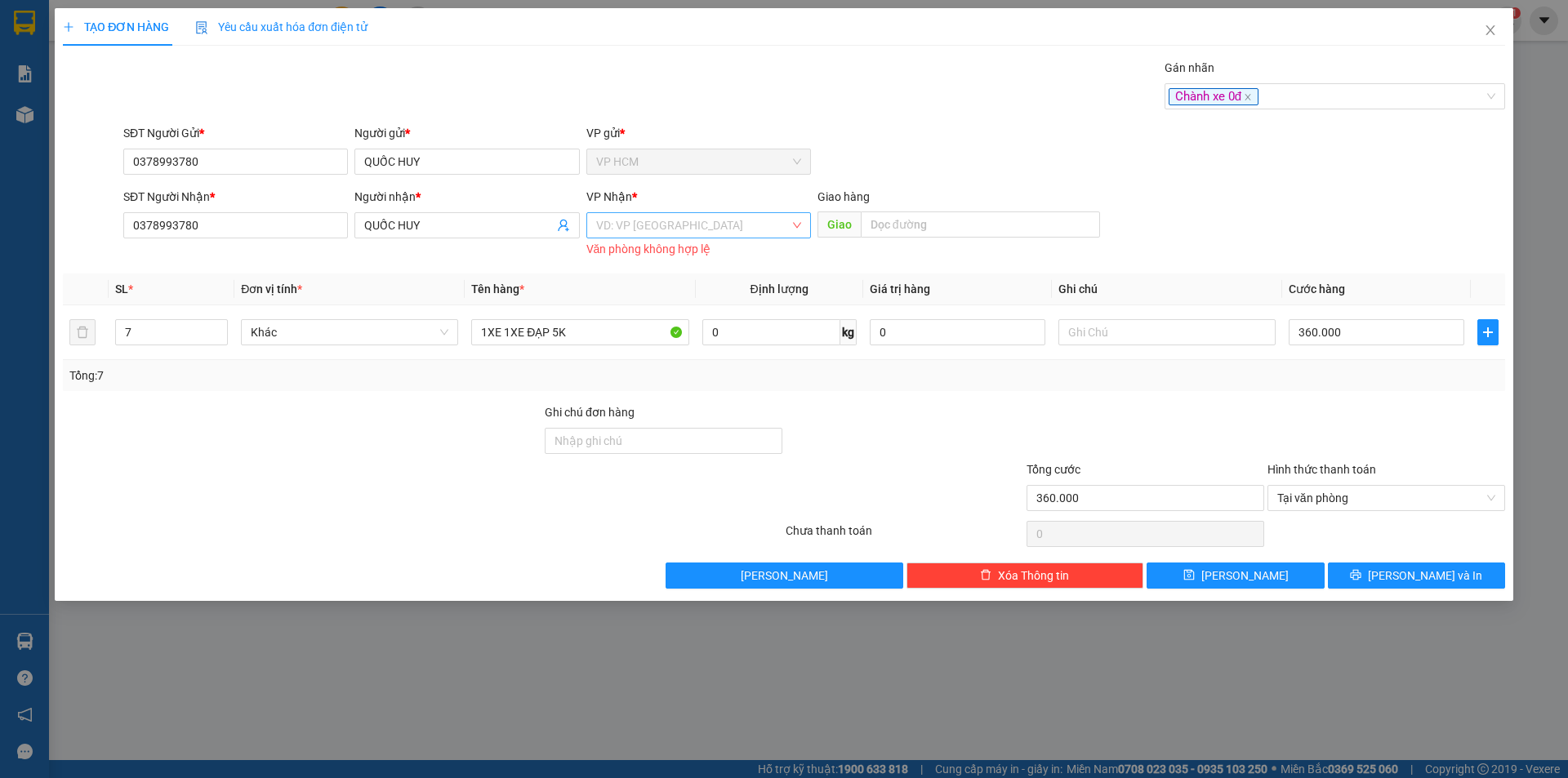
click at [647, 234] on input "search" at bounding box center [693, 225] width 194 height 25
click at [649, 283] on div "Trạm Km117" at bounding box center [698, 284] width 205 height 18
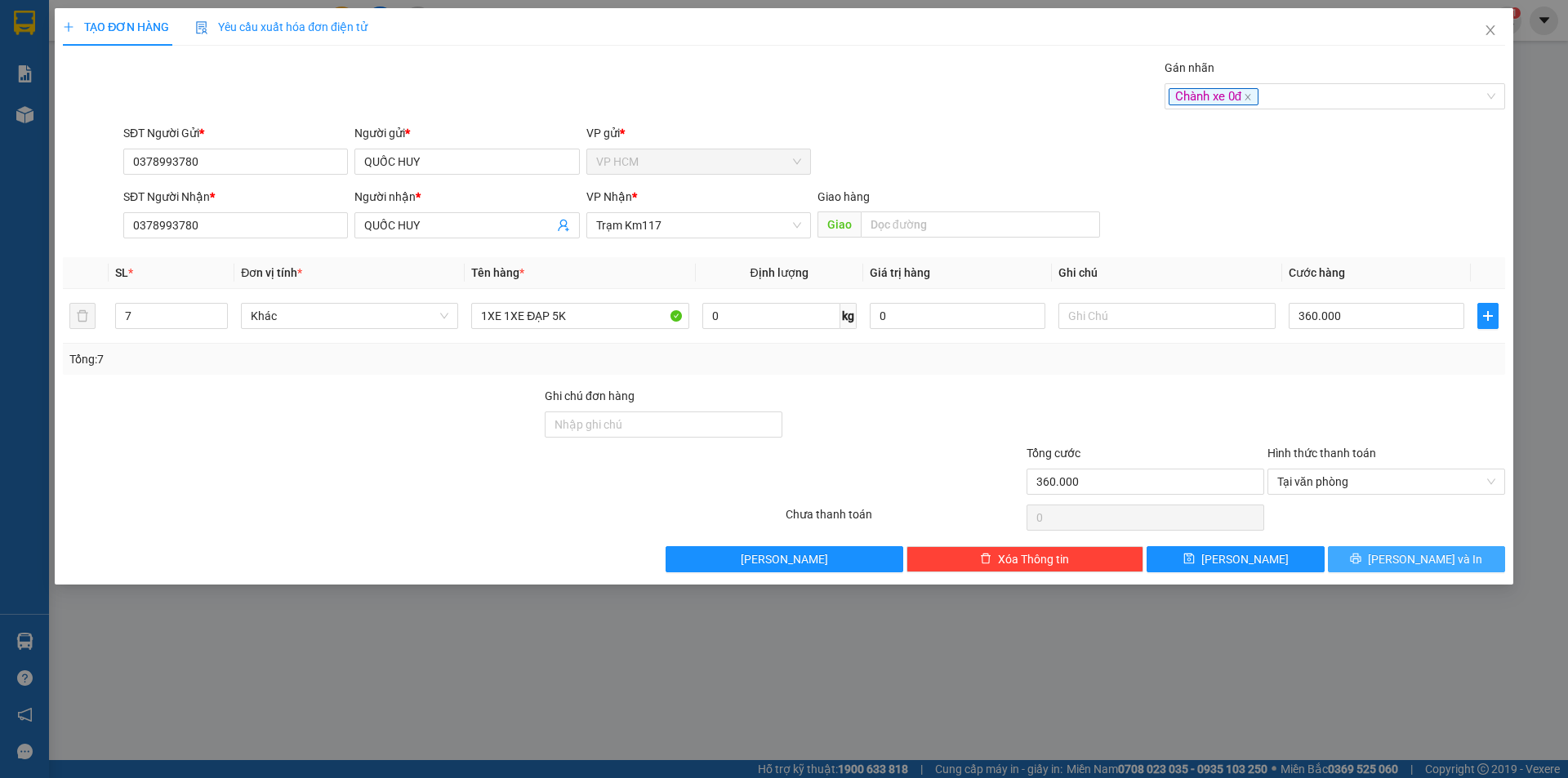
click at [1361, 555] on icon "printer" at bounding box center [1356, 559] width 12 height 12
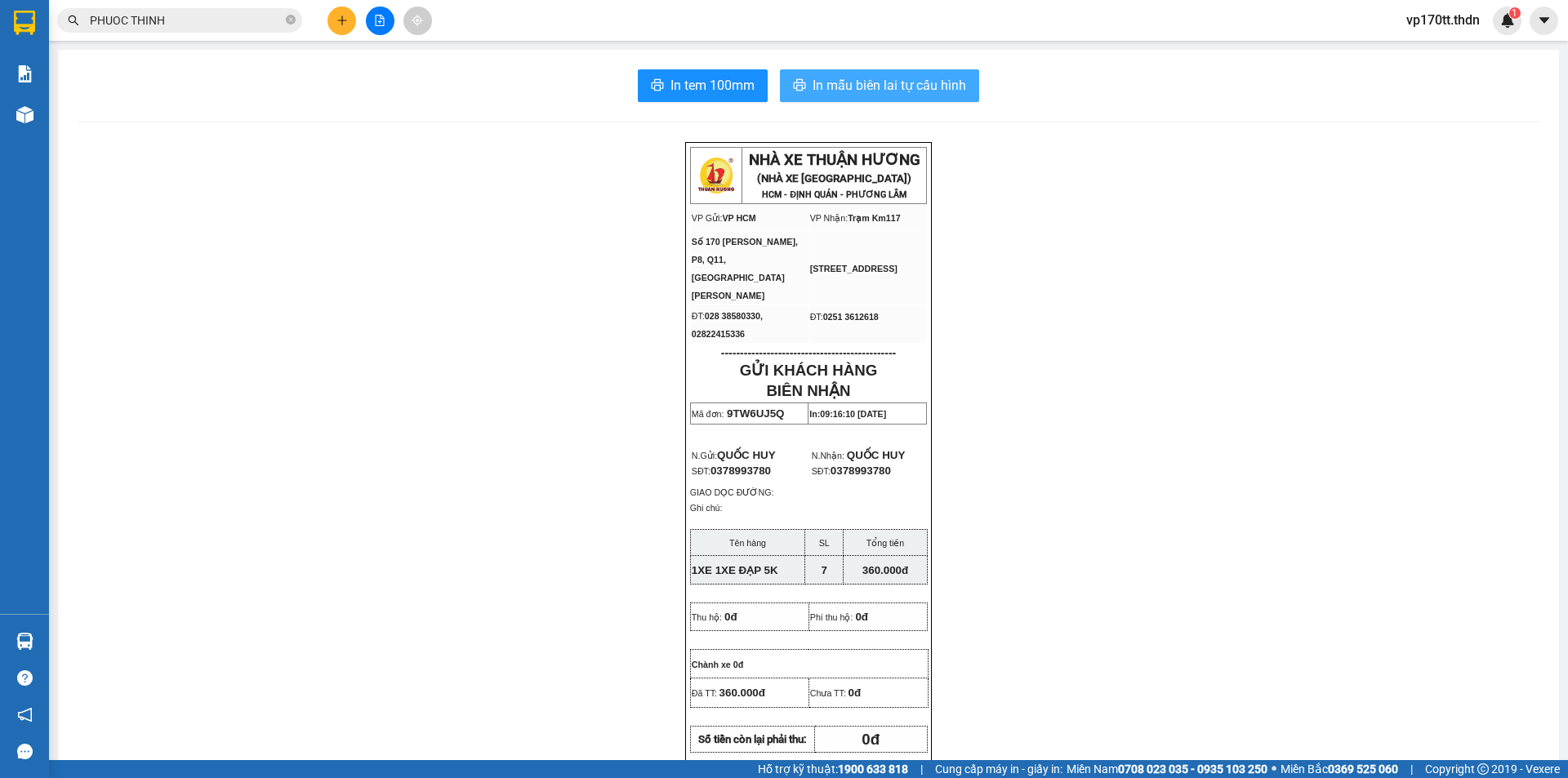
click at [866, 80] on span "In mẫu biên lai tự cấu hình" at bounding box center [889, 86] width 153 height 20
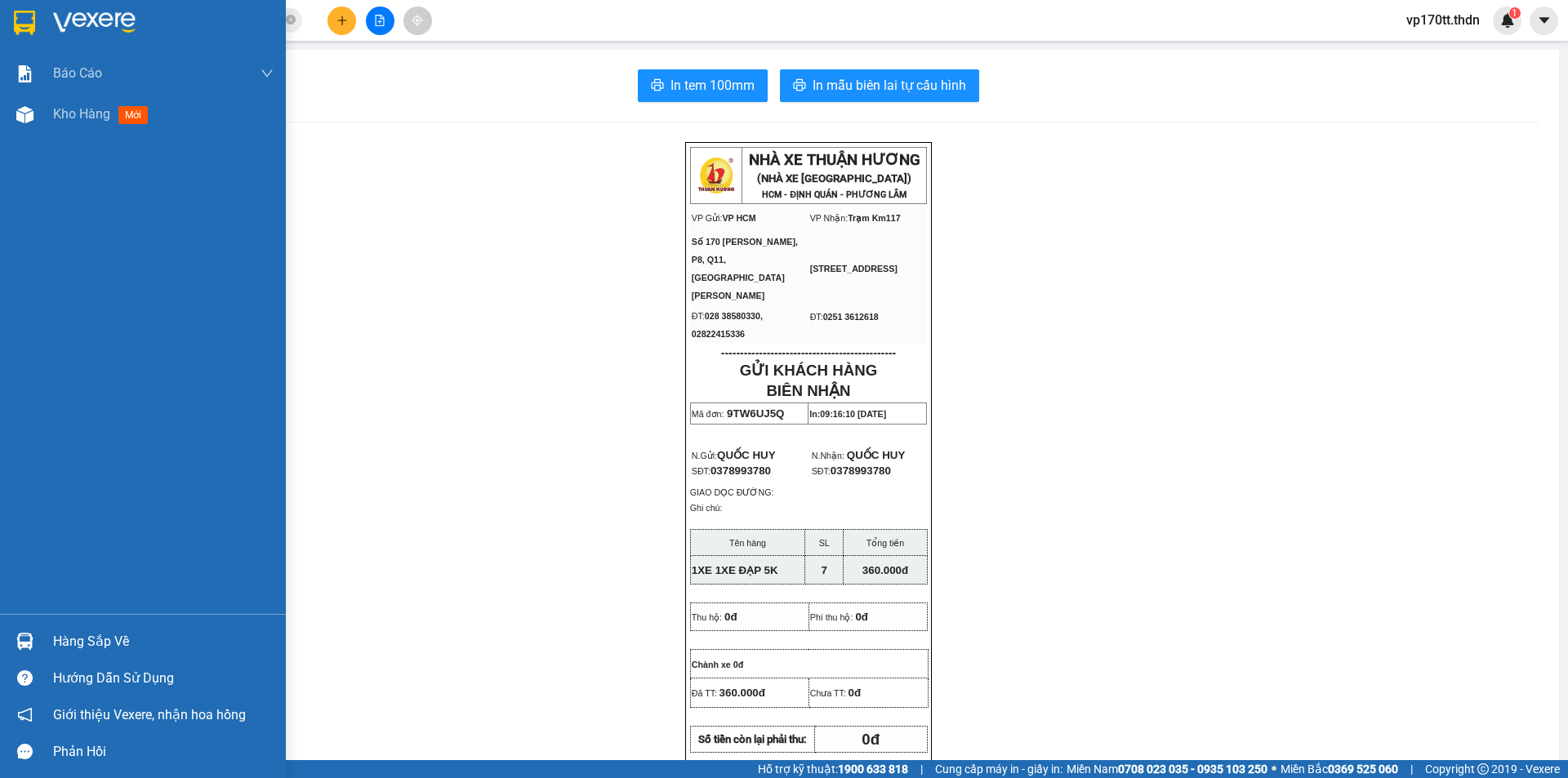
click at [19, 651] on div at bounding box center [25, 642] width 29 height 29
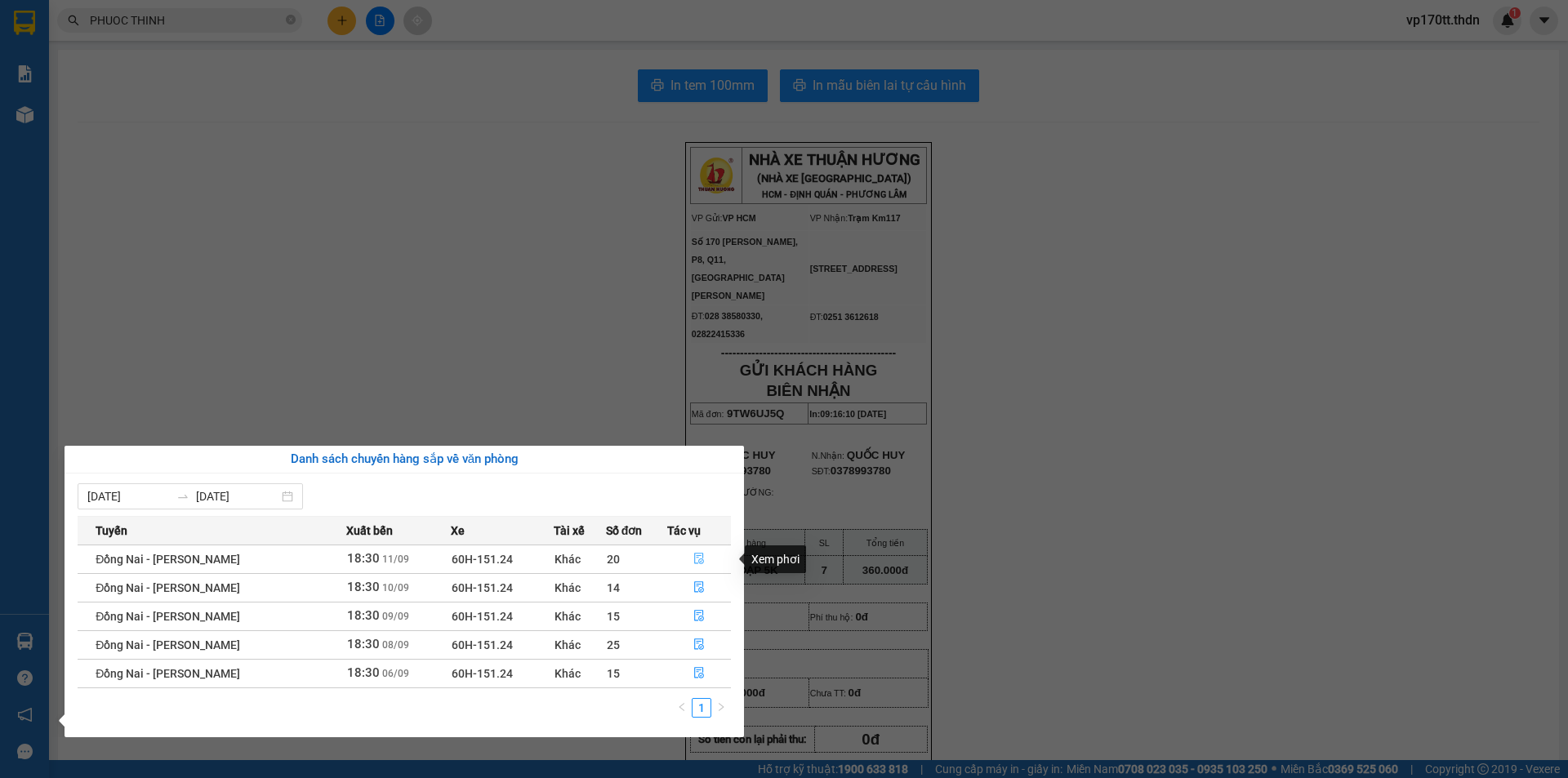
click at [702, 555] on icon "file-done" at bounding box center [699, 559] width 12 height 12
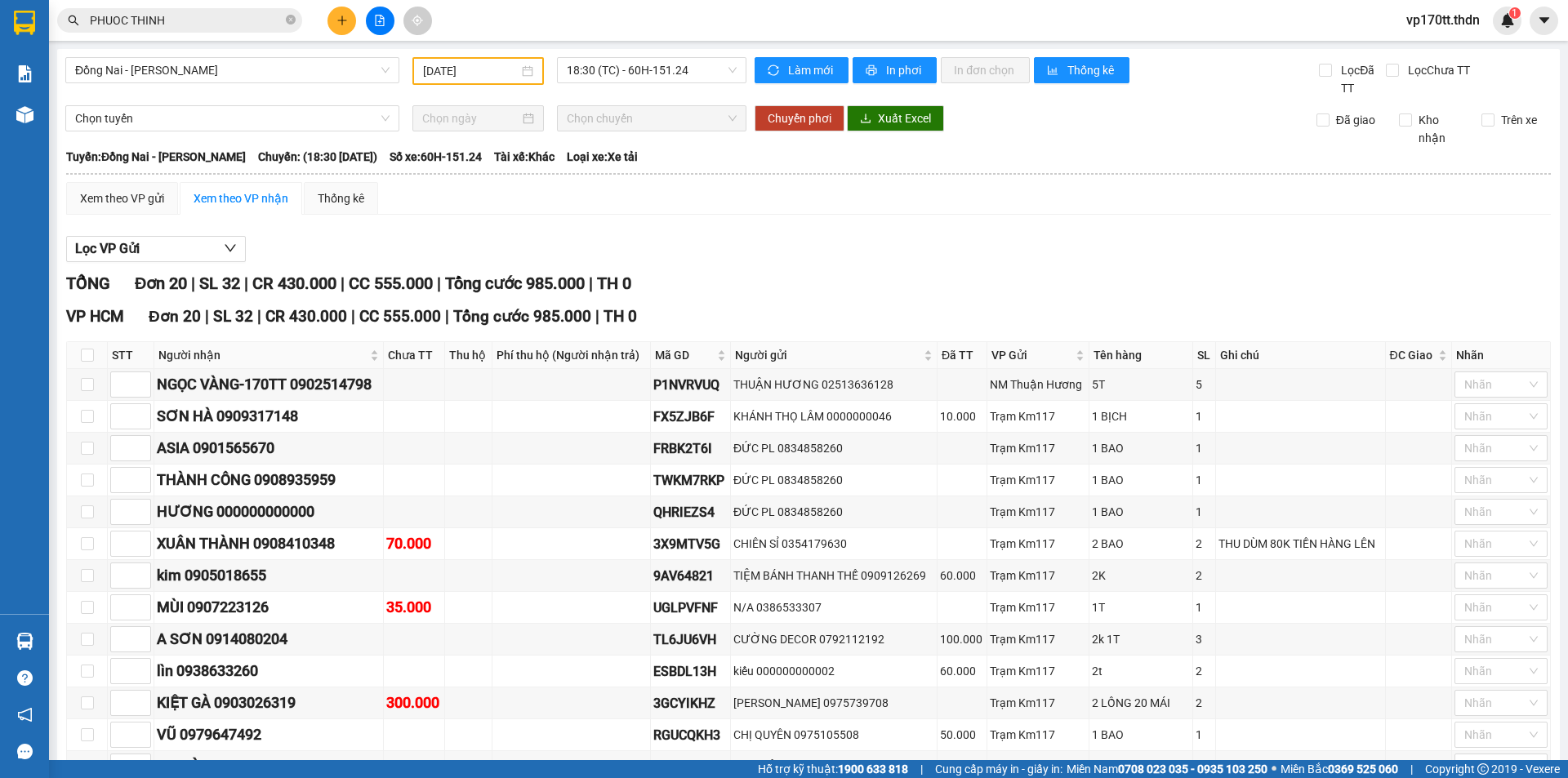
click at [298, 755] on div "CHỊ BÌNH 0768999238" at bounding box center [268, 766] width 224 height 23
click at [217, 724] on div "VŨ 0979647492" at bounding box center [268, 735] width 224 height 23
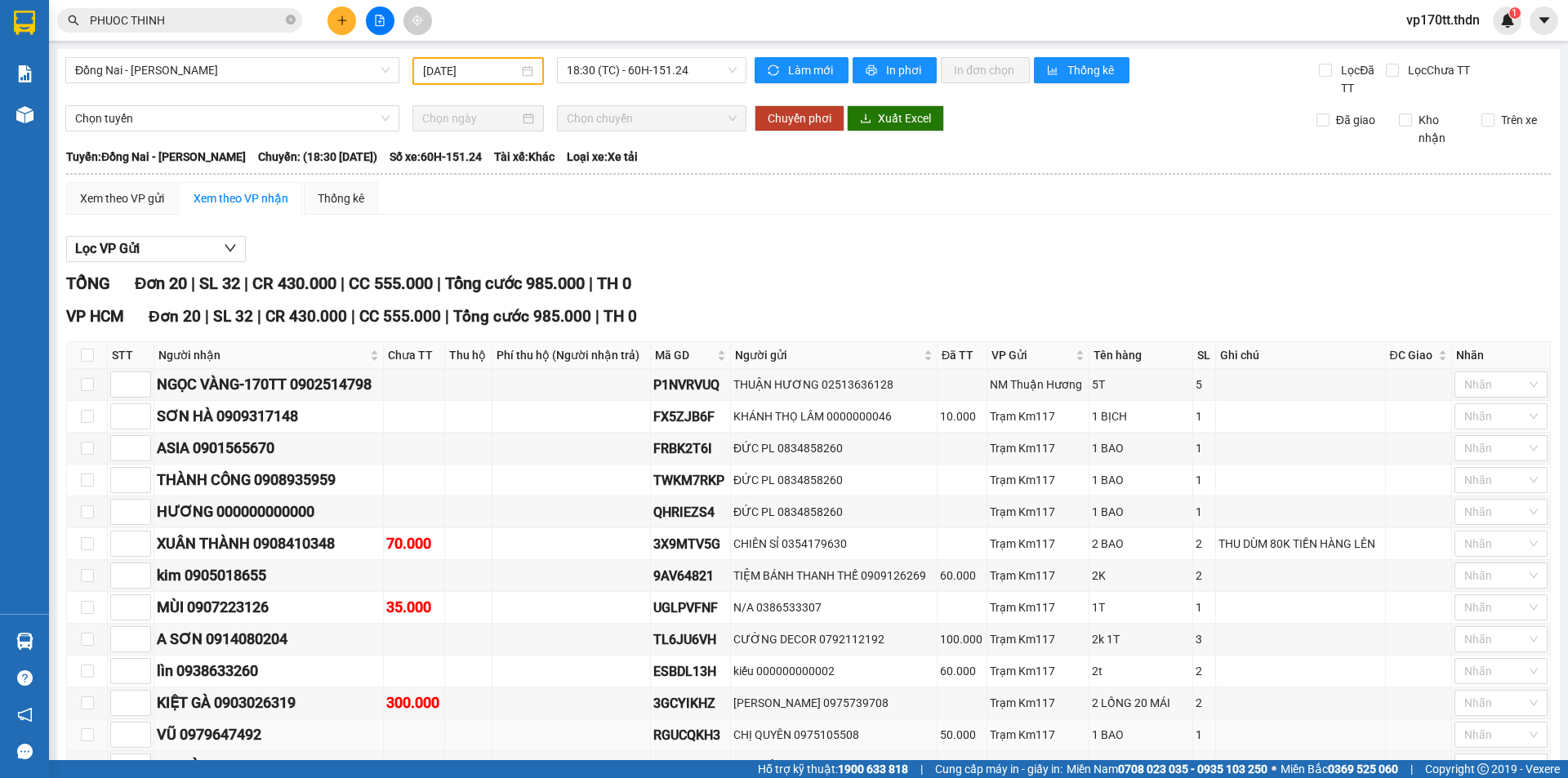
click at [217, 724] on div "VŨ 0979647492" at bounding box center [268, 735] width 224 height 23
click at [241, 659] on div "lìn 0938633260" at bounding box center [268, 670] width 224 height 23
click at [279, 628] on div "A SƠN 0914080204" at bounding box center [268, 639] width 224 height 23
click at [277, 628] on div "A SƠN 0914080204" at bounding box center [268, 639] width 224 height 23
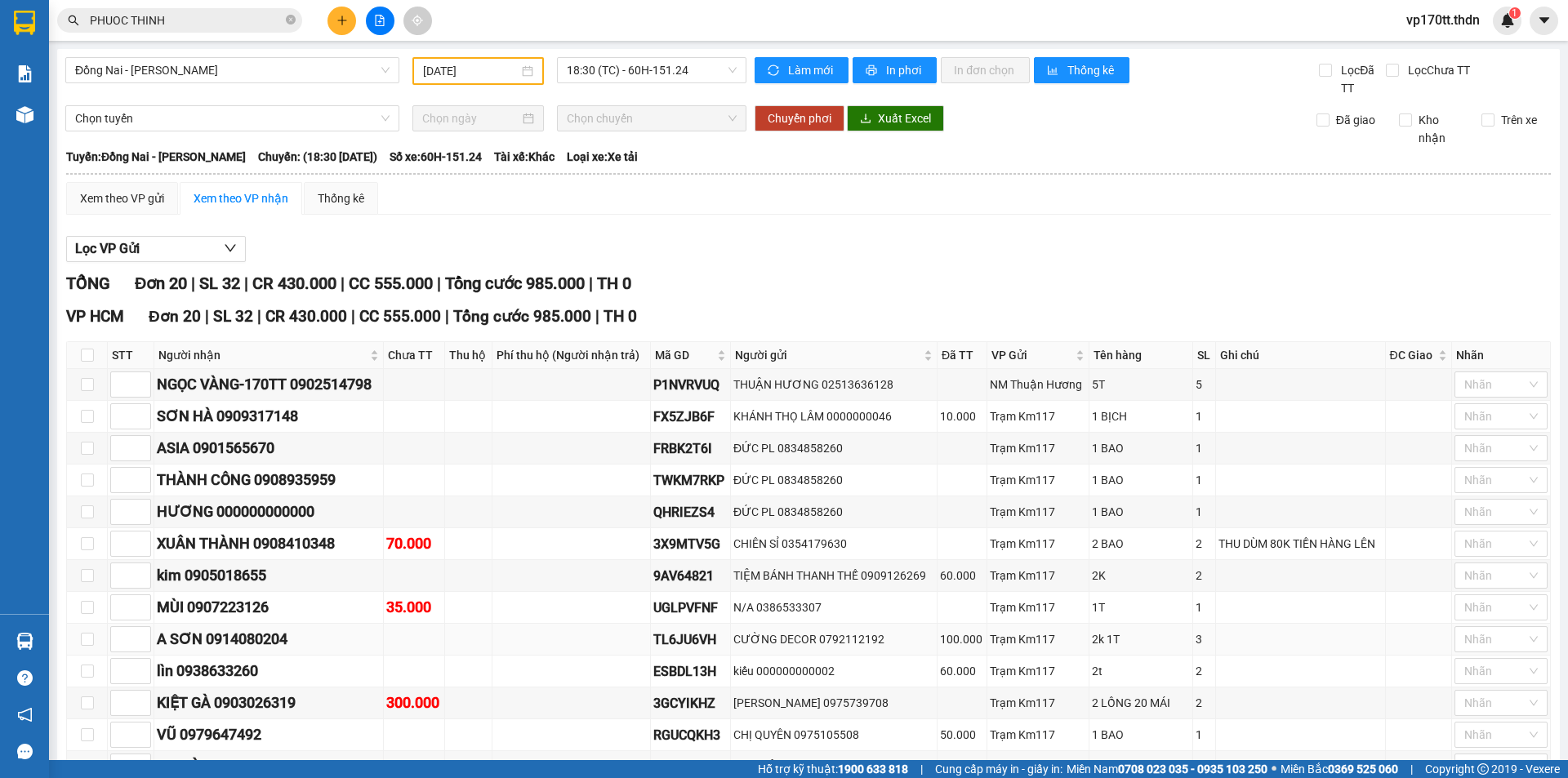
click at [277, 628] on div "A SƠN 0914080204" at bounding box center [268, 639] width 224 height 23
click at [257, 565] on div "kim 0905018655" at bounding box center [268, 576] width 224 height 23
click at [158, 14] on input "PHUOC THINH" at bounding box center [186, 20] width 193 height 18
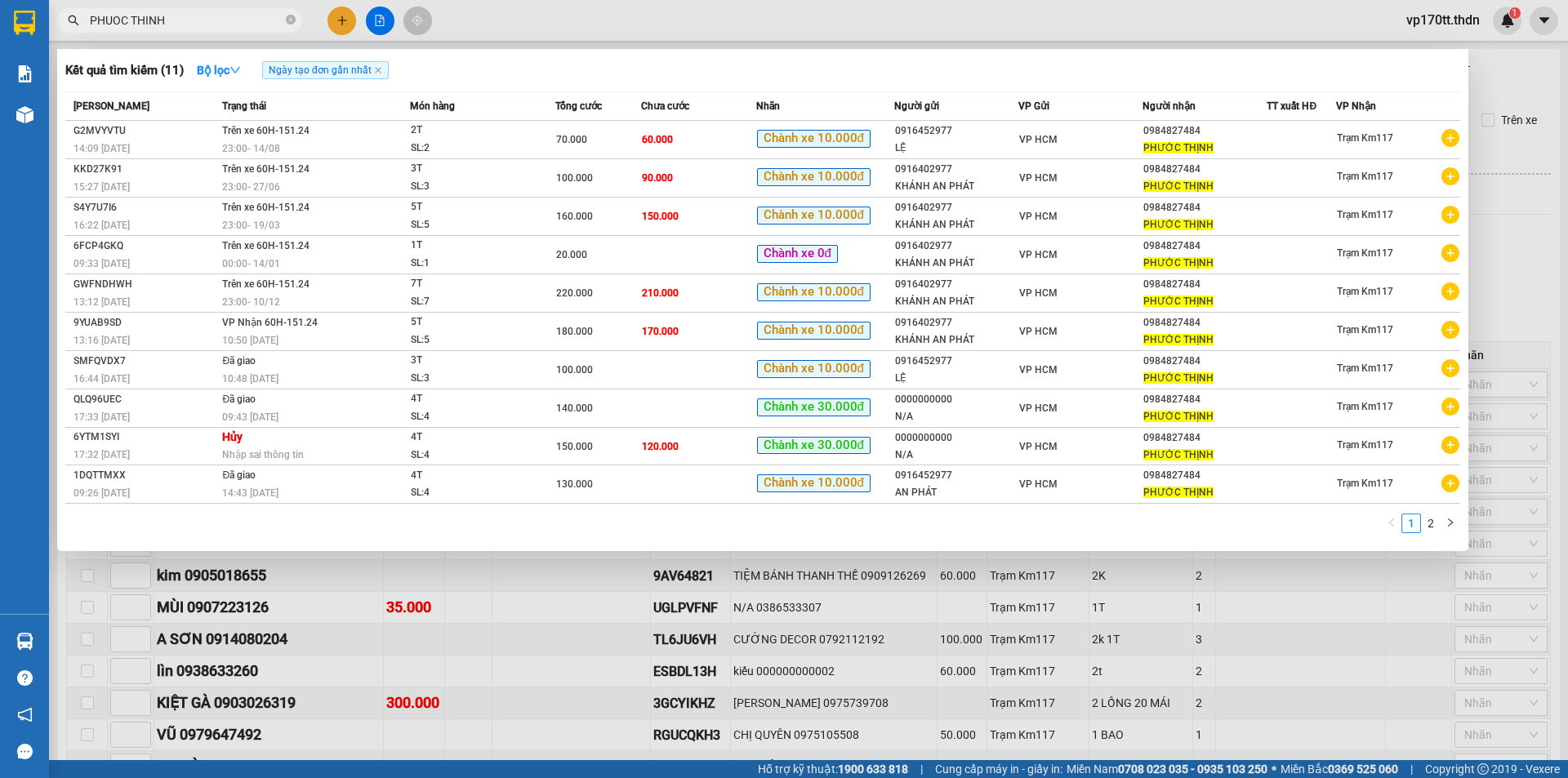
click at [158, 14] on input "PHUOC THINH" at bounding box center [186, 20] width 193 height 18
click at [184, 19] on input "PHUOC THINH" at bounding box center [186, 20] width 193 height 18
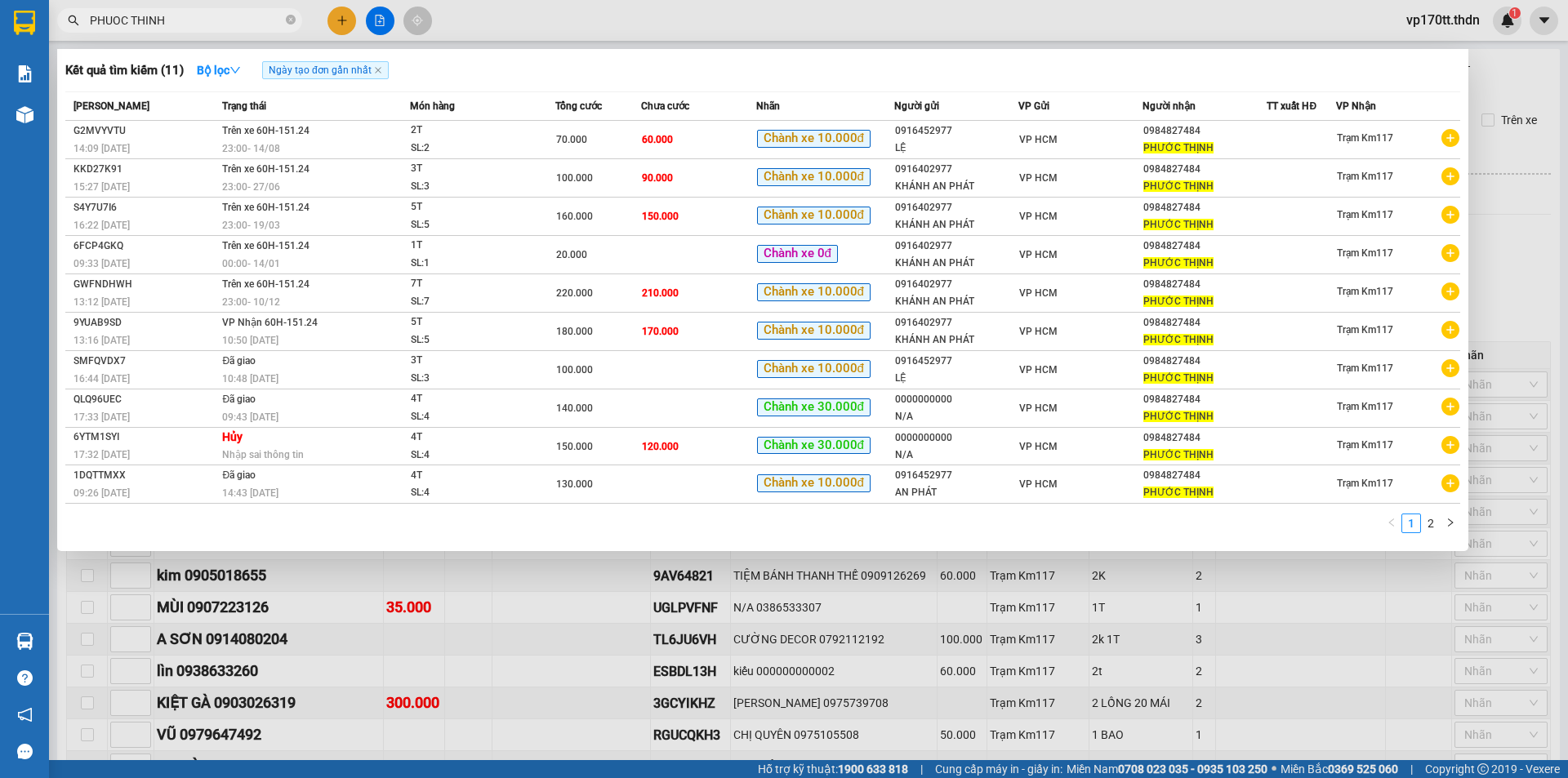
click at [184, 19] on input "PHUOC THINH" at bounding box center [186, 20] width 193 height 18
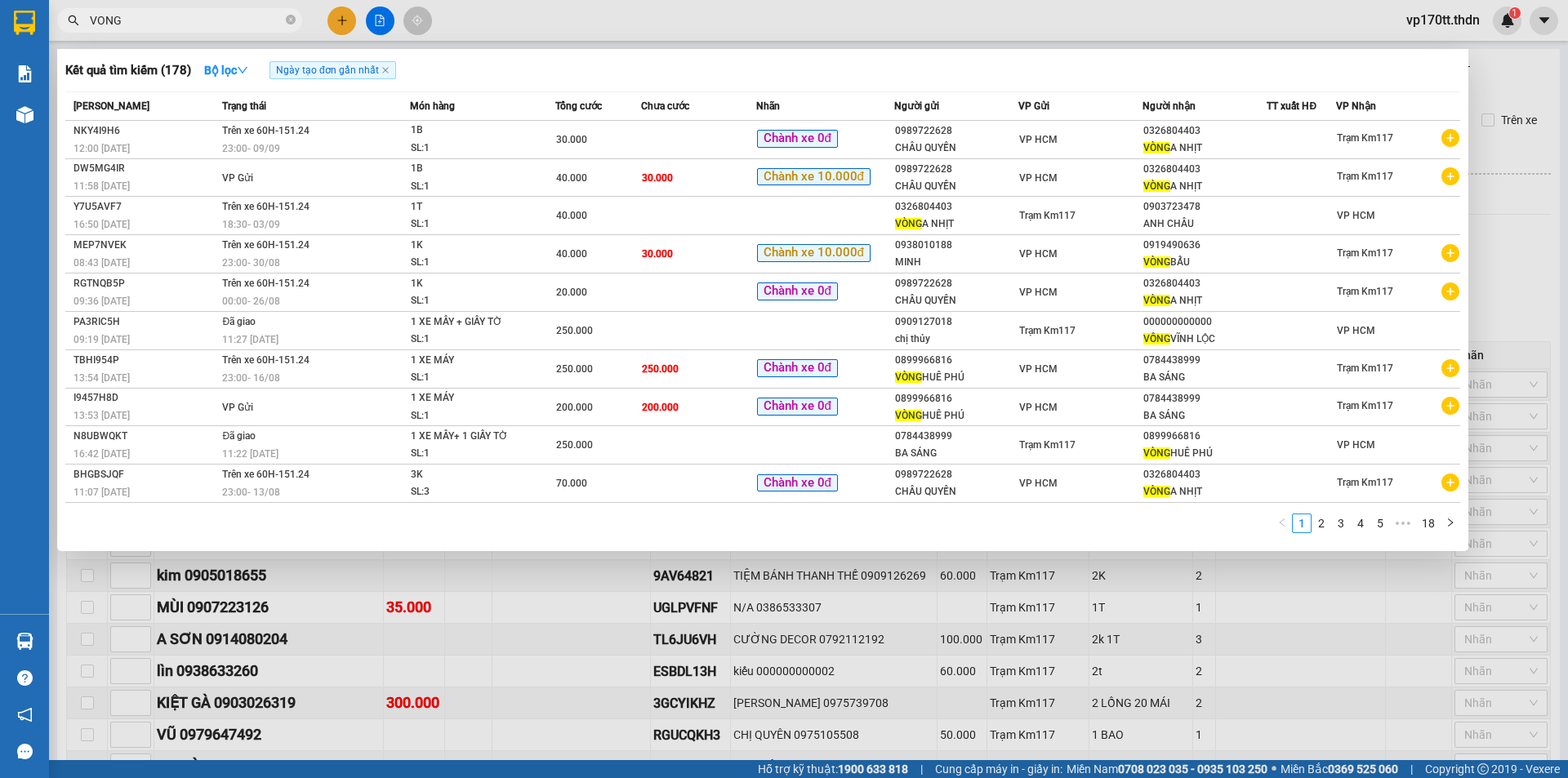
click at [179, 23] on input "VONG" at bounding box center [186, 20] width 193 height 18
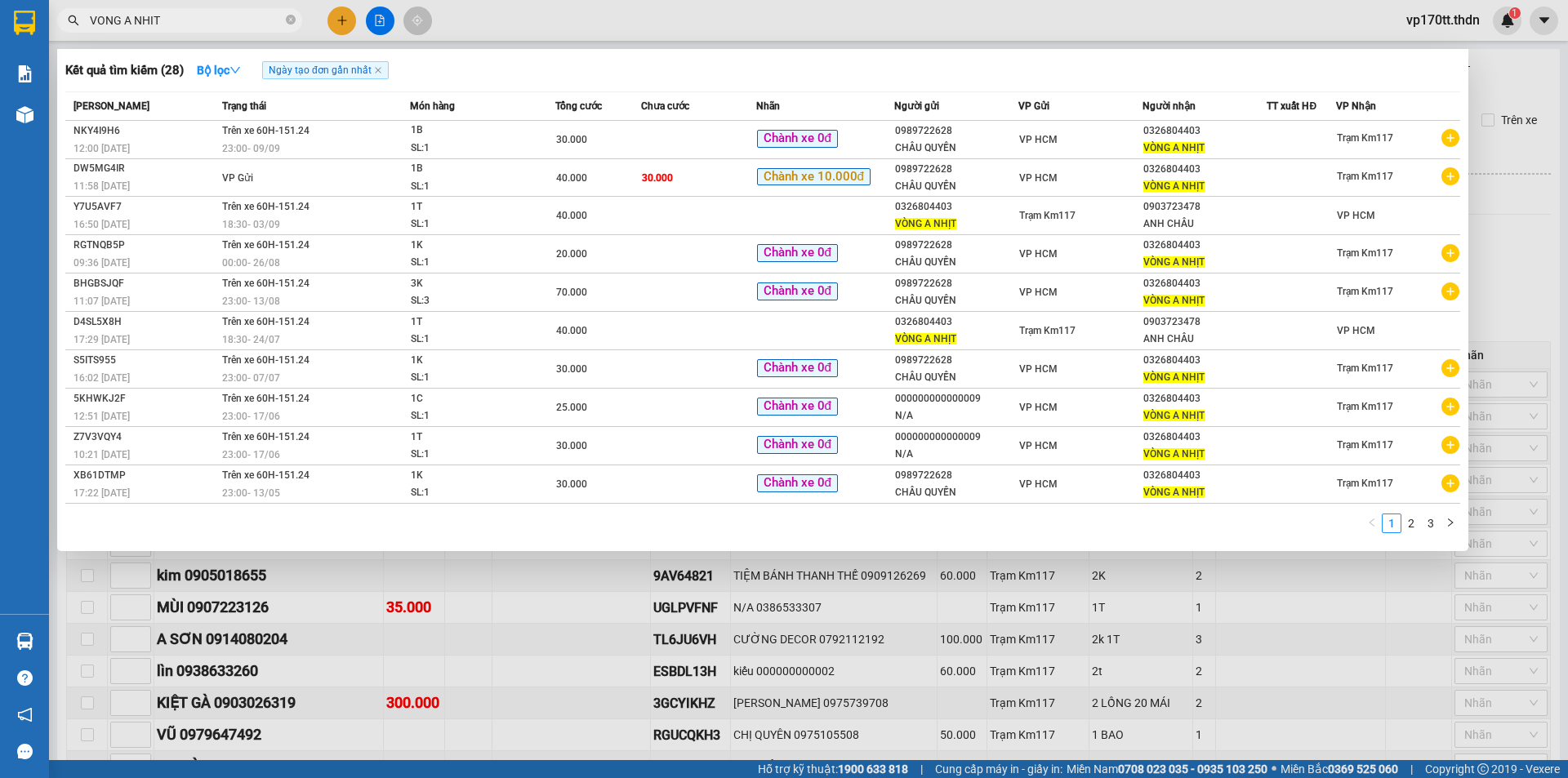
type input "VONG A NHIT"
click at [332, 14] on div at bounding box center [784, 389] width 1568 height 778
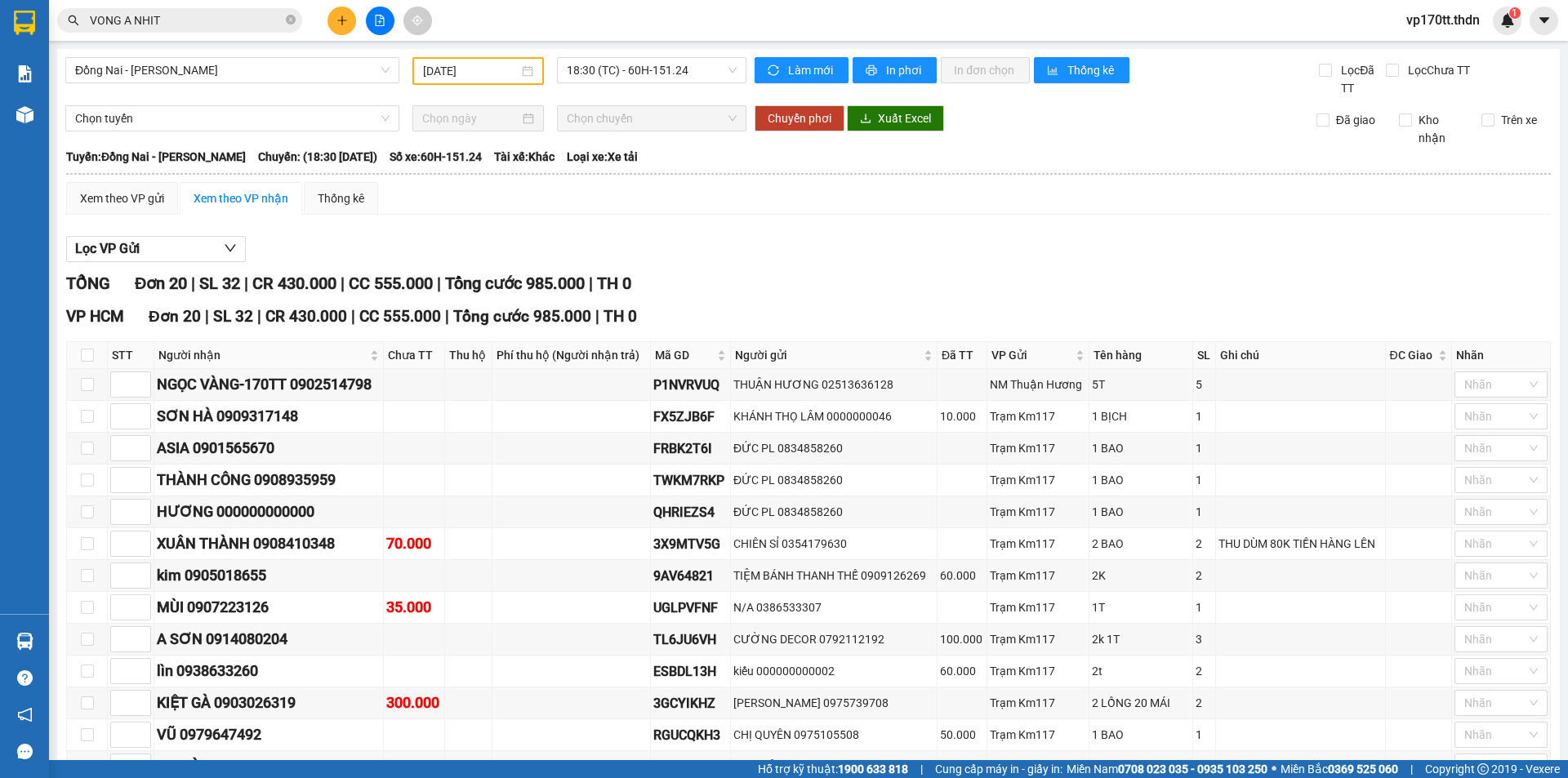
click at [332, 14] on button at bounding box center [342, 21] width 29 height 29
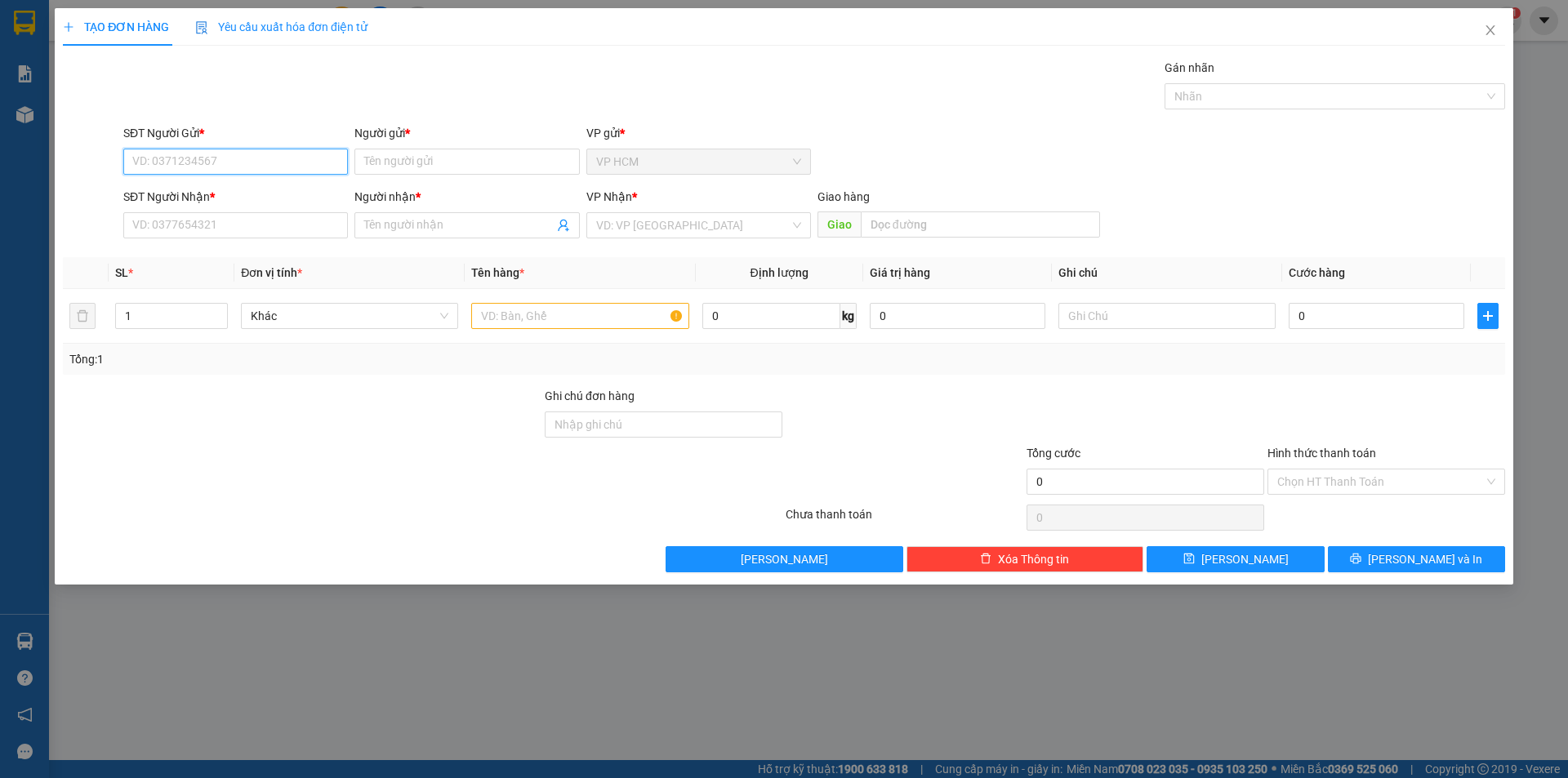
click at [236, 170] on input "SĐT Người Gửi *" at bounding box center [235, 162] width 224 height 26
click at [242, 188] on div "0989722628 - CHÂU QUYỀN" at bounding box center [235, 194] width 205 height 18
type input "0989722628"
type input "CHÂU QUYỀN"
type input "0326804403"
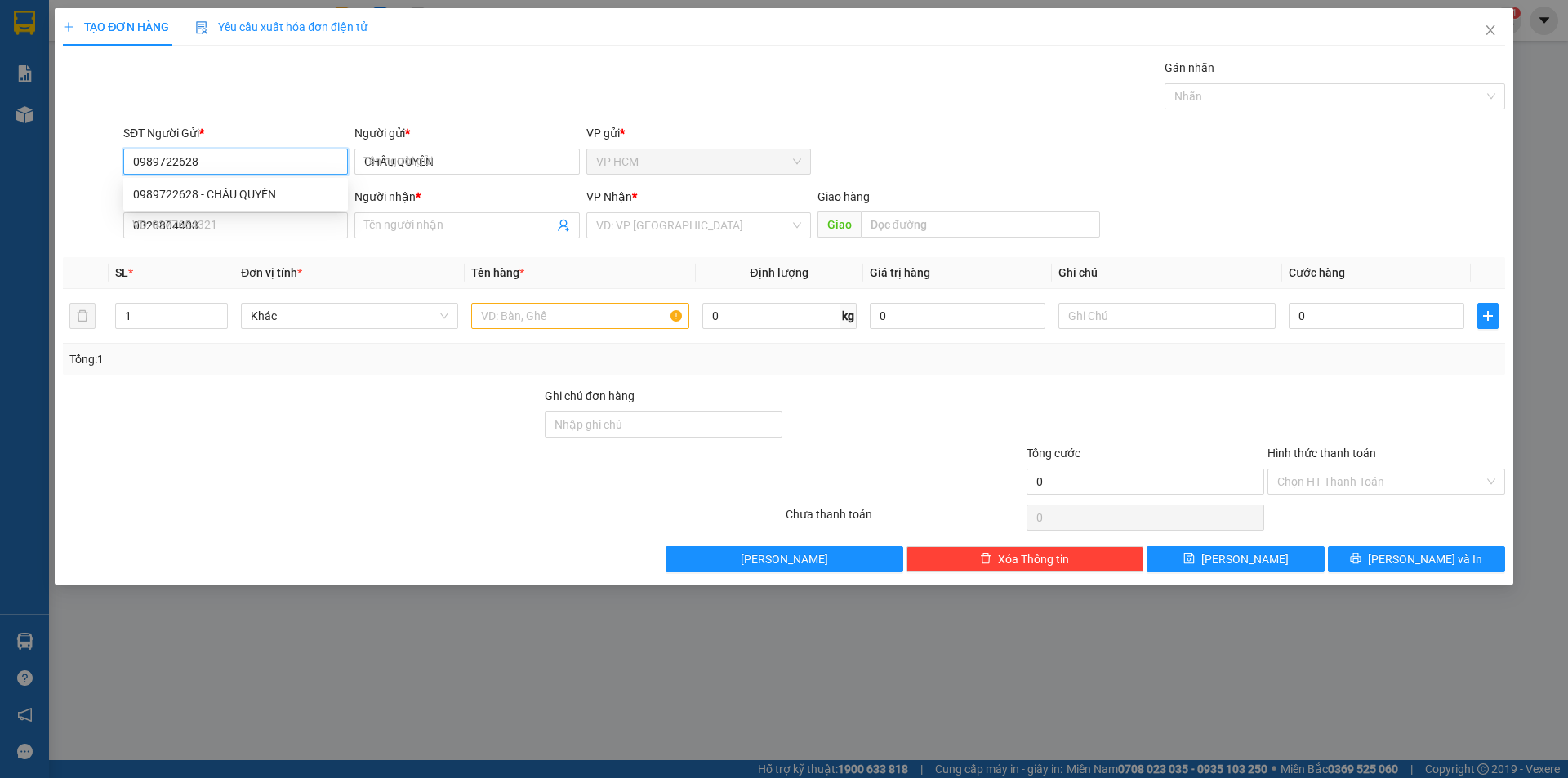
type input "VÒNG A NHỊT"
type input "30.000"
click at [1287, 90] on div at bounding box center [1326, 96] width 316 height 19
type input "0989722628"
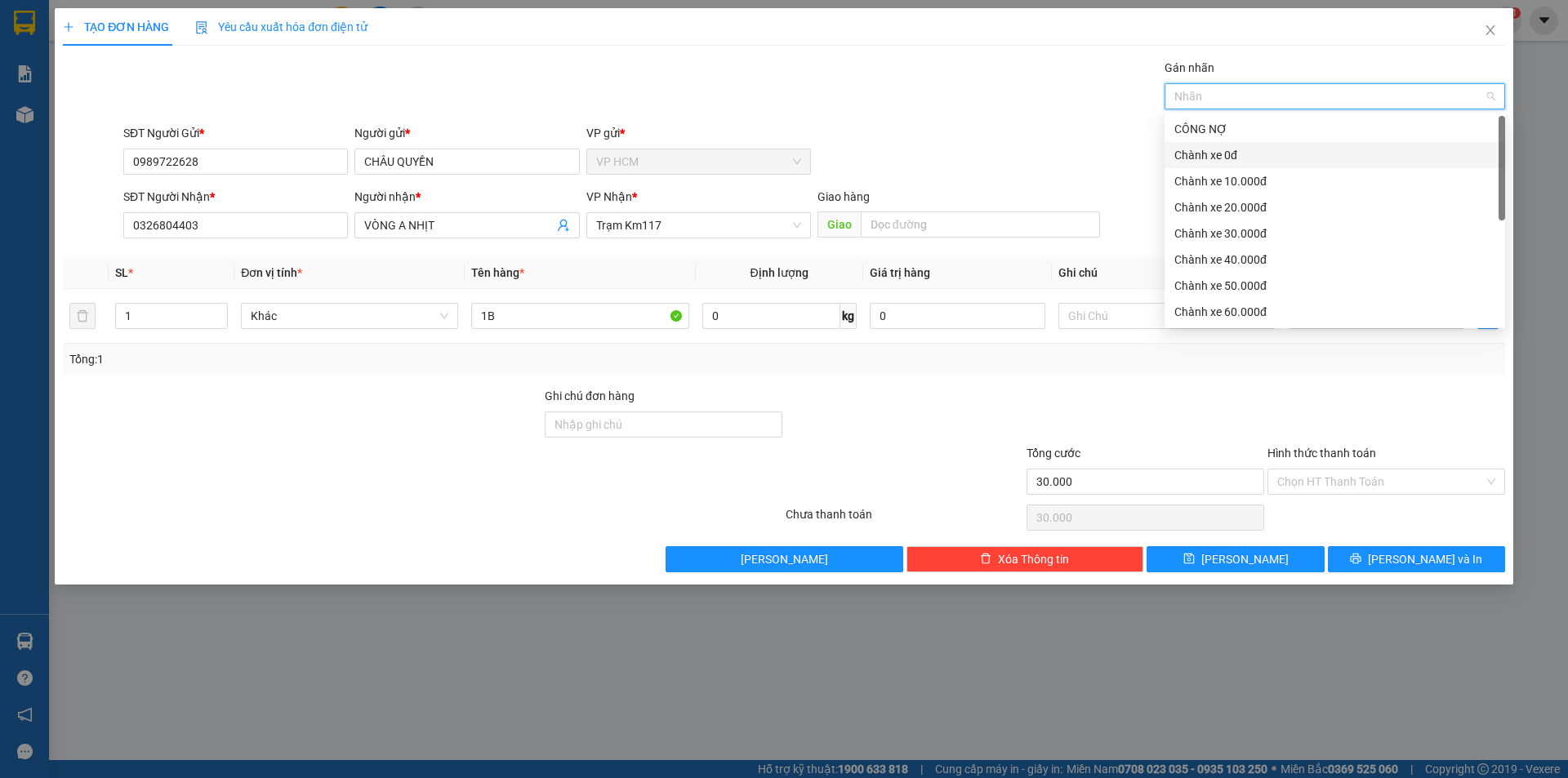
click at [1238, 157] on div "Chành xe 0đ" at bounding box center [1334, 155] width 321 height 18
drag, startPoint x: 827, startPoint y: 102, endPoint x: 1418, endPoint y: 350, distance: 640.9
click at [830, 104] on div "Gán nhãn Chành xe 0đ" at bounding box center [814, 87] width 1389 height 58
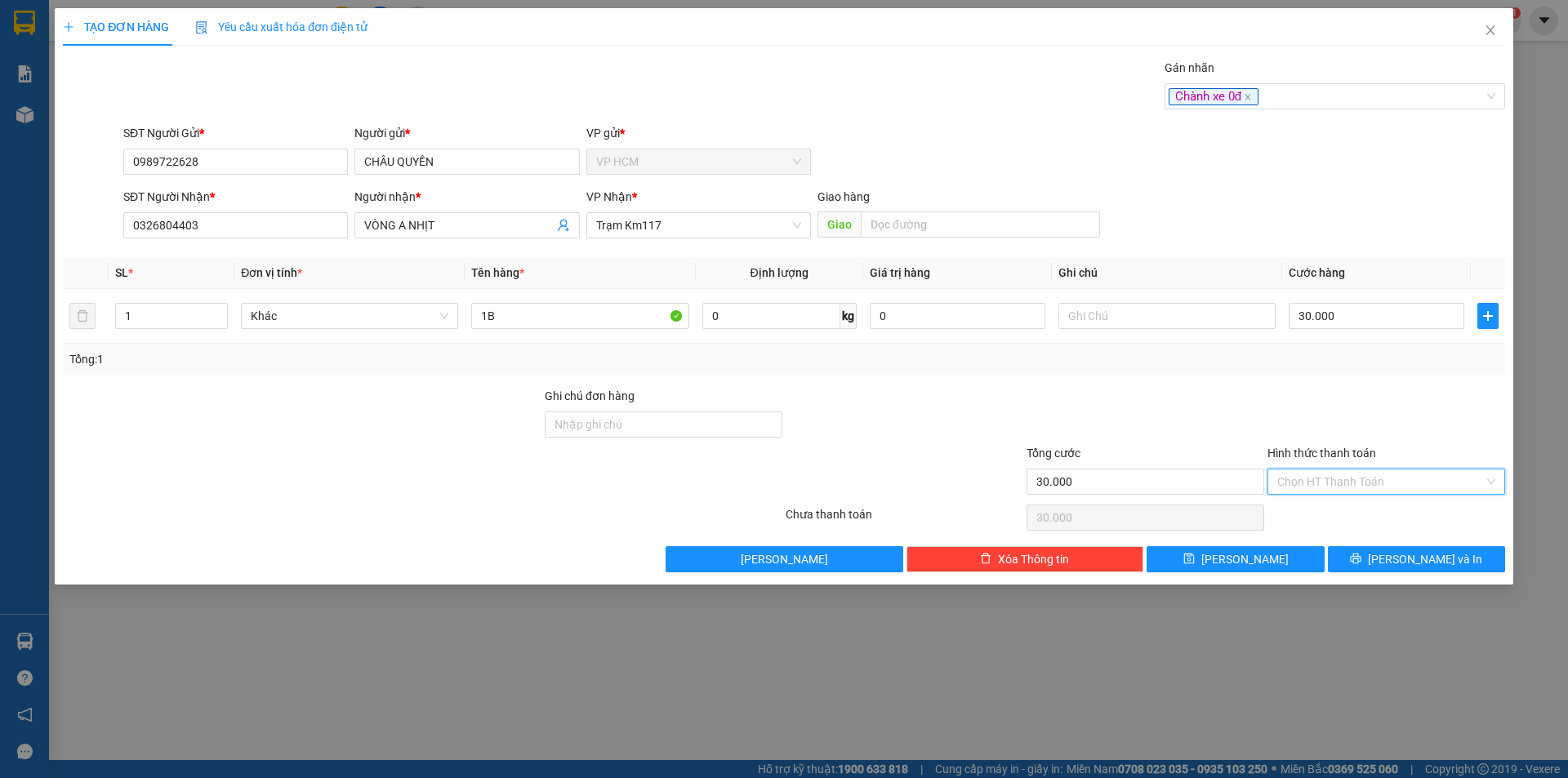
click at [1323, 474] on input "Hình thức thanh toán" at bounding box center [1381, 482] width 207 height 25
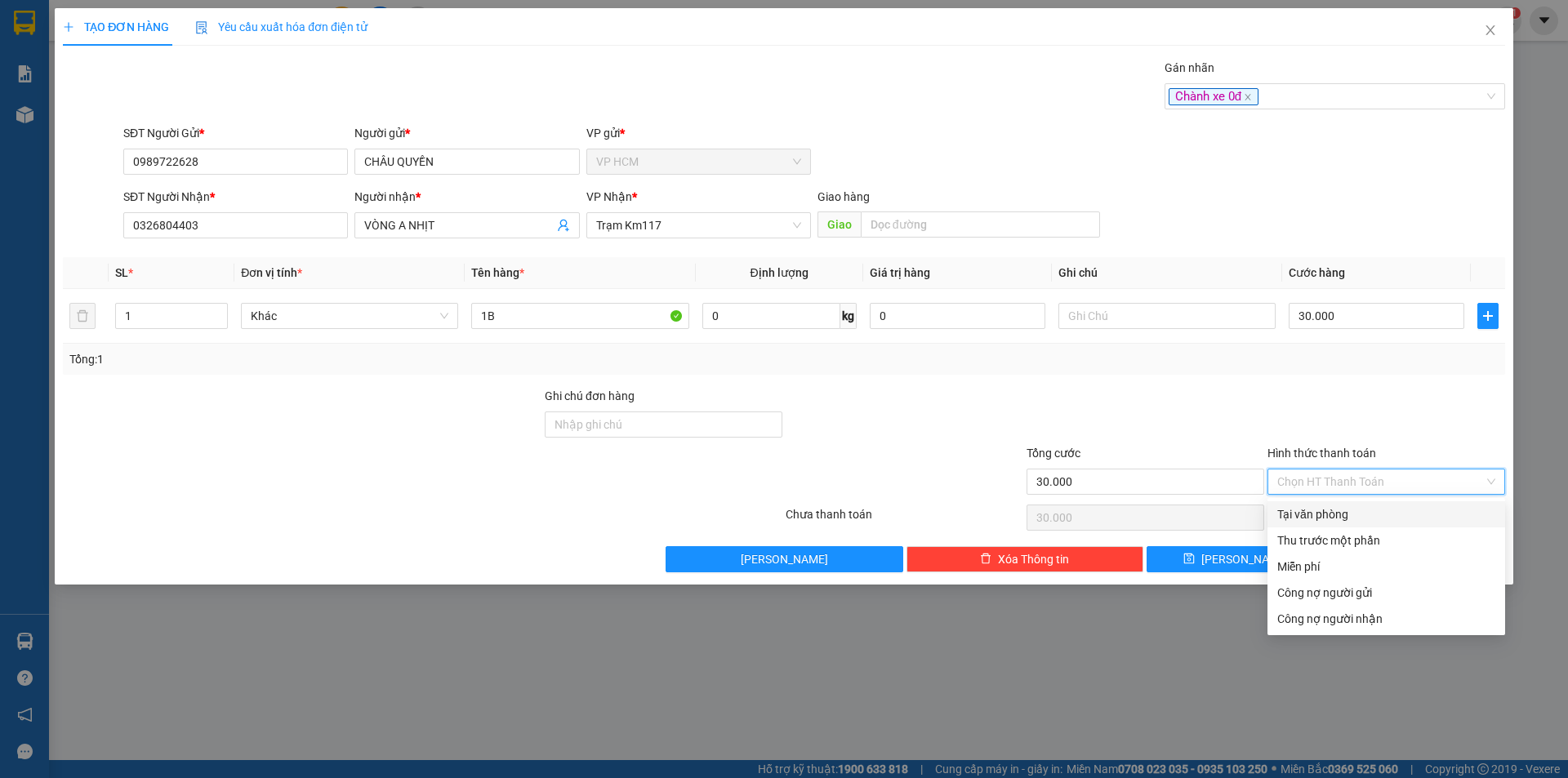
click at [1327, 517] on div "Tại văn phòng" at bounding box center [1387, 514] width 218 height 18
type input "0"
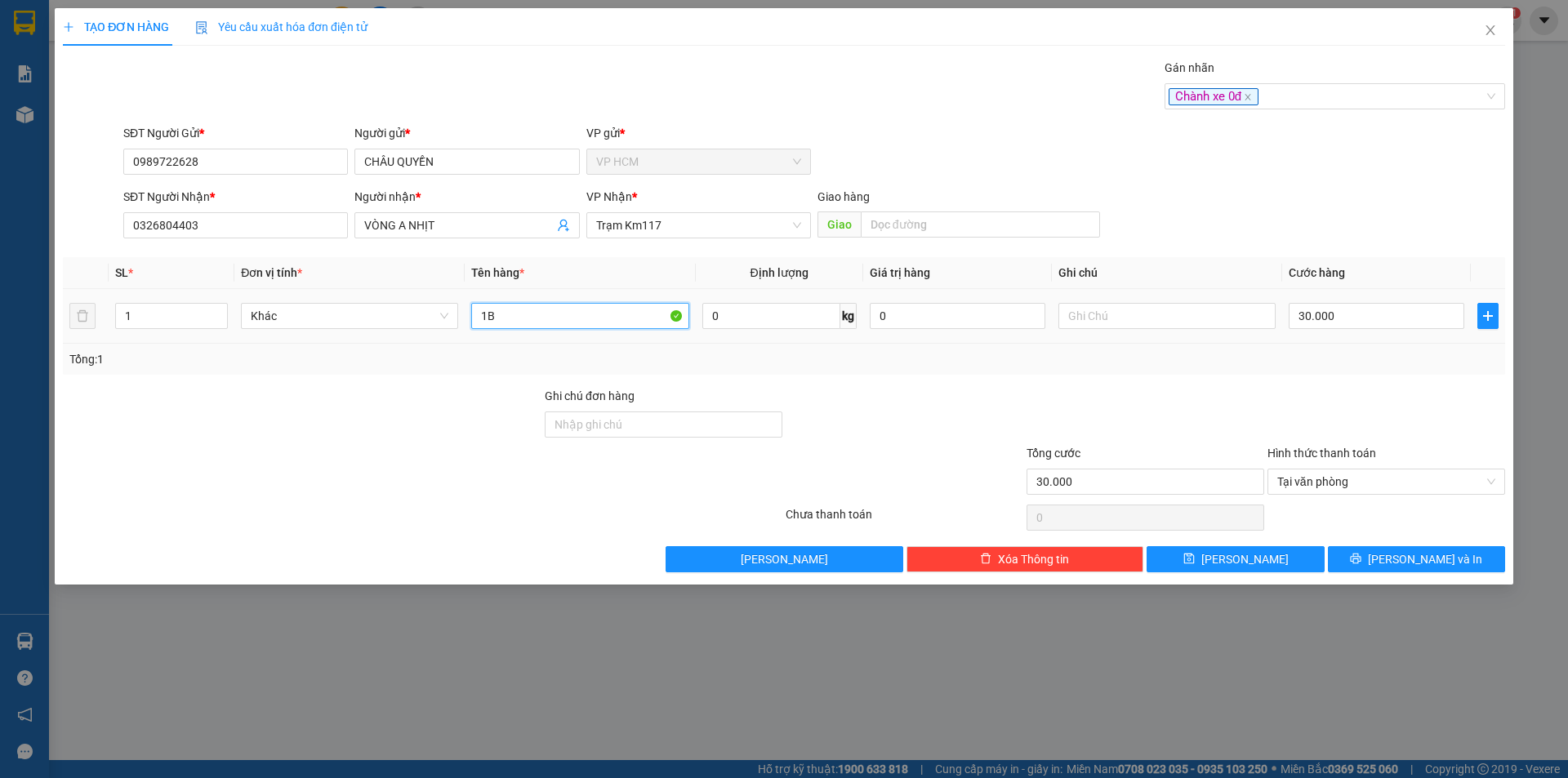
click at [545, 323] on input "1B" at bounding box center [580, 316] width 218 height 26
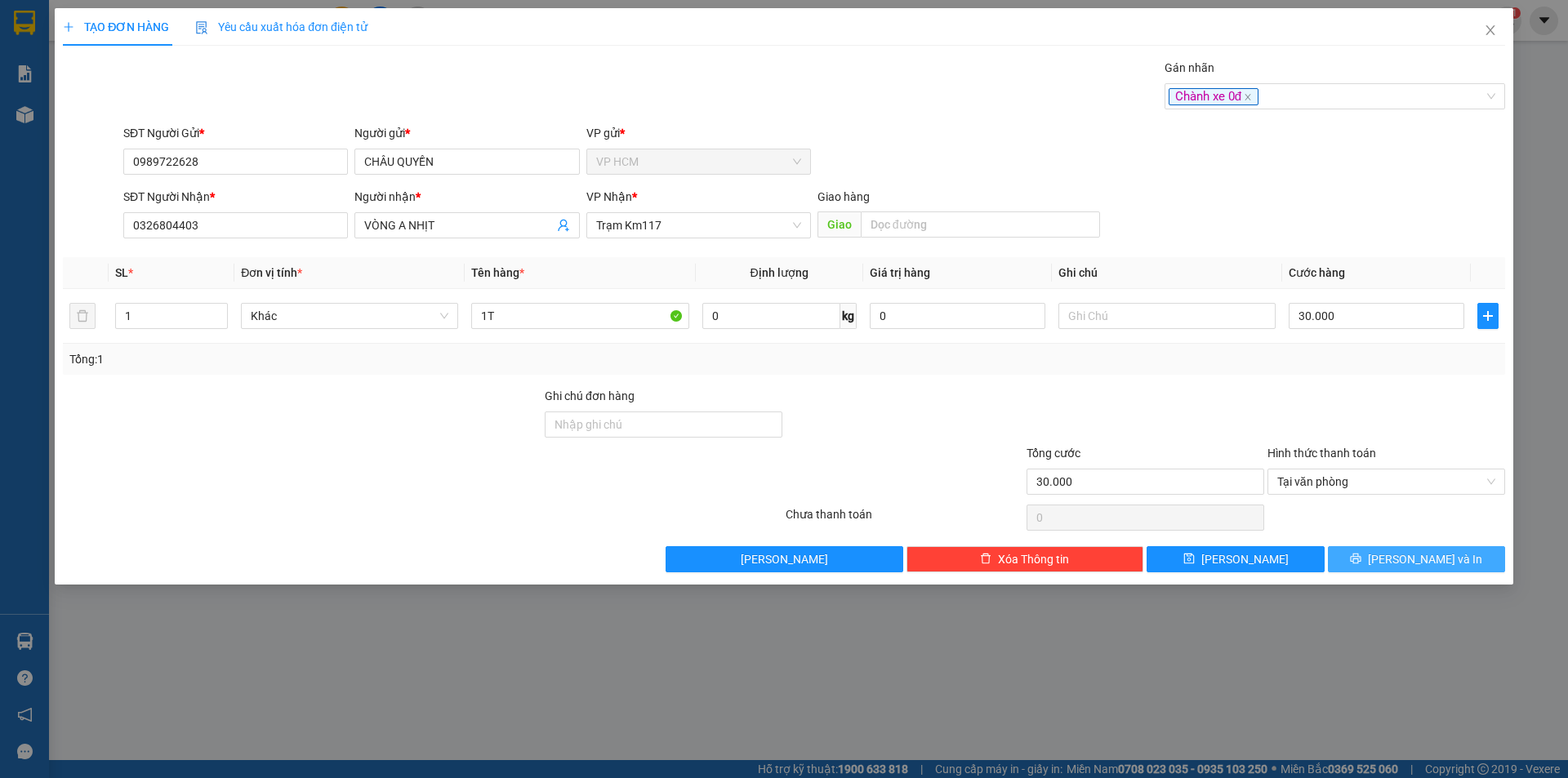
click at [1427, 550] on span "[PERSON_NAME] và In" at bounding box center [1425, 559] width 114 height 18
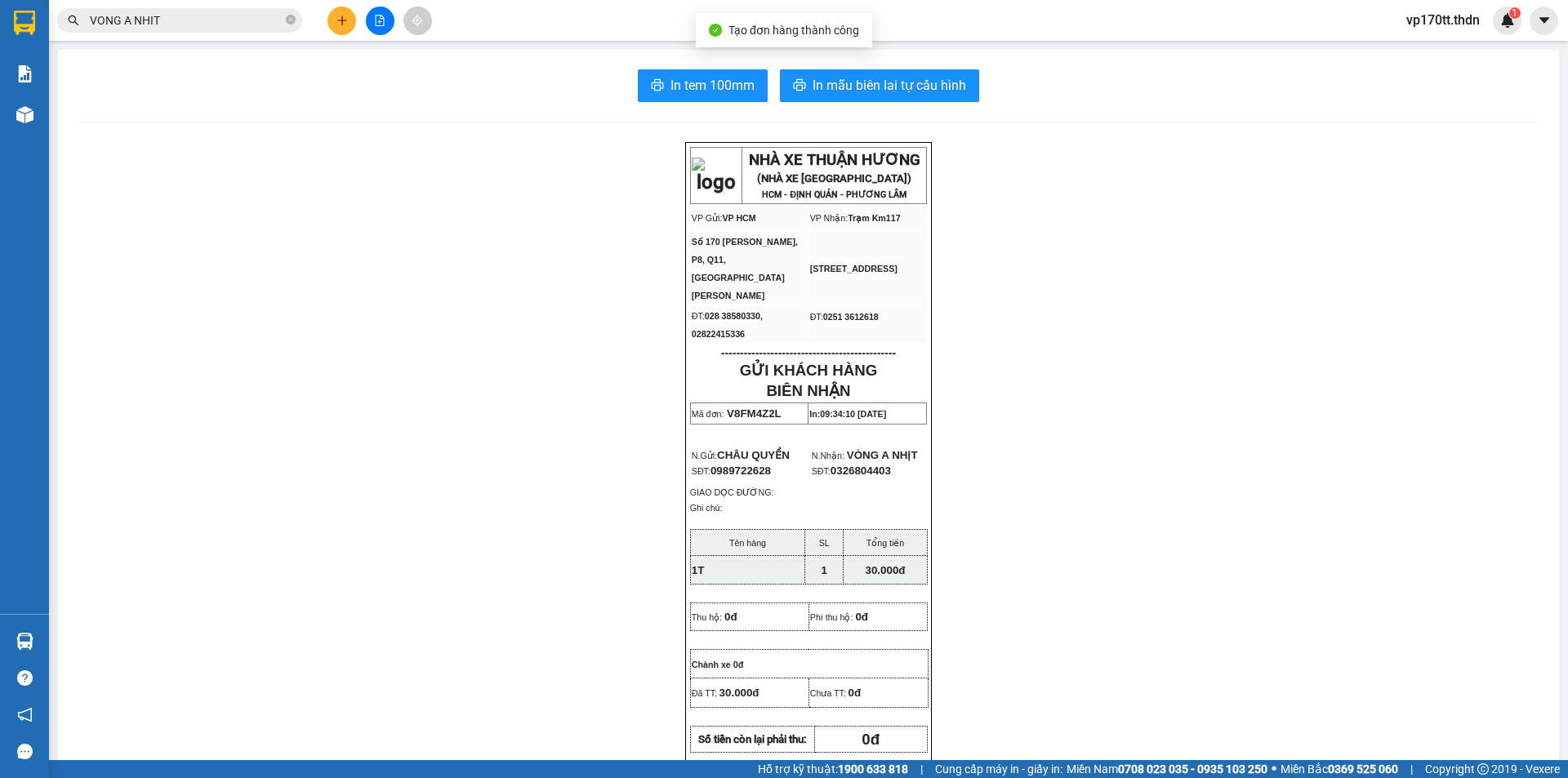
click at [813, 63] on div "In tem 100mm In mẫu biên lai tự cấu hình NHÀ XE THUẬN HƯƠNG (NHÀ XE [GEOGRAPHIC…" at bounding box center [808, 717] width 1501 height 1335
click at [828, 83] on span "In mẫu biên lai tự cấu hình" at bounding box center [889, 86] width 153 height 20
click at [689, 77] on span "In tem 100mm" at bounding box center [712, 86] width 84 height 20
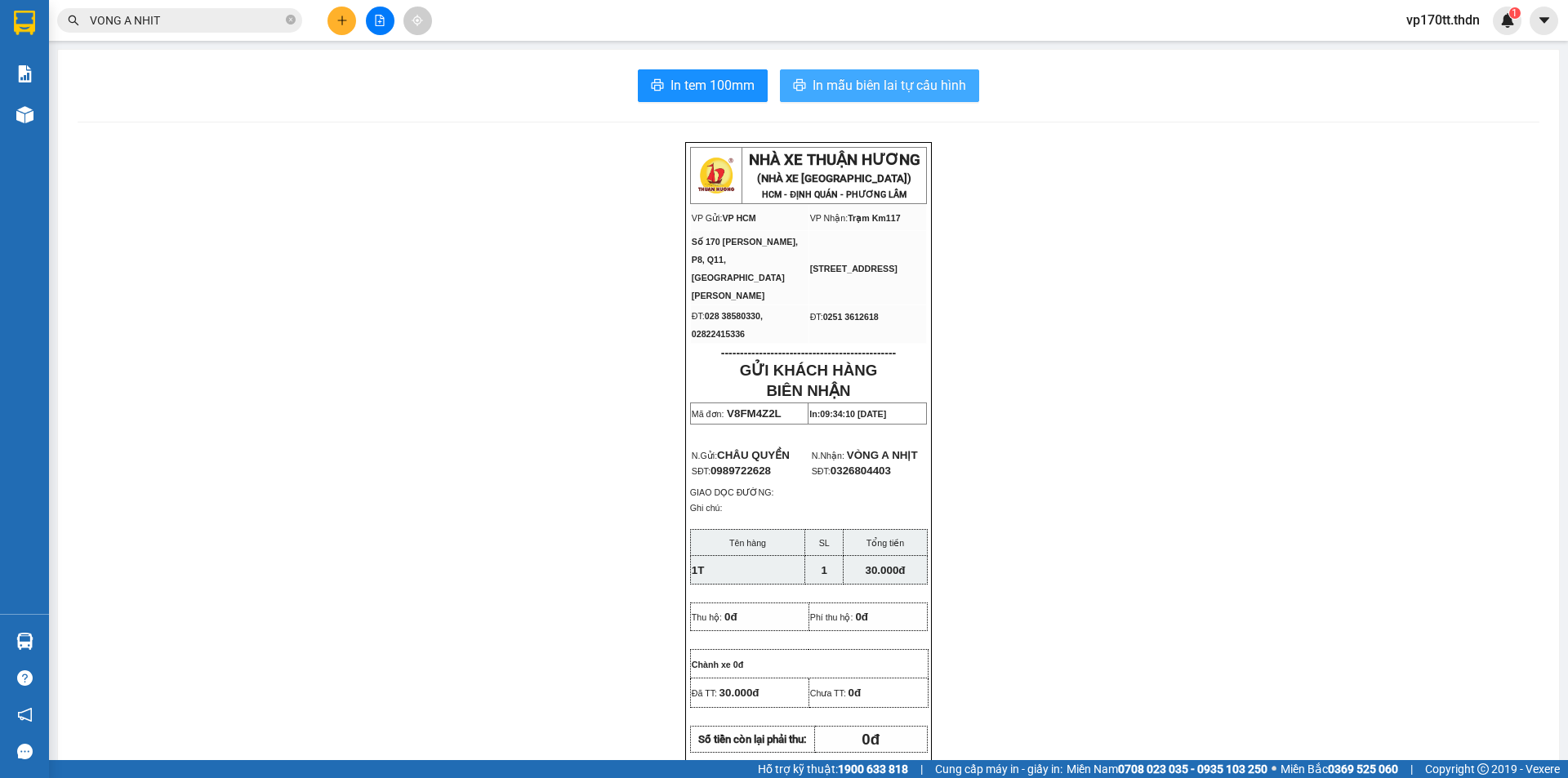
click at [933, 89] on span "In mẫu biên lai tự cấu hình" at bounding box center [889, 86] width 153 height 20
click at [849, 81] on span "In mẫu biên lai tự cấu hình" at bounding box center [889, 86] width 153 height 20
click at [662, 75] on button "In tem 100mm" at bounding box center [702, 86] width 130 height 33
click at [721, 87] on span "In tem 100mm" at bounding box center [712, 86] width 84 height 20
